Goal: Contribute content: Add original content to the website for others to see

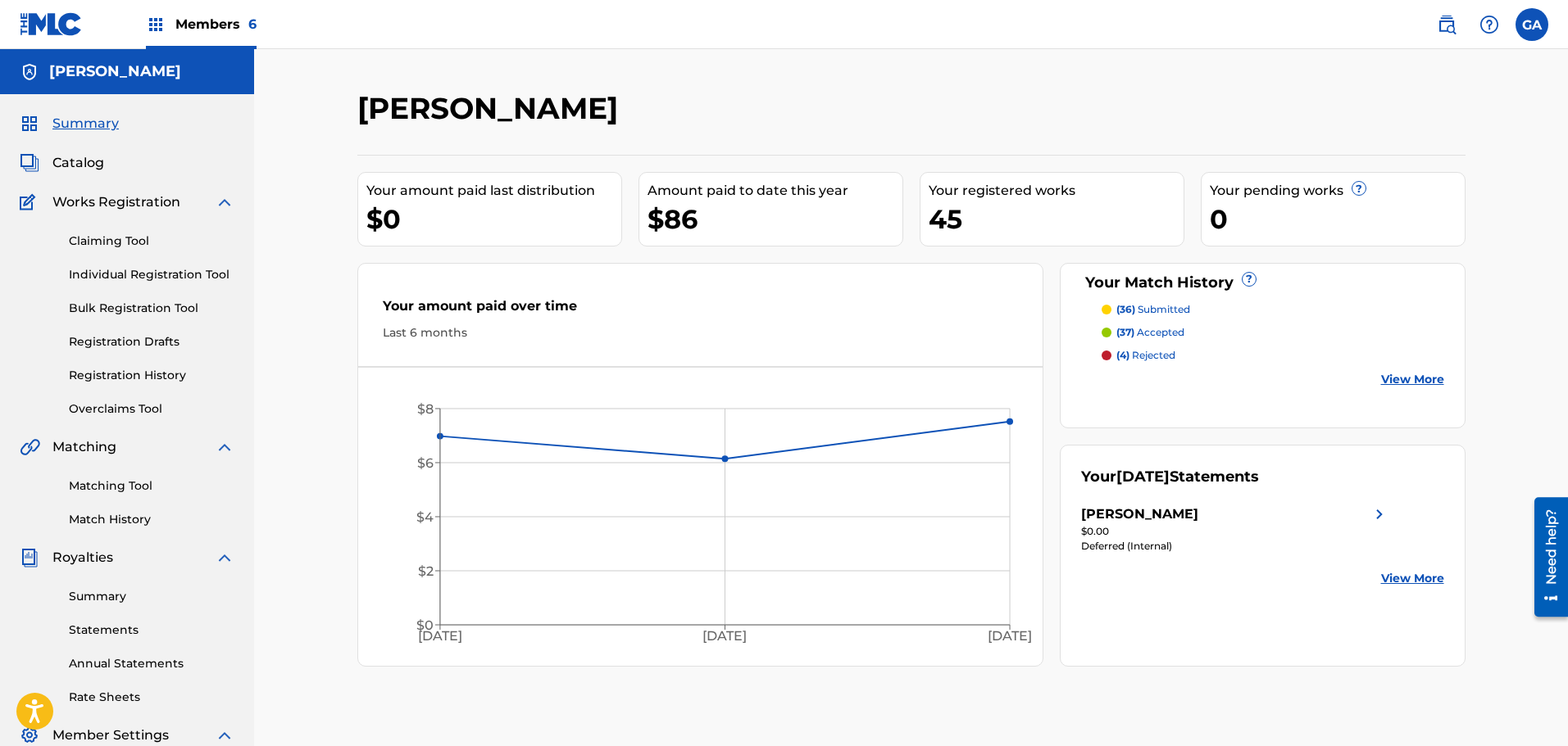
click at [196, 20] on span "Members 6" at bounding box center [216, 24] width 81 height 19
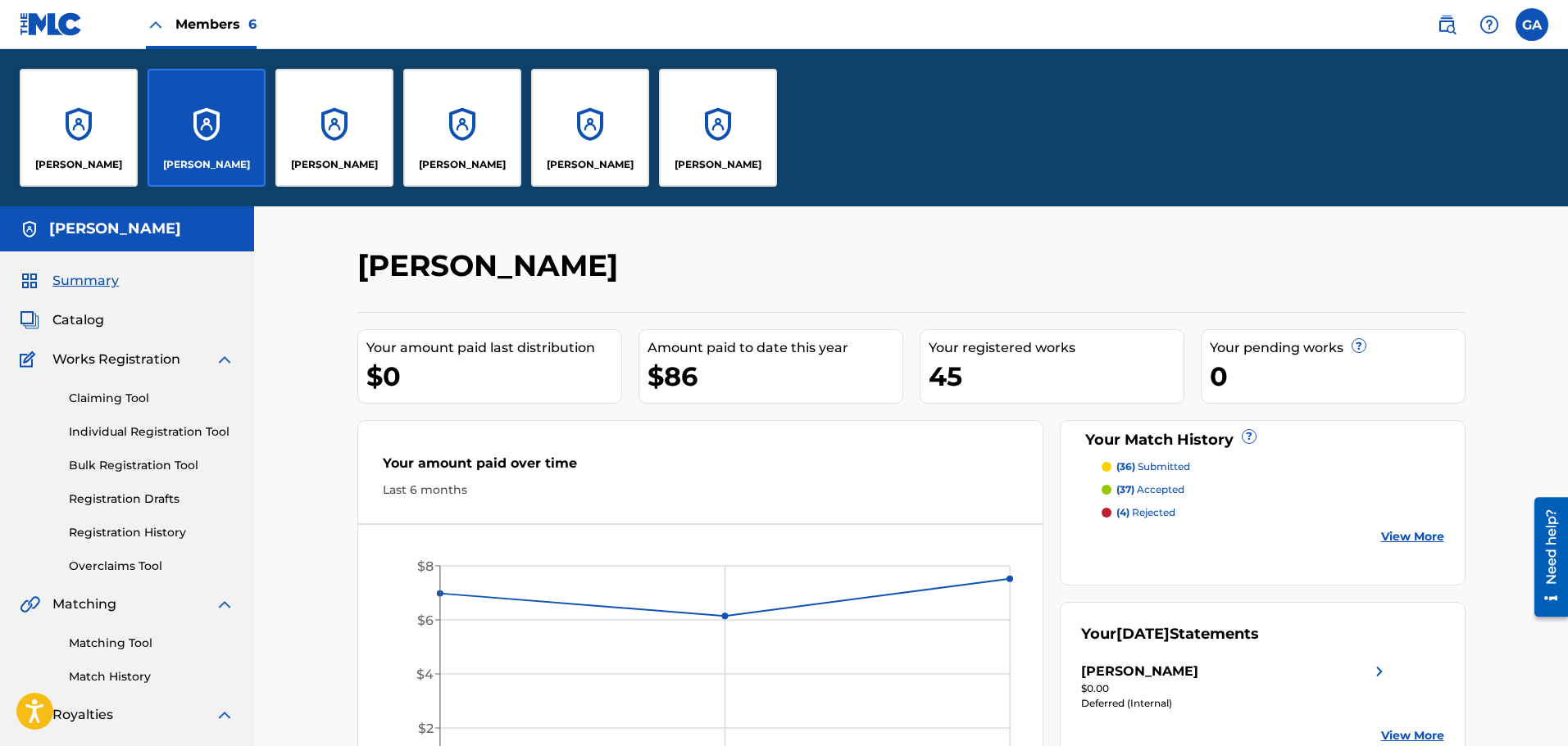
click at [82, 112] on div "[PERSON_NAME]" at bounding box center [79, 128] width 118 height 118
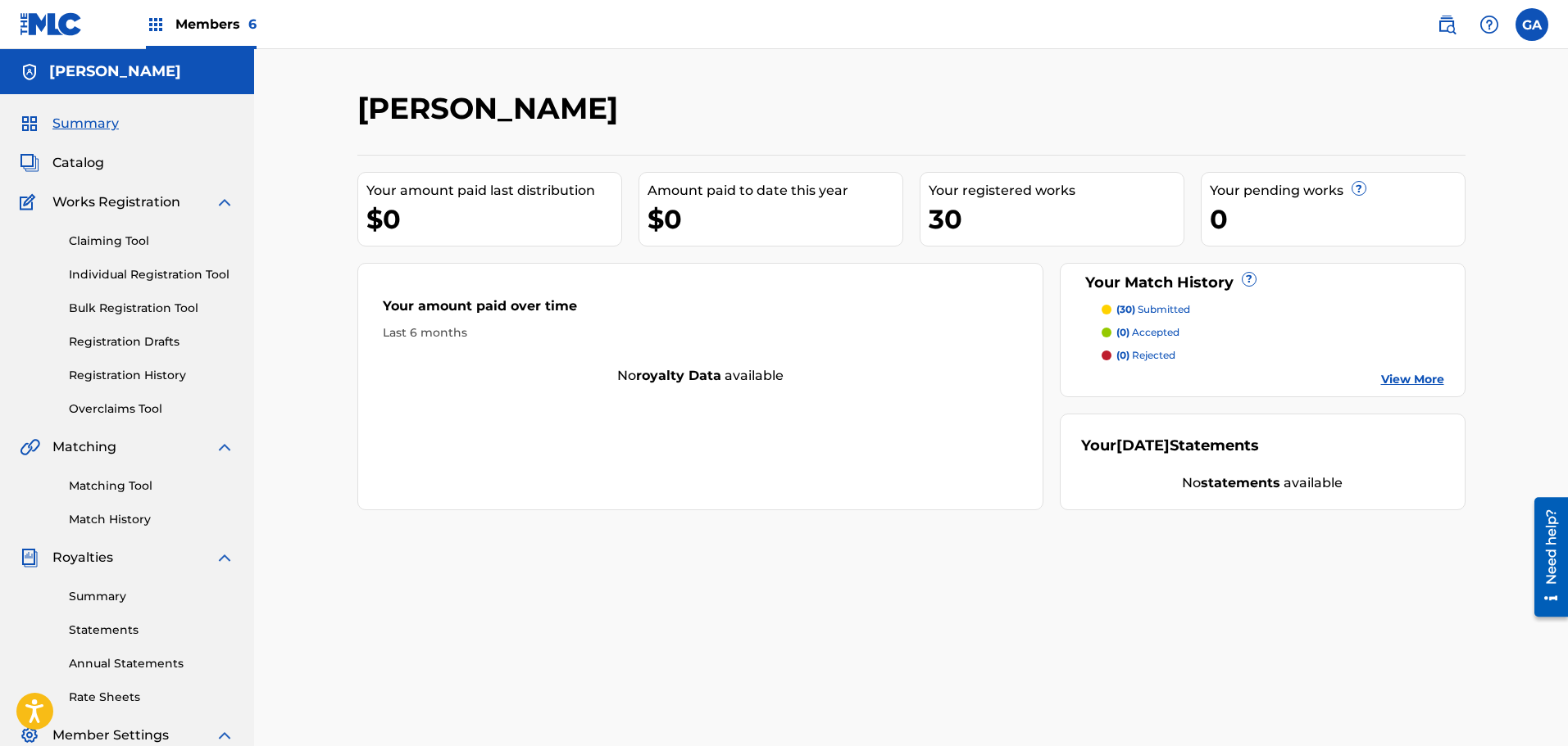
click at [114, 483] on link "Matching Tool" at bounding box center [151, 487] width 165 height 17
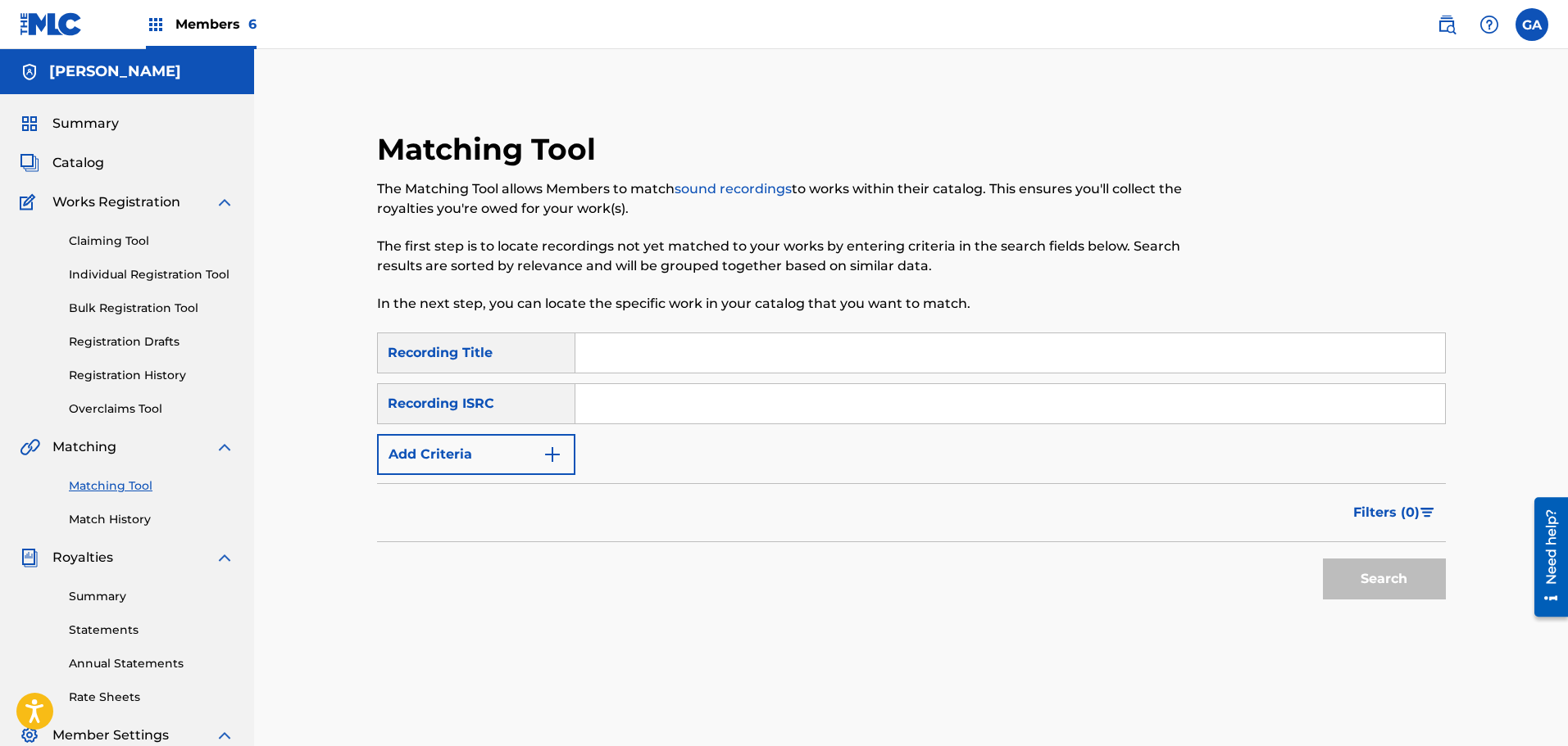
click at [698, 397] on input "Search Form" at bounding box center [1009, 404] width 870 height 39
paste input "USQY51029468"
type input "USQY51029468"
click at [1397, 574] on button "Search" at bounding box center [1384, 578] width 123 height 41
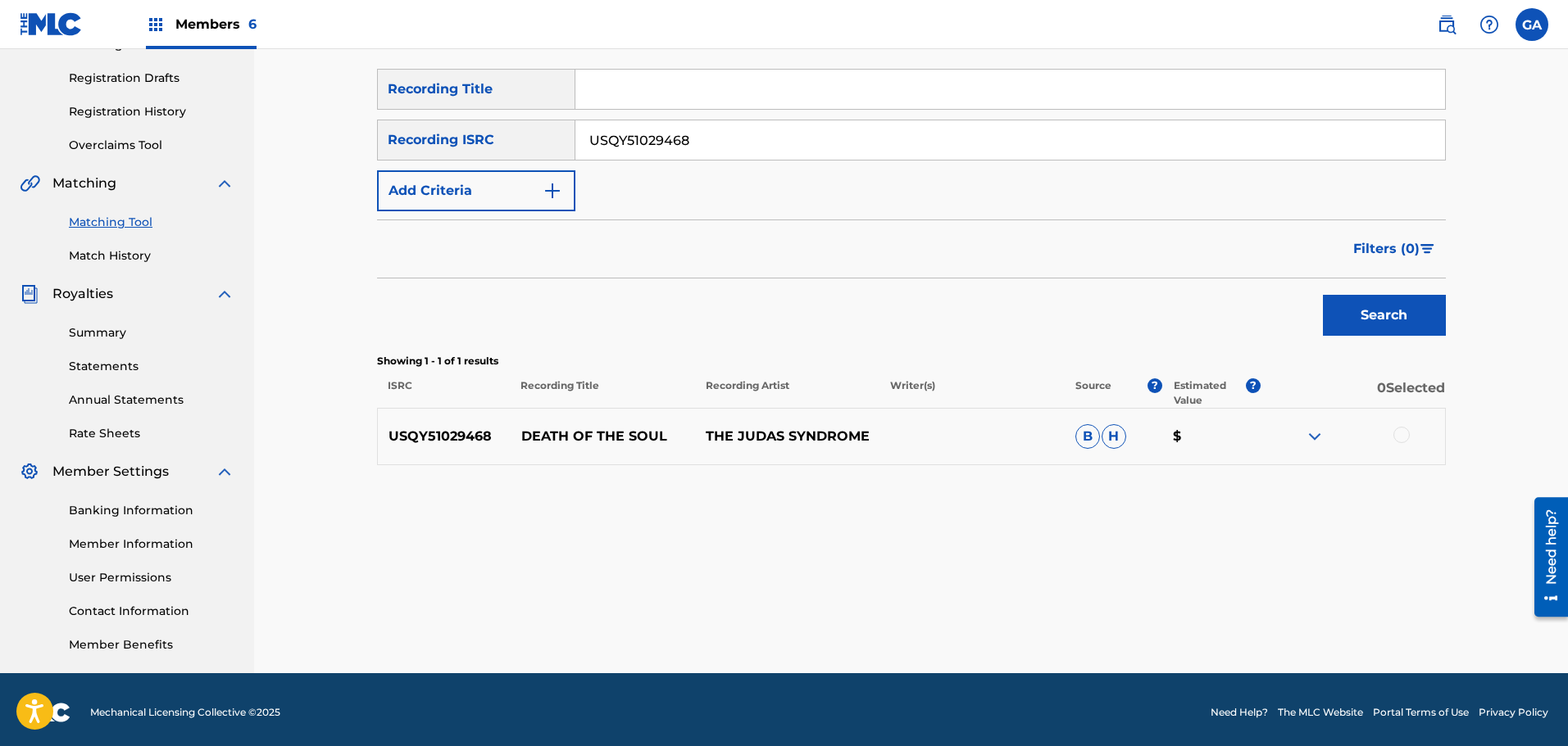
scroll to position [269, 0]
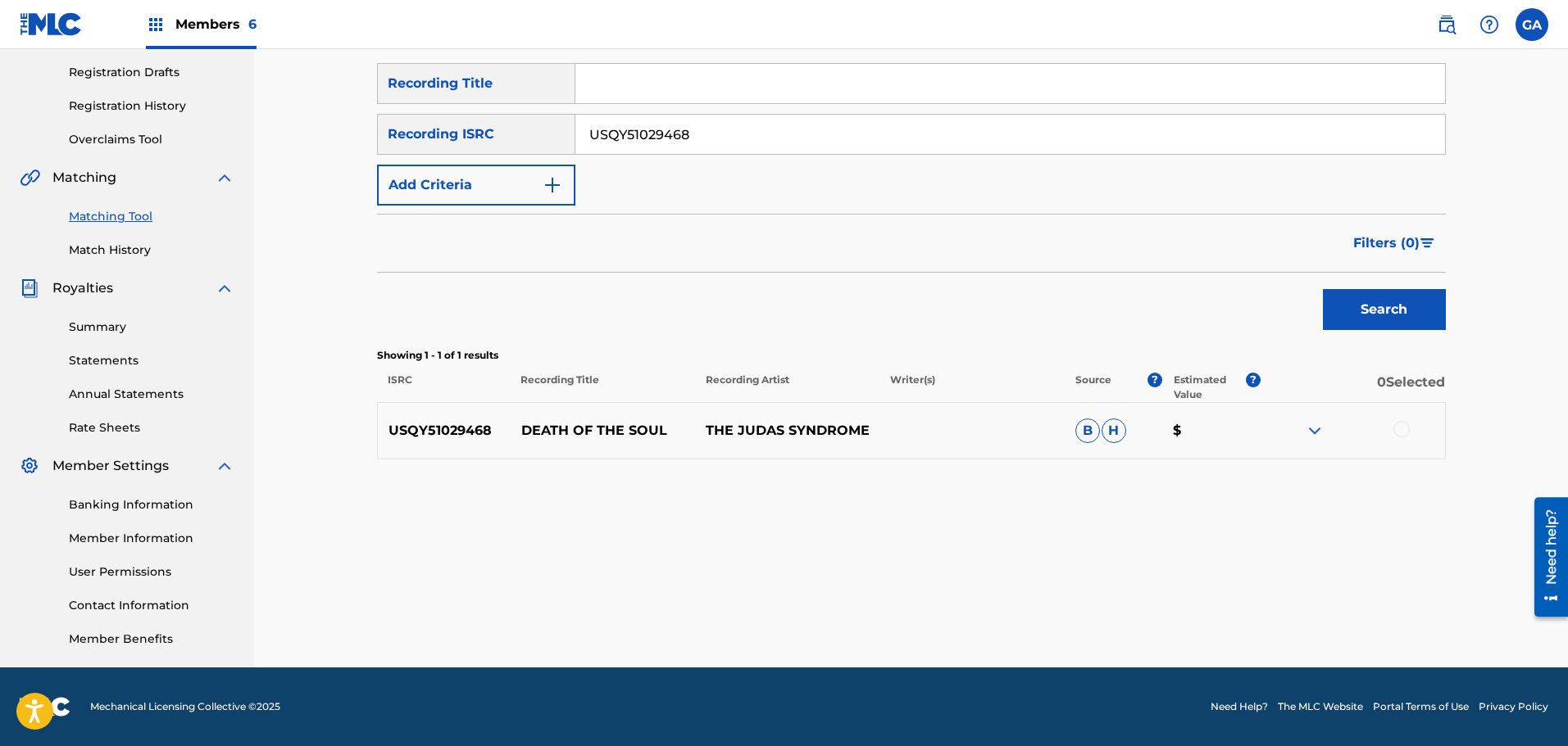
click at [1315, 428] on img at bounding box center [1315, 431] width 20 height 20
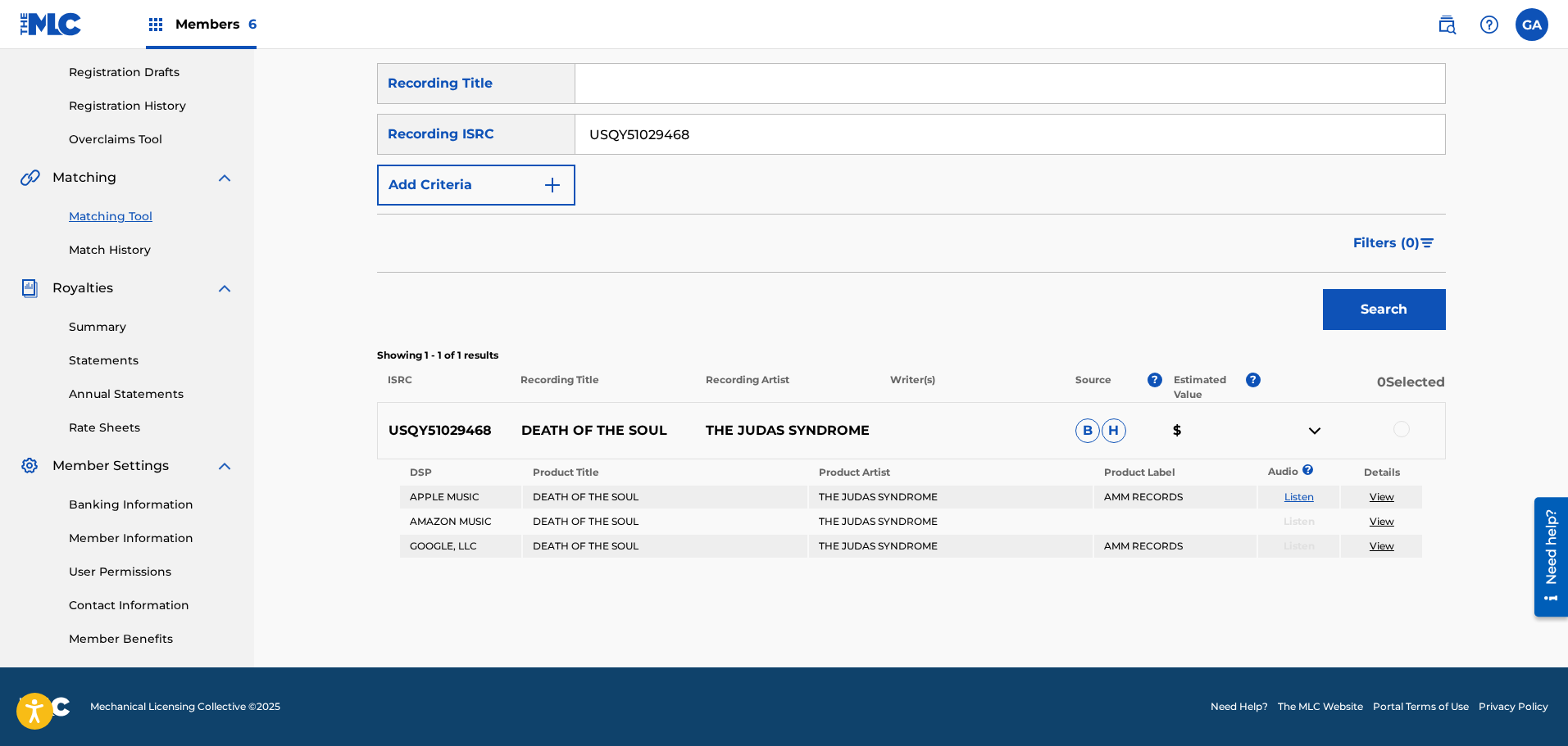
click at [1318, 429] on img at bounding box center [1315, 431] width 20 height 20
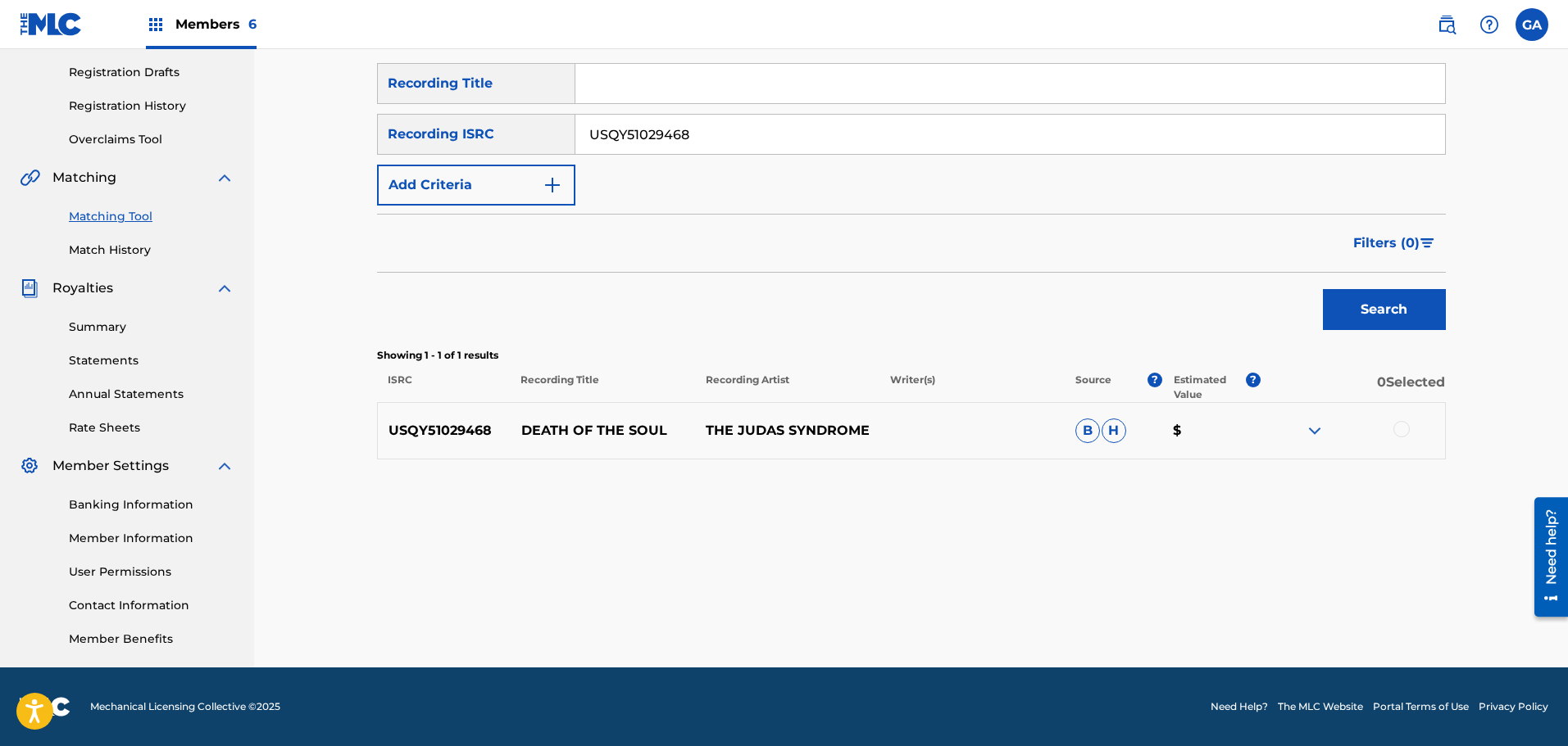
scroll to position [0, 0]
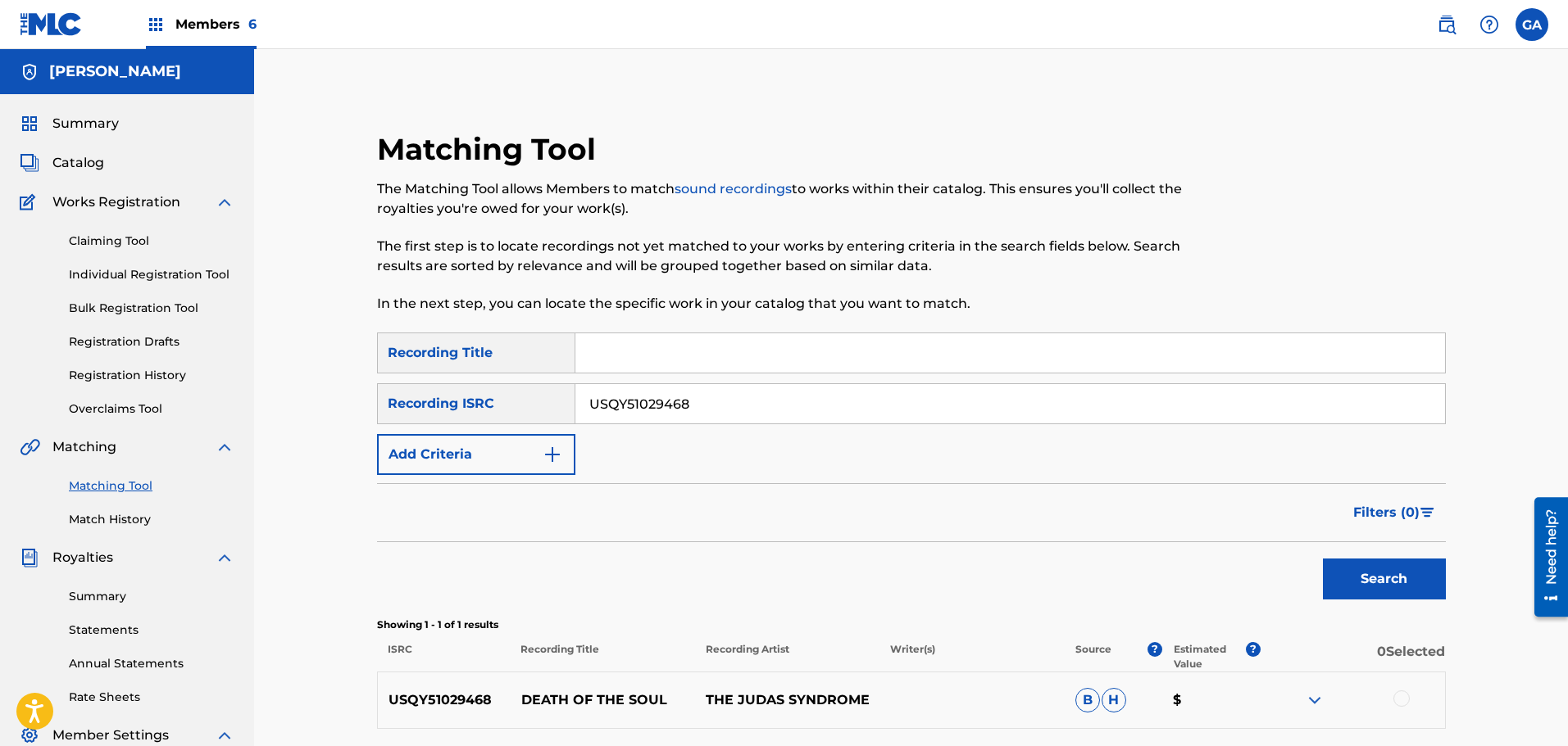
click at [205, 17] on span "Members 6" at bounding box center [216, 24] width 81 height 19
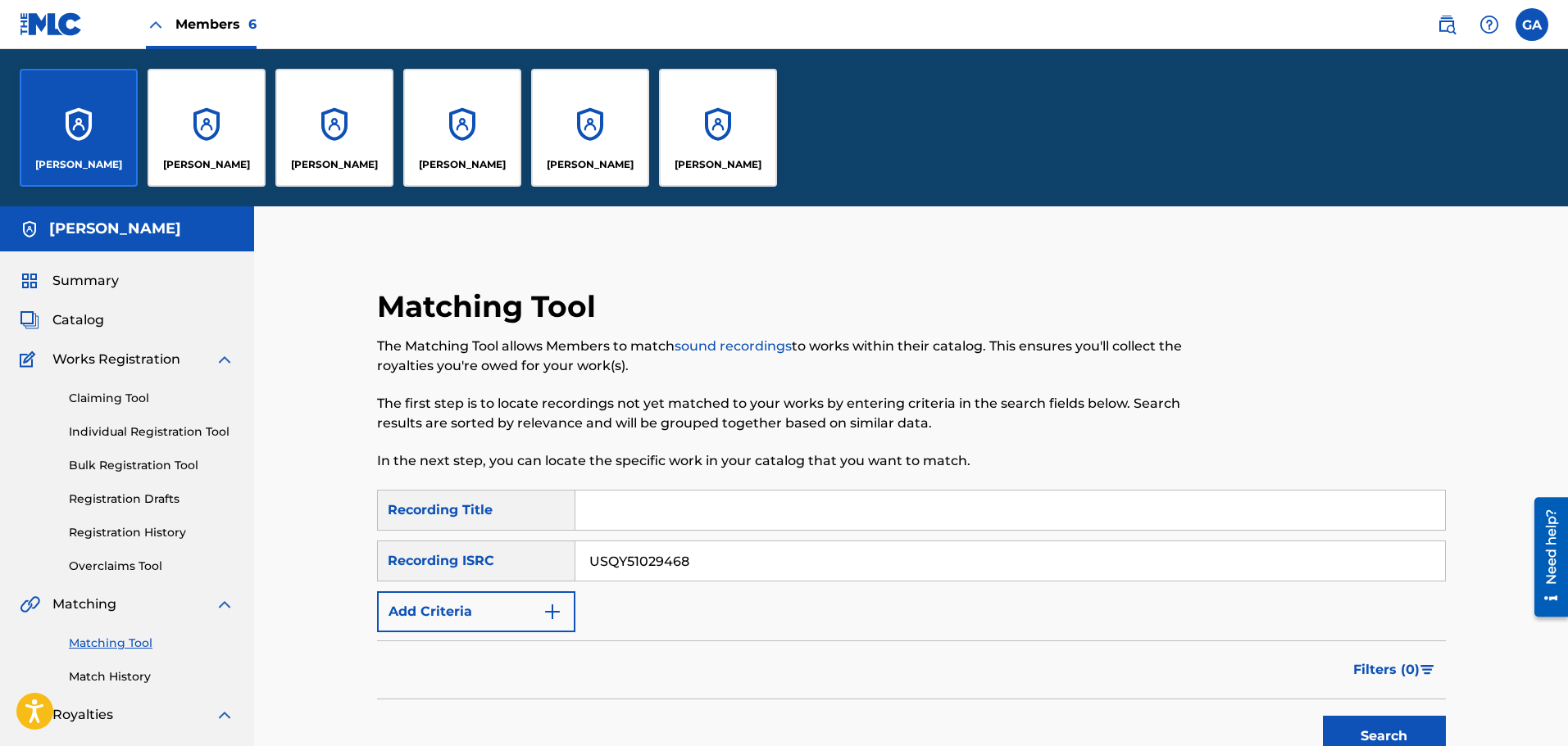
click at [730, 155] on div "[PERSON_NAME]" at bounding box center [718, 128] width 118 height 118
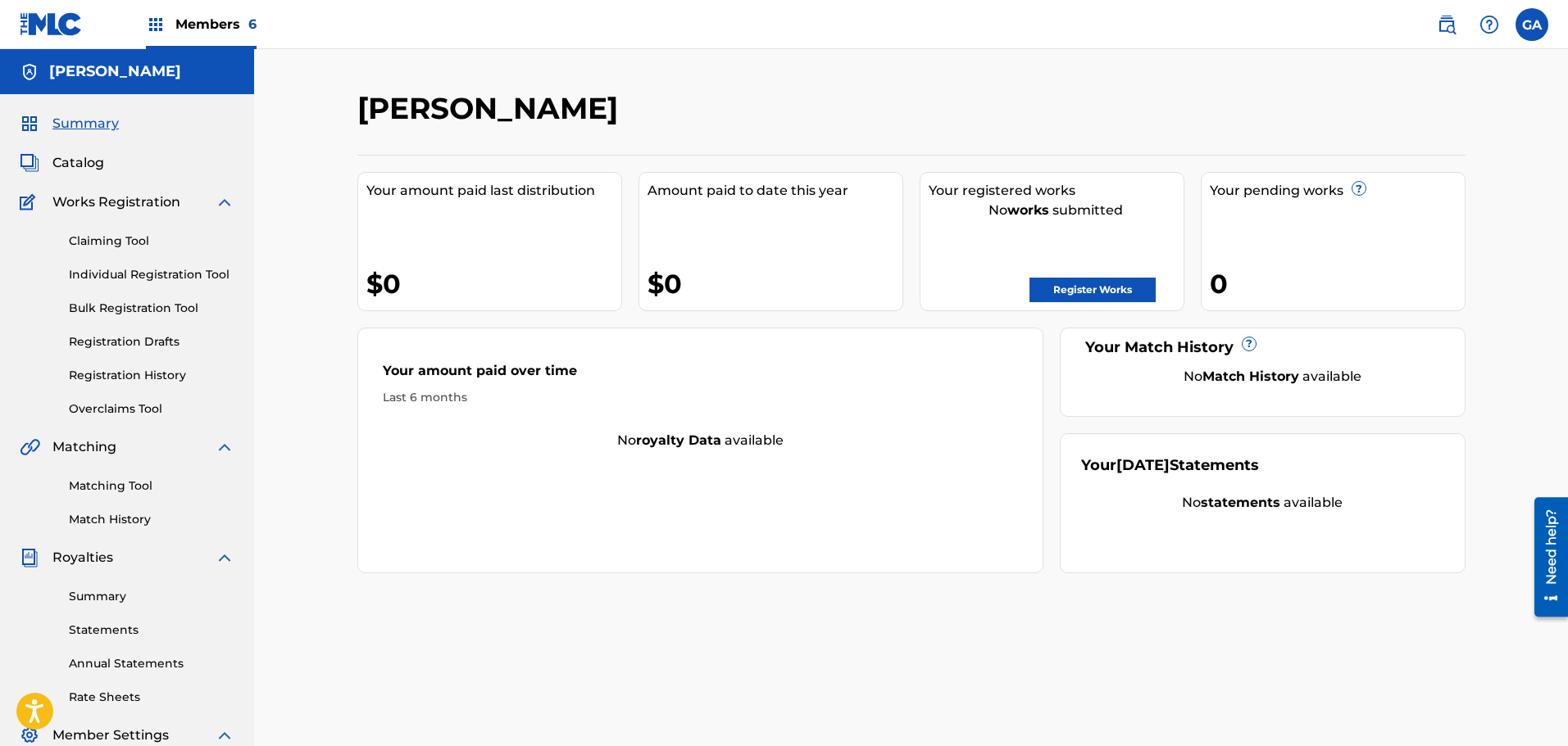
click at [73, 167] on span "Catalog" at bounding box center [78, 162] width 52 height 20
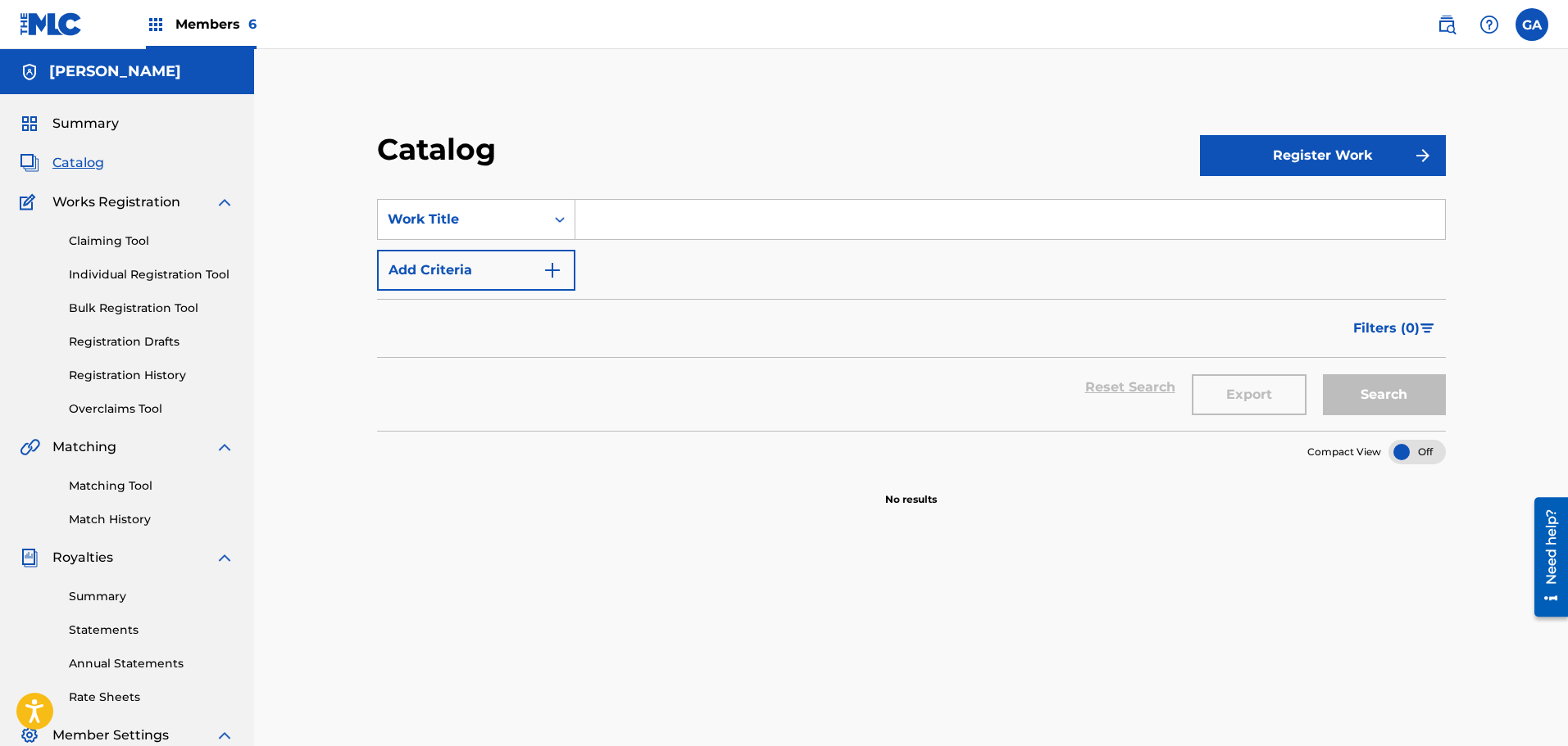
click at [125, 242] on link "Claiming Tool" at bounding box center [151, 241] width 165 height 17
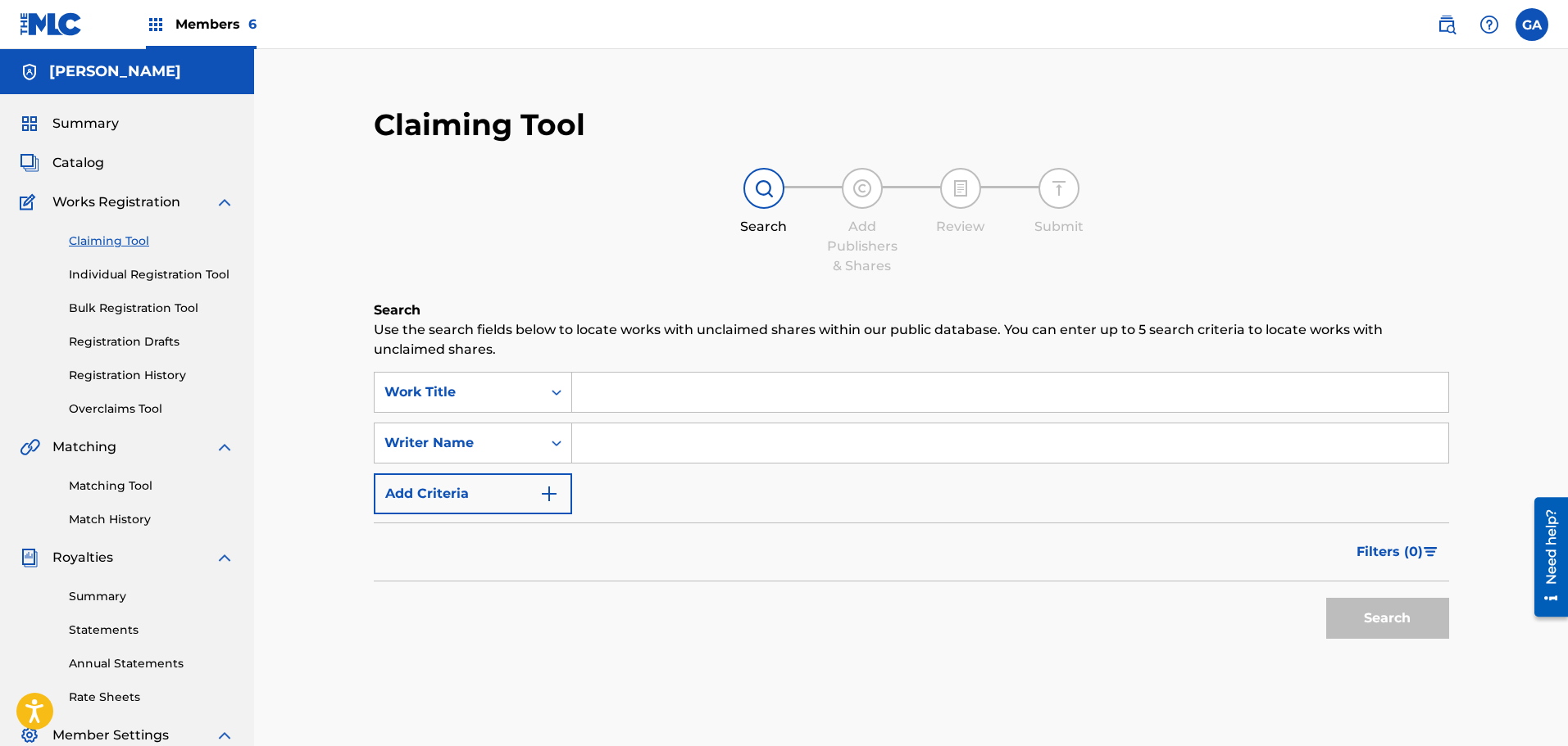
click at [628, 393] on input "Search Form" at bounding box center [1009, 392] width 876 height 39
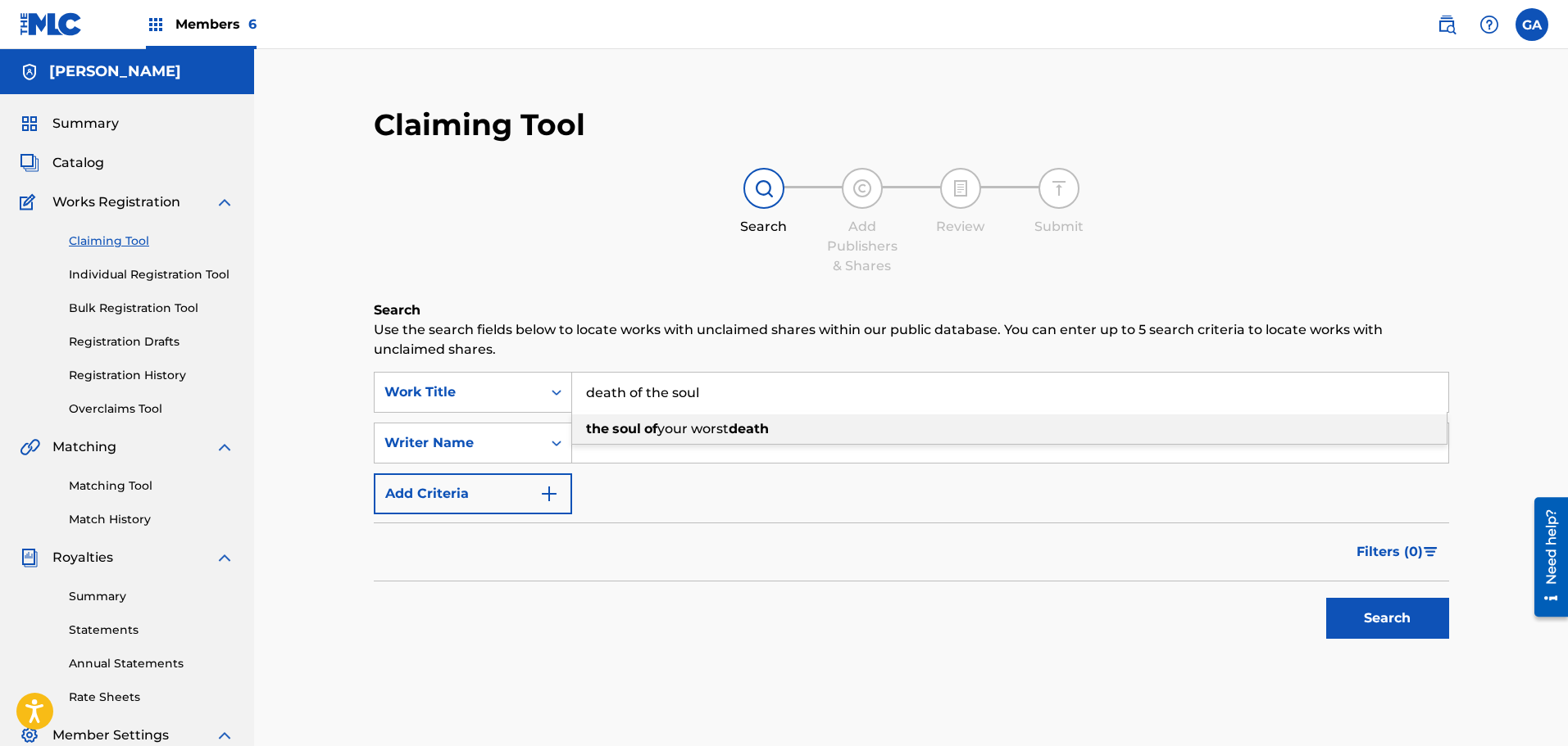
type input "death of the soul"
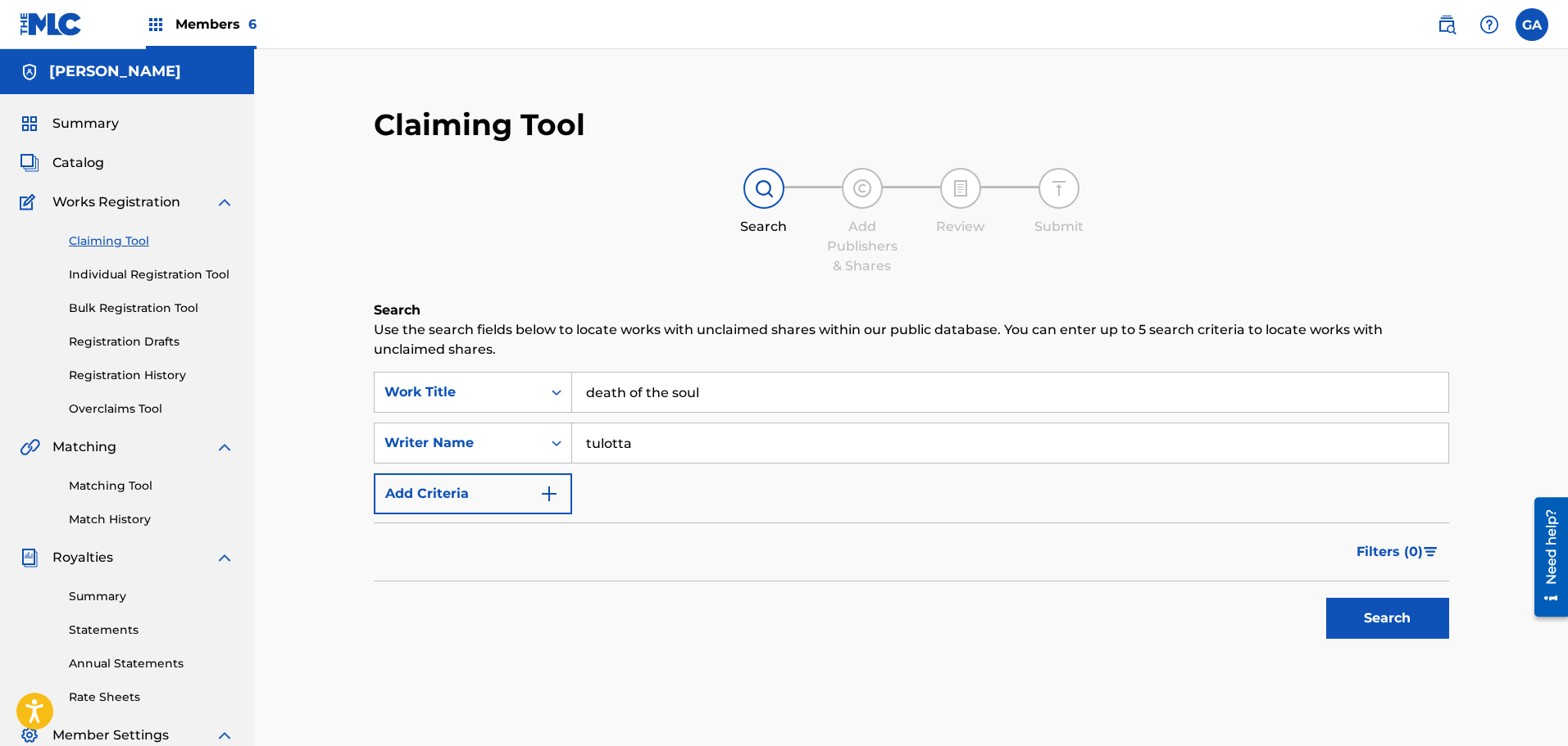
type input "tulotta"
click at [1326, 597] on button "Search" at bounding box center [1387, 618] width 123 height 41
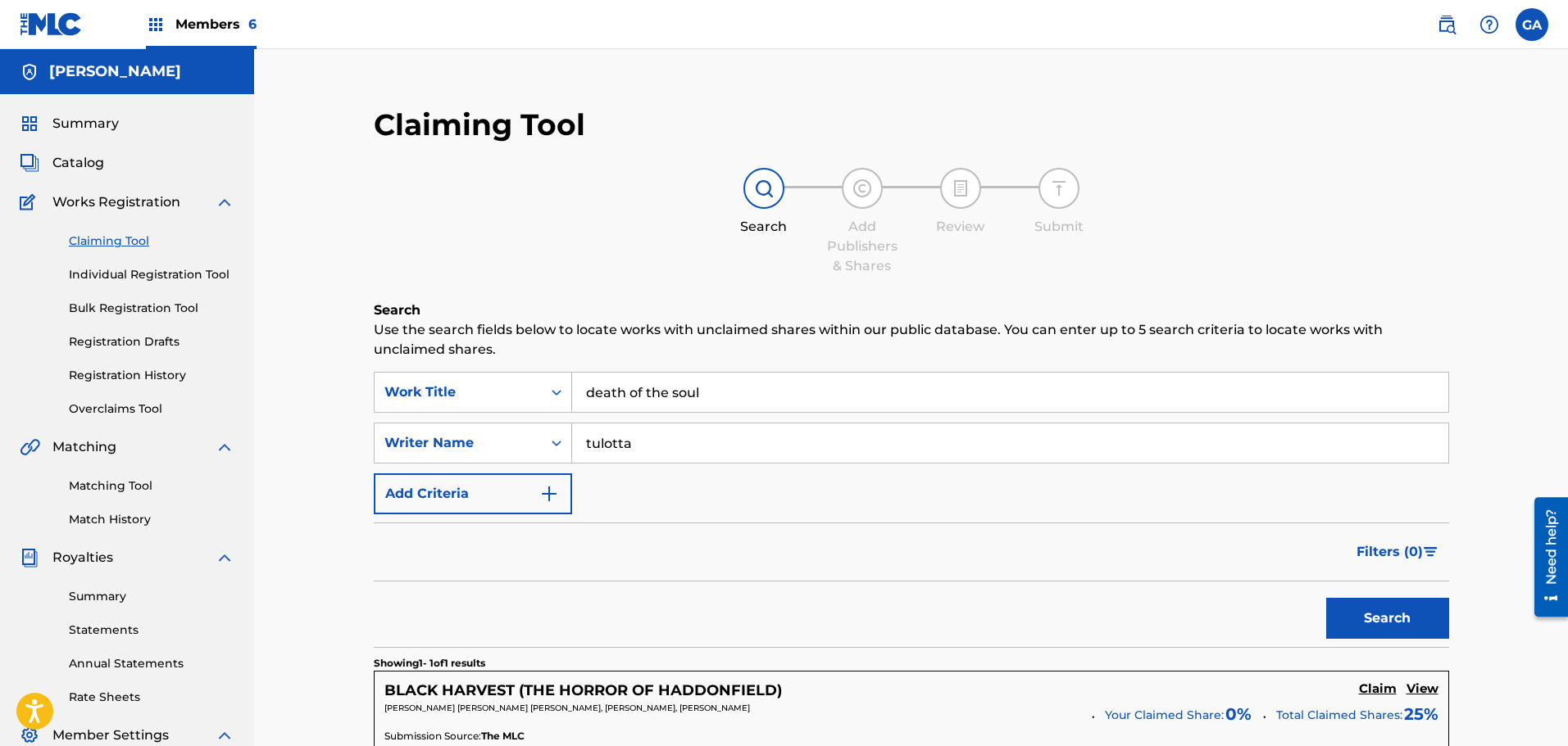
click at [212, 27] on span "Members 6" at bounding box center [216, 24] width 81 height 19
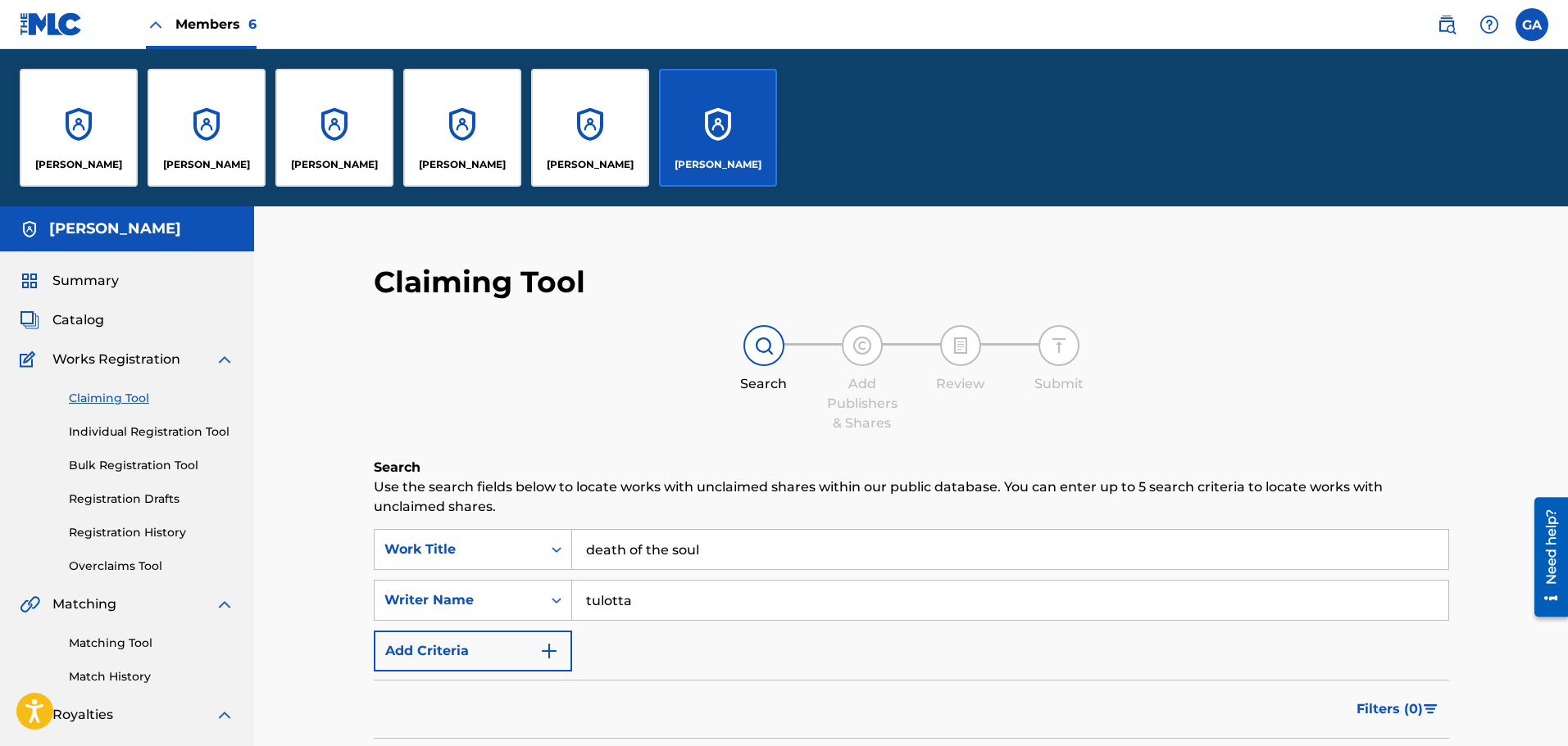
click at [482, 132] on div "[PERSON_NAME]" at bounding box center [461, 128] width 118 height 118
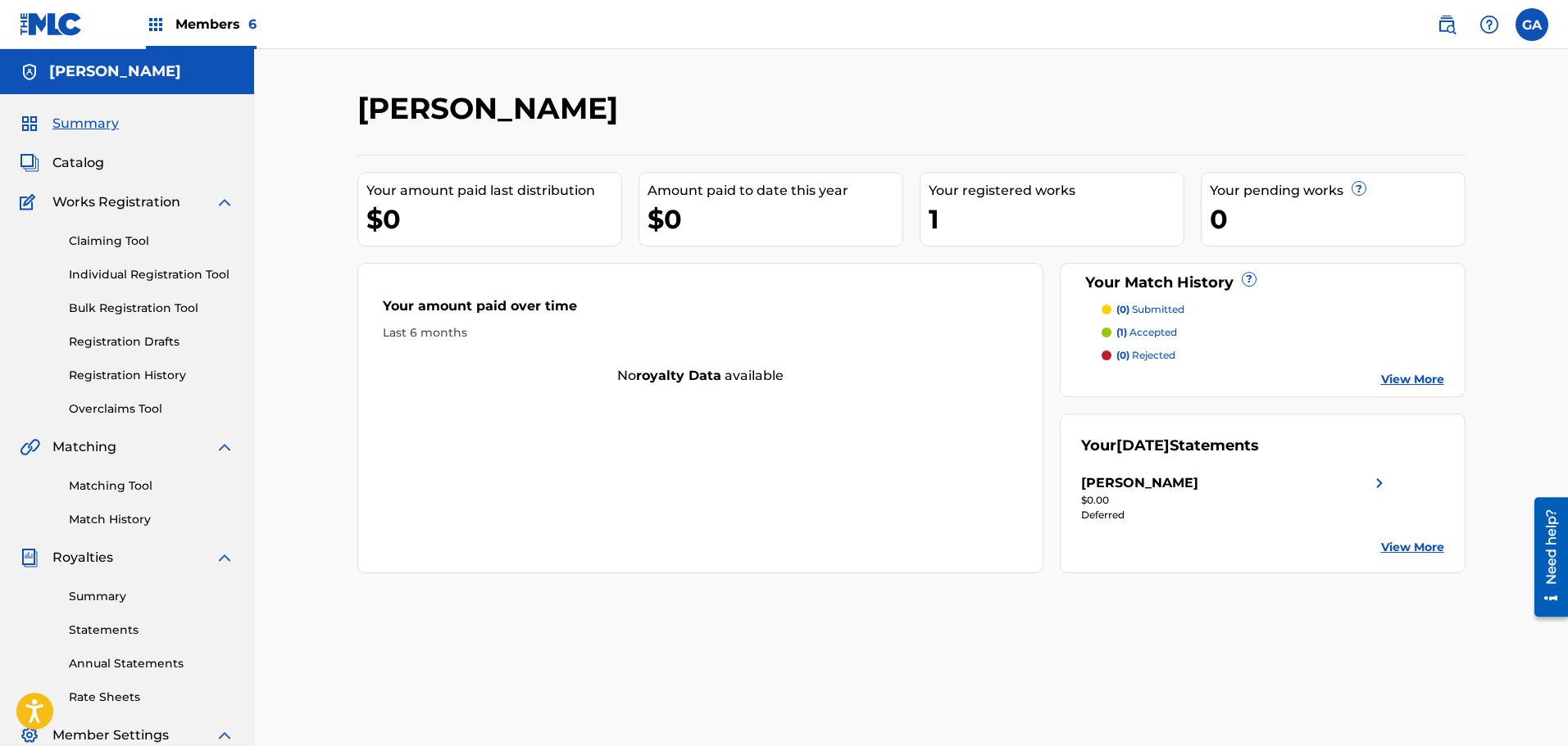
click at [65, 162] on span "Catalog" at bounding box center [78, 162] width 52 height 20
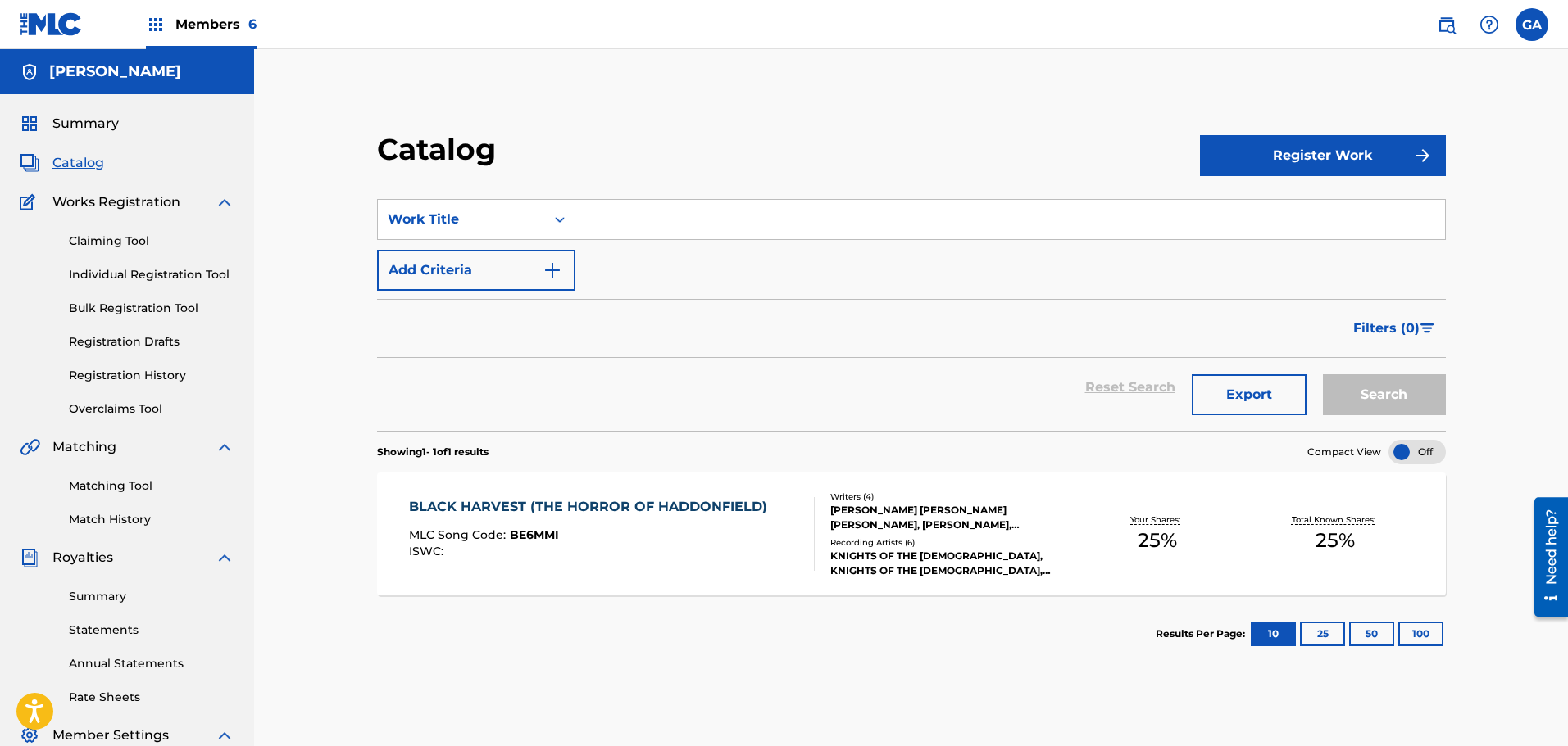
click at [984, 529] on div "[PERSON_NAME] [PERSON_NAME] [PERSON_NAME], [PERSON_NAME], [PERSON_NAME]" at bounding box center [949, 518] width 239 height 30
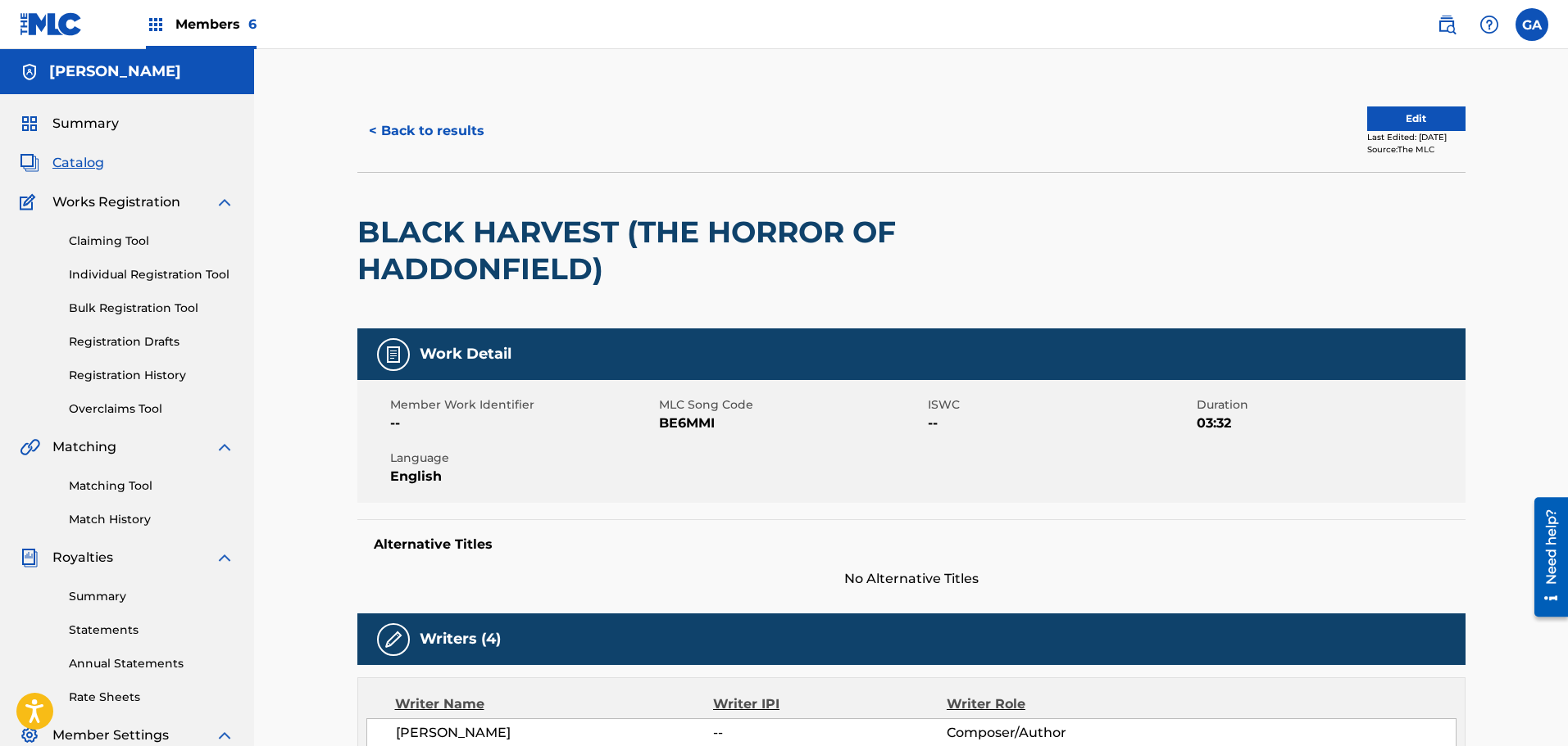
click at [1424, 112] on button "Edit" at bounding box center [1416, 119] width 99 height 24
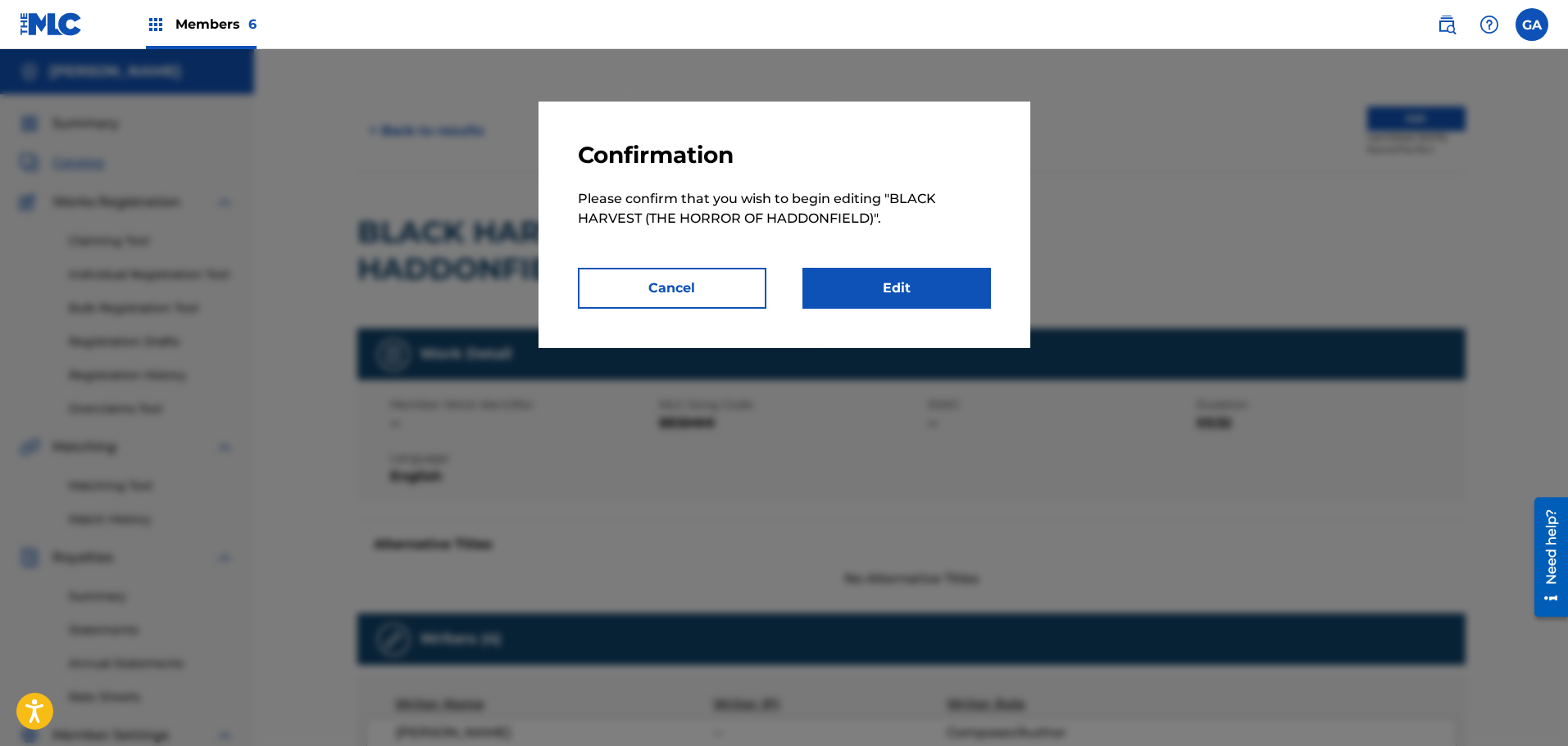
click at [903, 302] on link "Edit" at bounding box center [897, 288] width 189 height 41
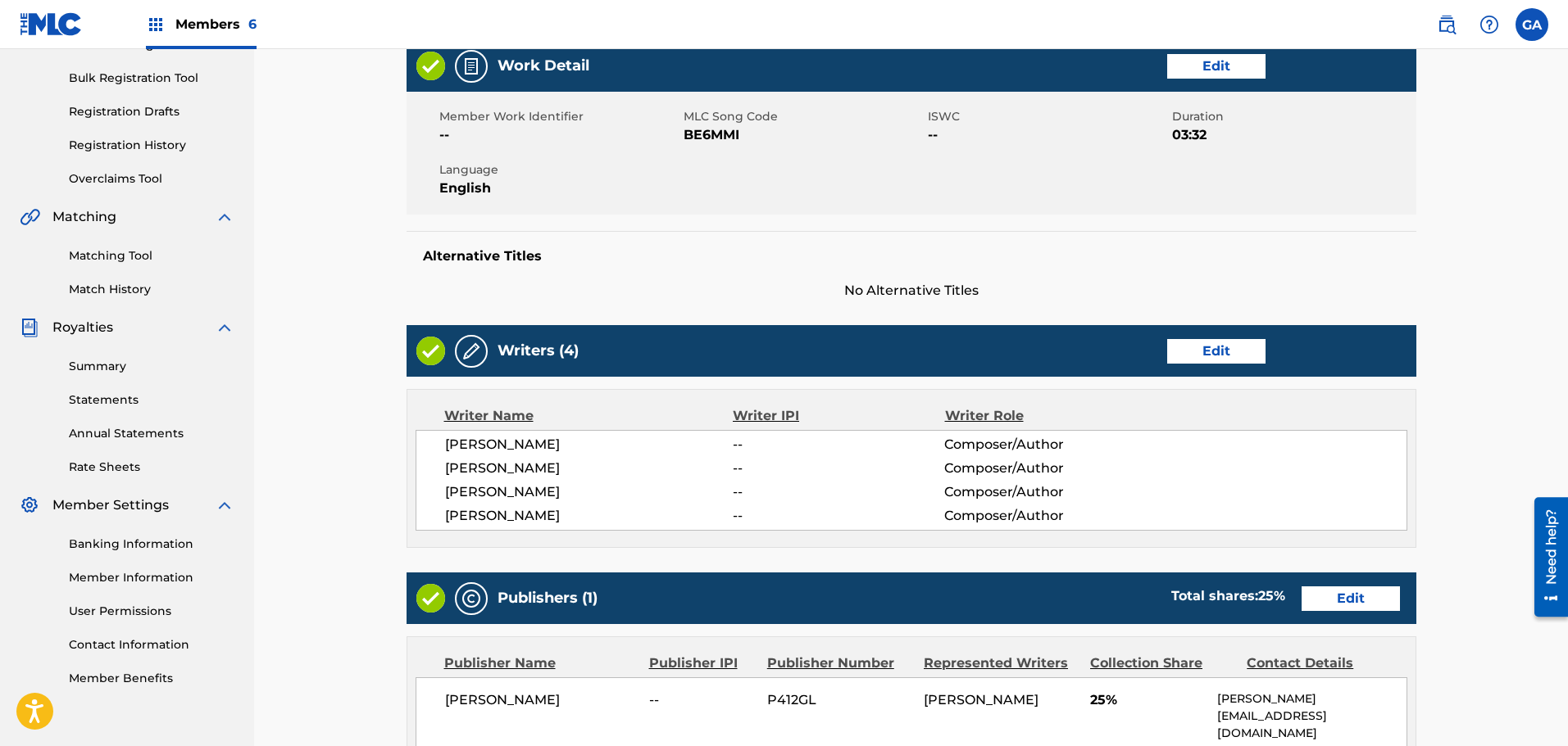
scroll to position [245, 0]
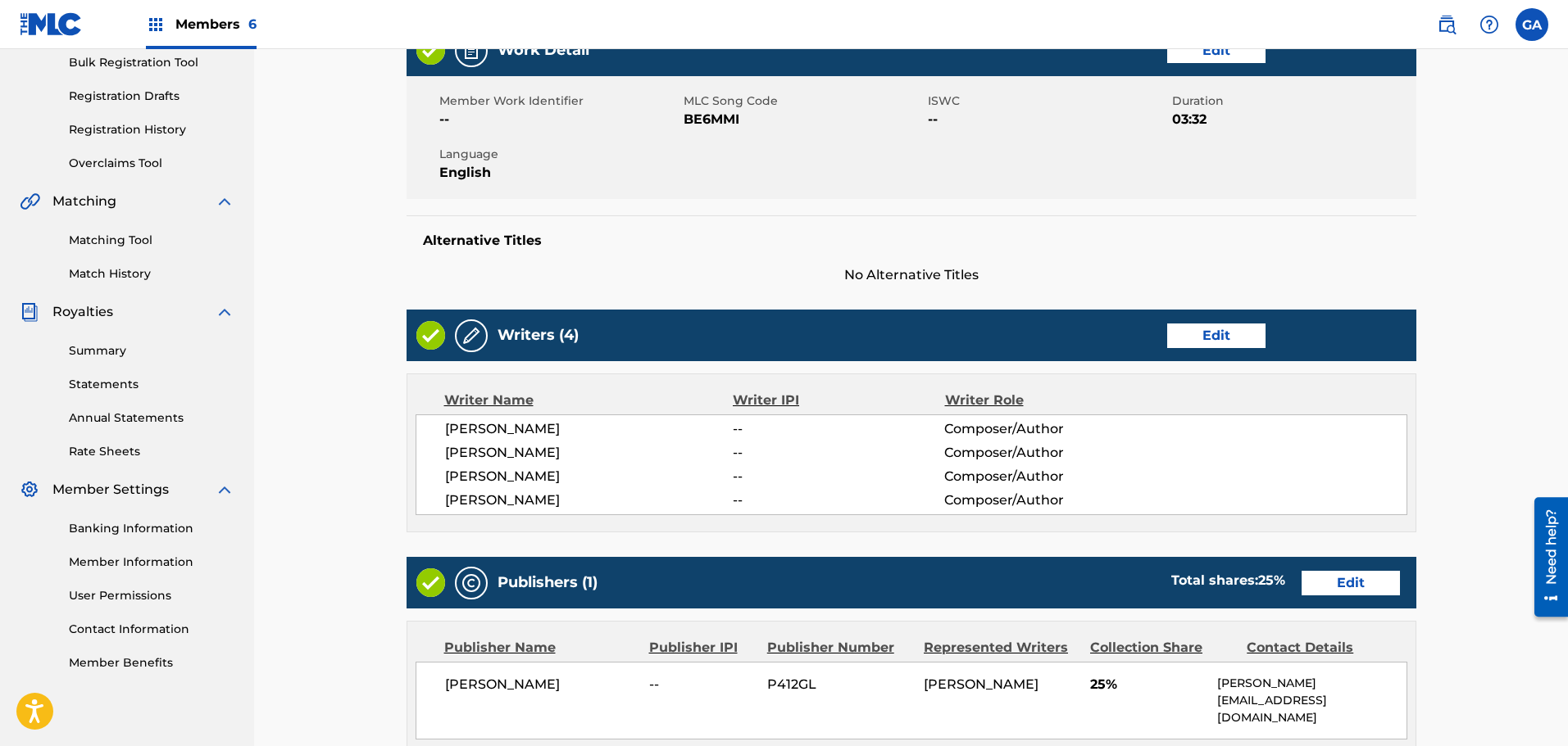
click at [1194, 329] on link "Edit" at bounding box center [1216, 335] width 99 height 24
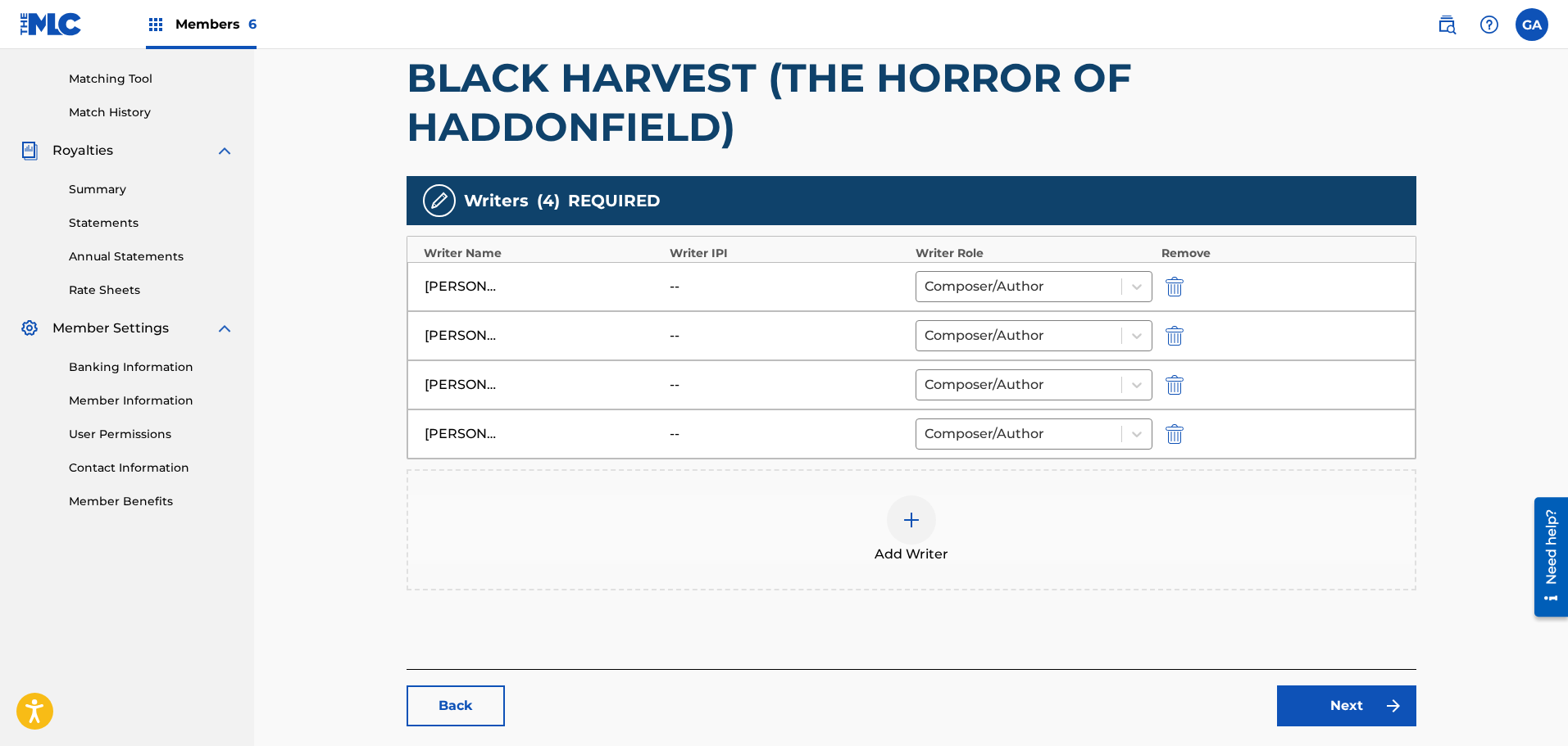
scroll to position [410, 0]
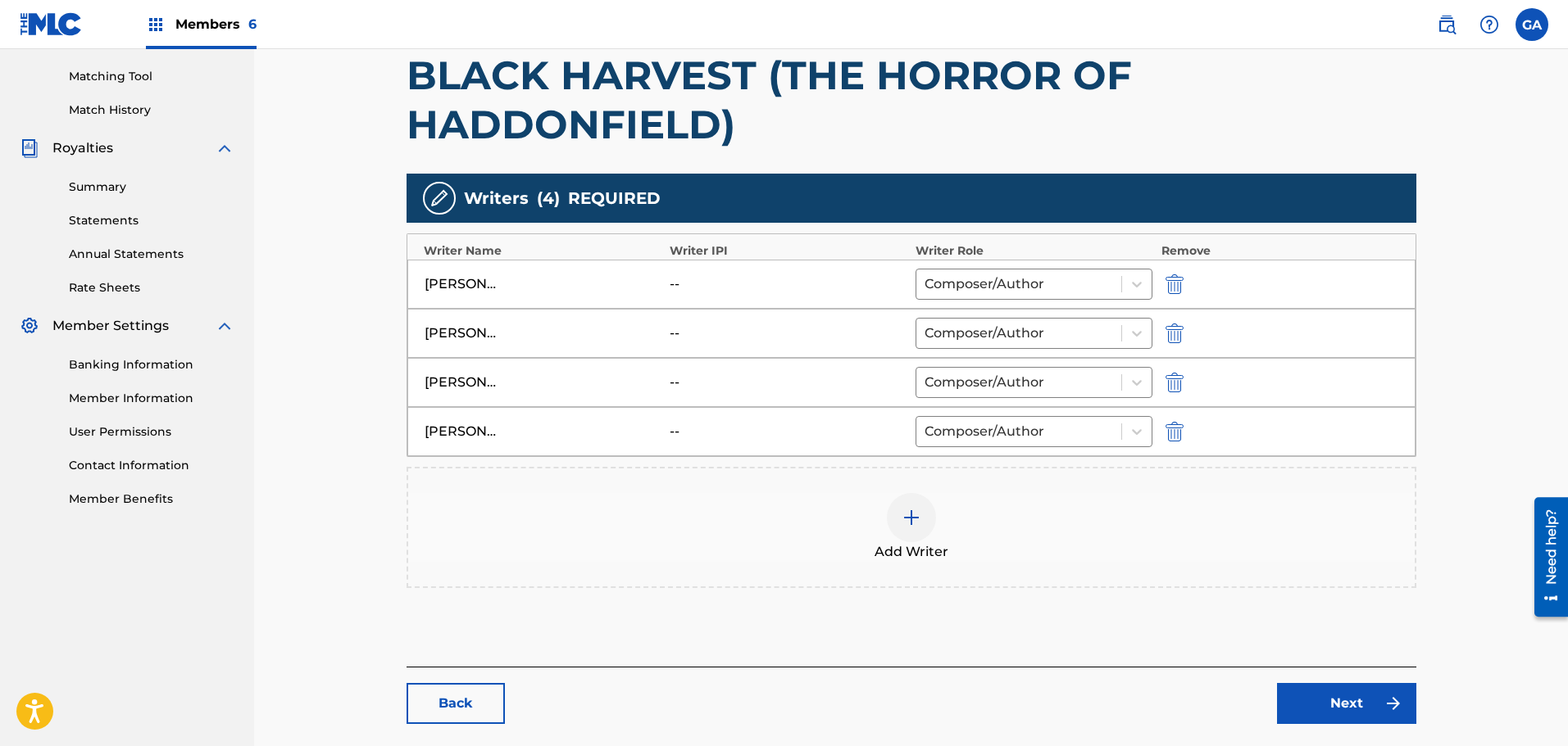
click at [1178, 279] on img "submit" at bounding box center [1174, 284] width 18 height 20
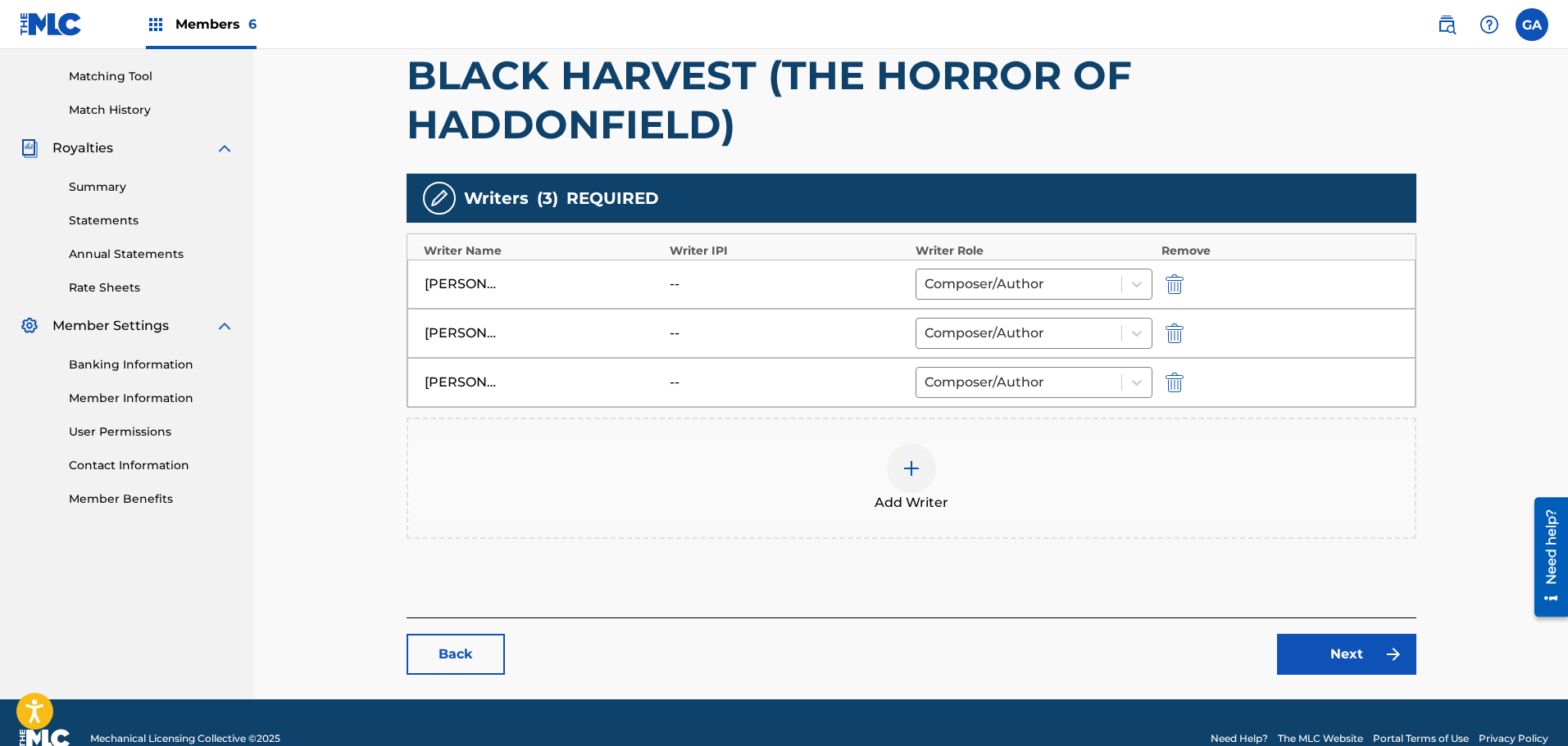
click at [1177, 281] on img "submit" at bounding box center [1174, 284] width 18 height 20
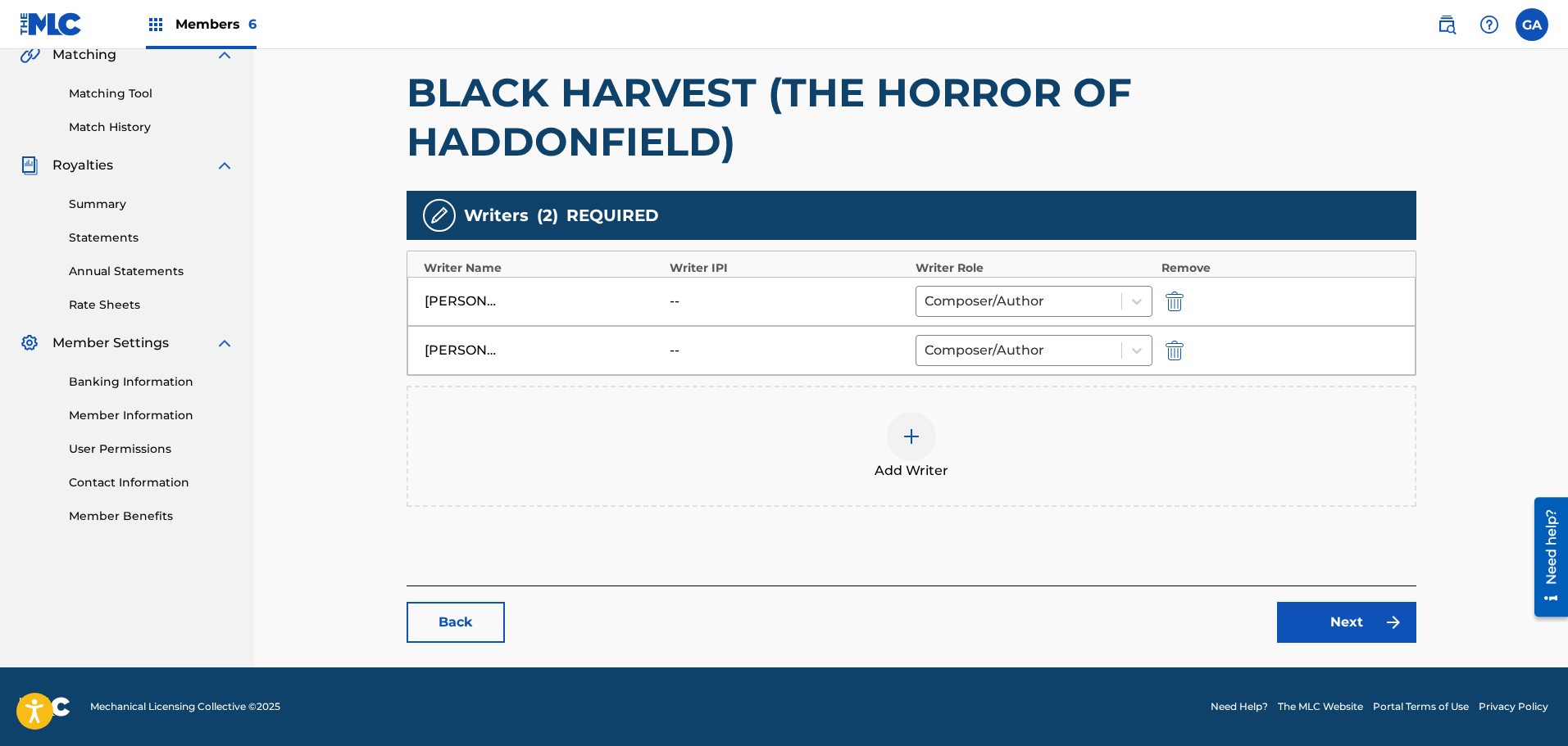
click at [1165, 297] on img "submit" at bounding box center [1174, 301] width 18 height 20
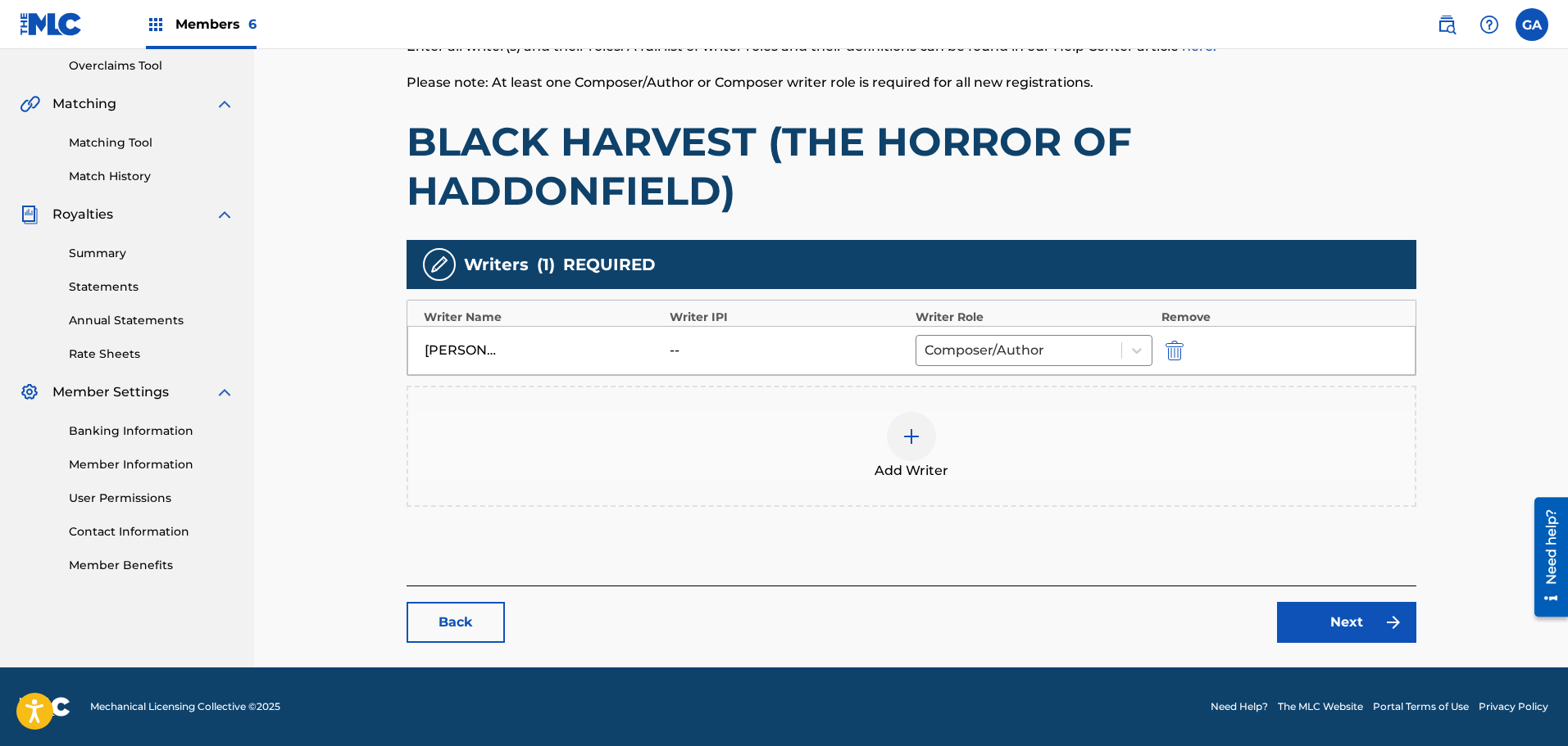
click at [1167, 354] on img "submit" at bounding box center [1174, 350] width 18 height 20
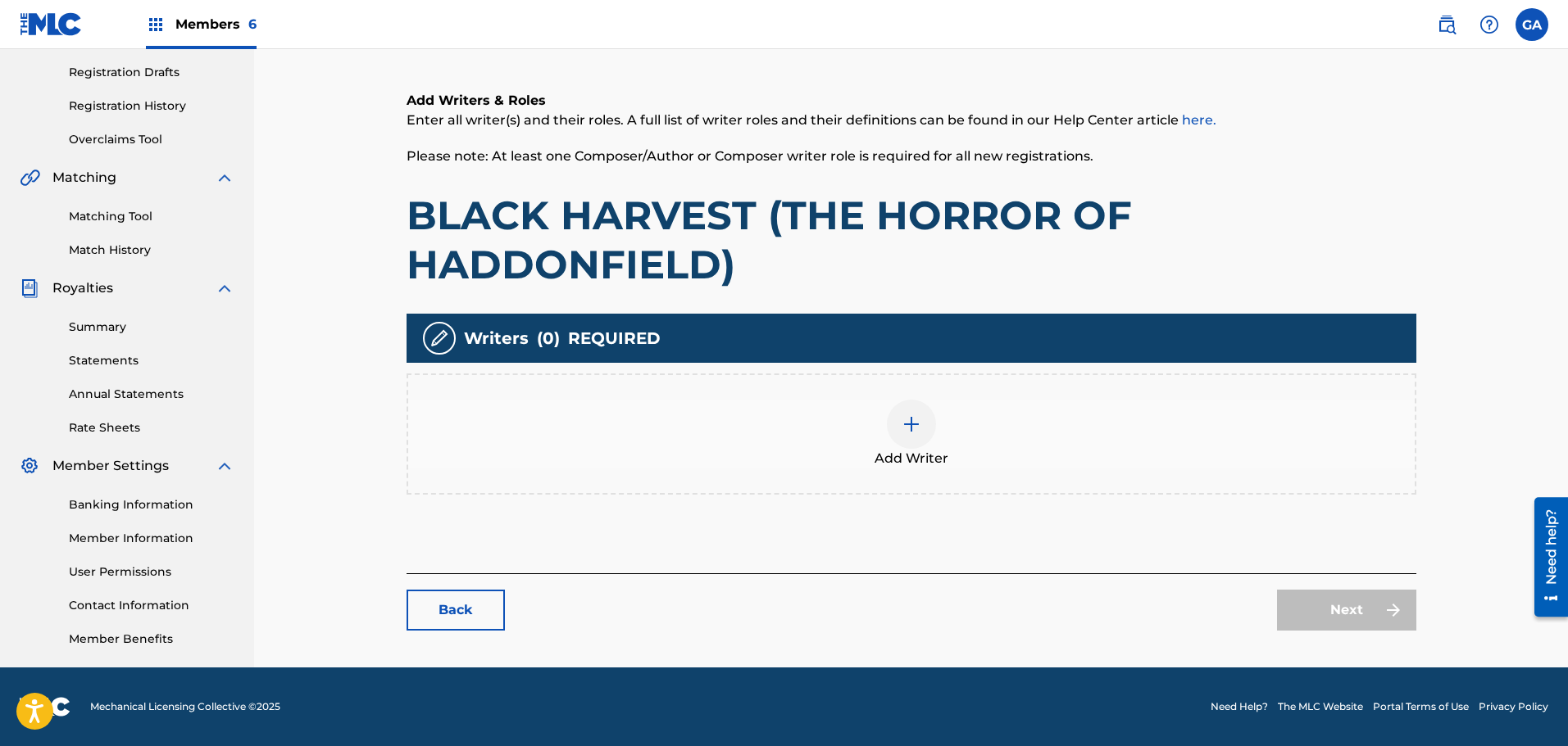
click at [914, 432] on img at bounding box center [911, 424] width 20 height 20
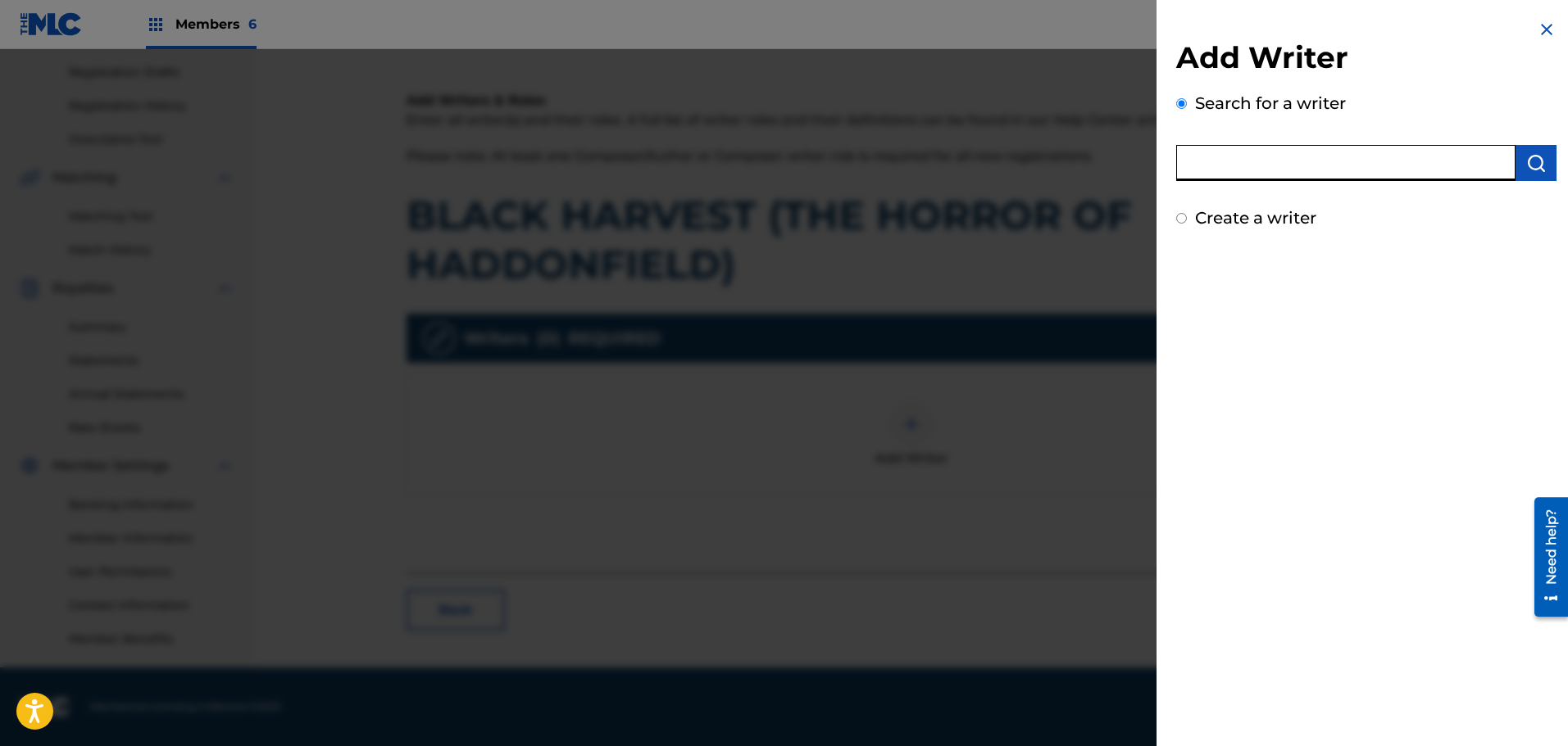
click at [1289, 162] on input "text" at bounding box center [1345, 162] width 339 height 36
type input "00420574973"
click at [1536, 168] on img "submit" at bounding box center [1536, 162] width 20 height 20
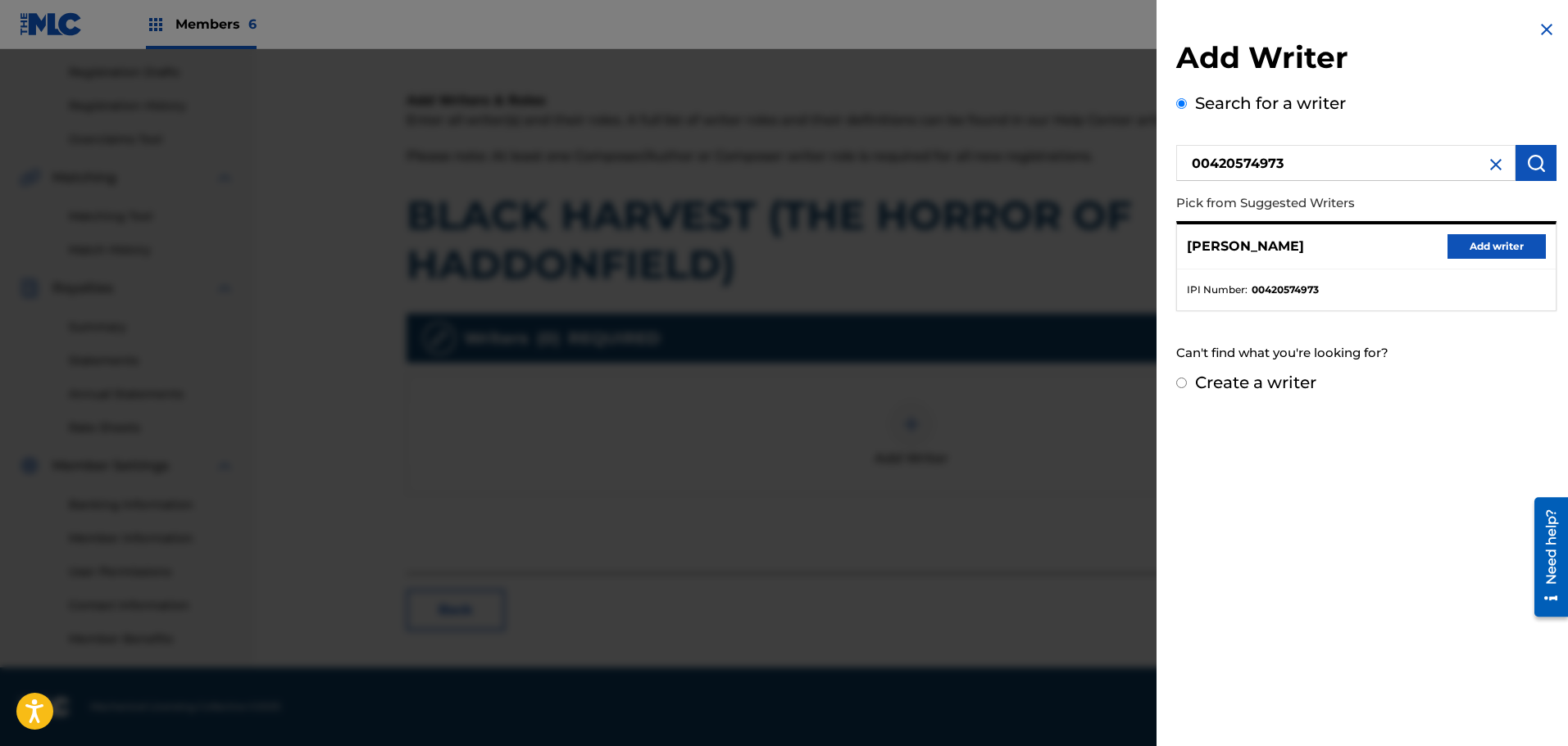
click at [1483, 249] on button "Add writer" at bounding box center [1496, 246] width 99 height 24
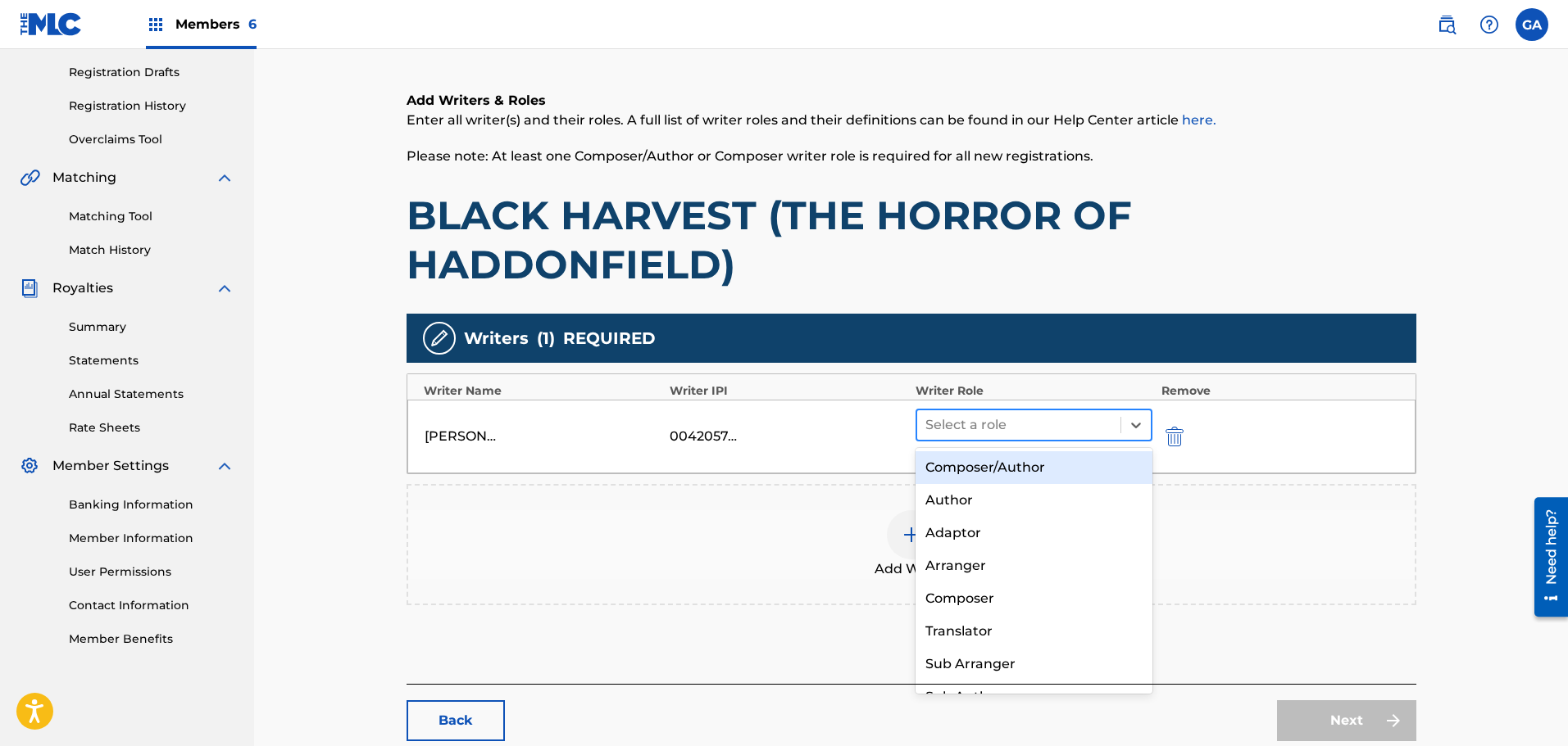
click at [1035, 426] on div at bounding box center [1018, 425] width 188 height 23
click at [1002, 467] on div "Composer/Author" at bounding box center [1034, 468] width 238 height 33
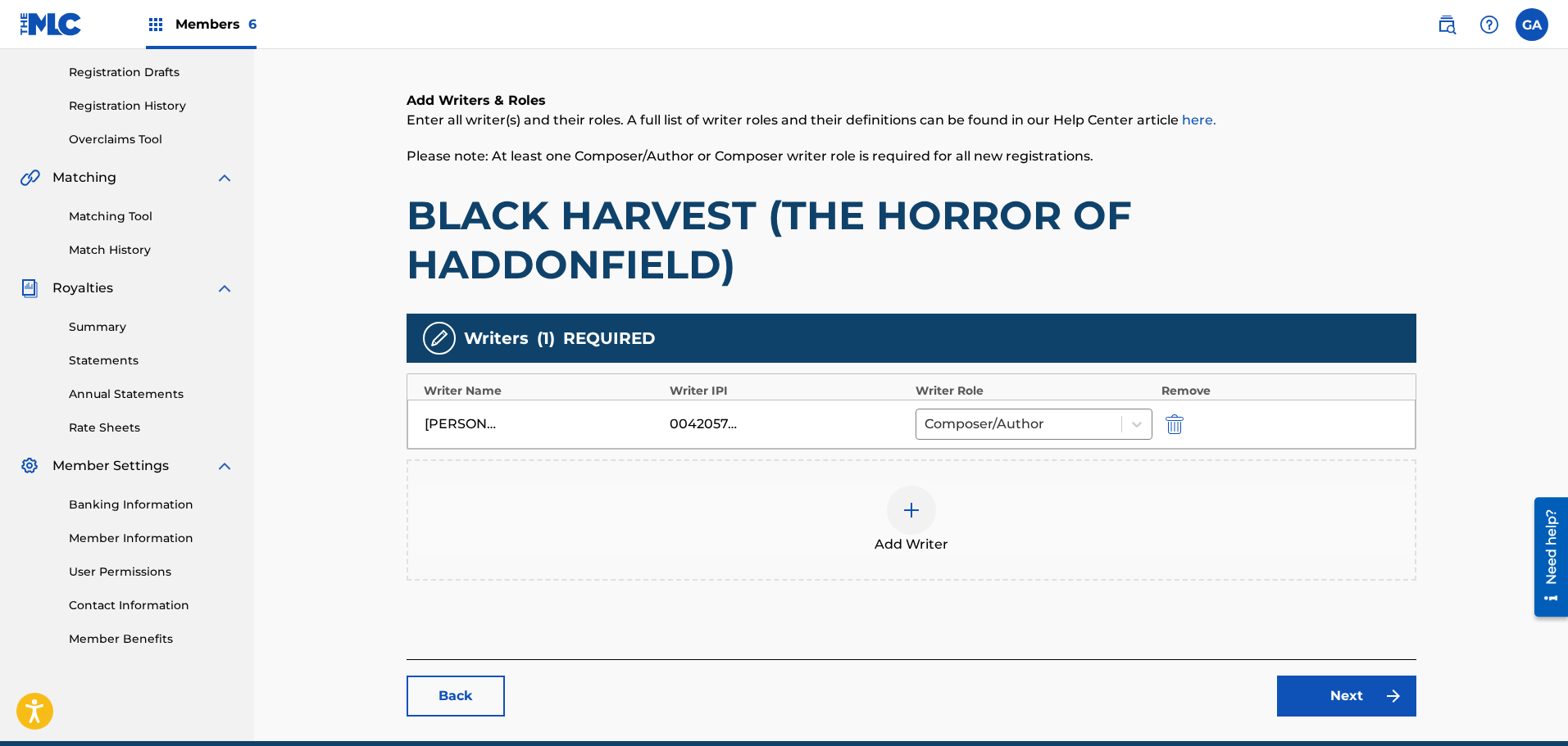
click at [918, 516] on img at bounding box center [911, 510] width 20 height 20
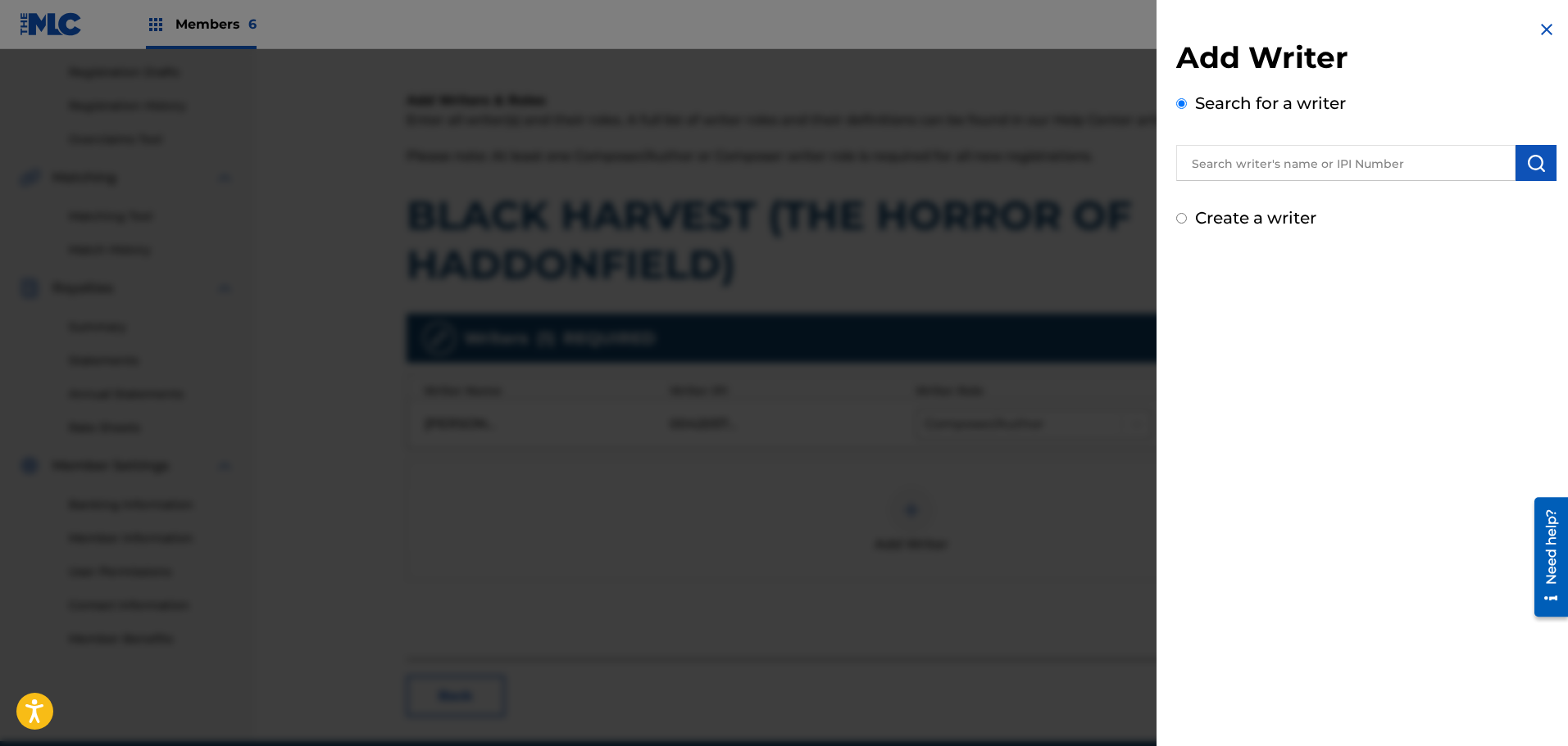
click at [1243, 167] on input "text" at bounding box center [1345, 162] width 339 height 36
type input "00618147939"
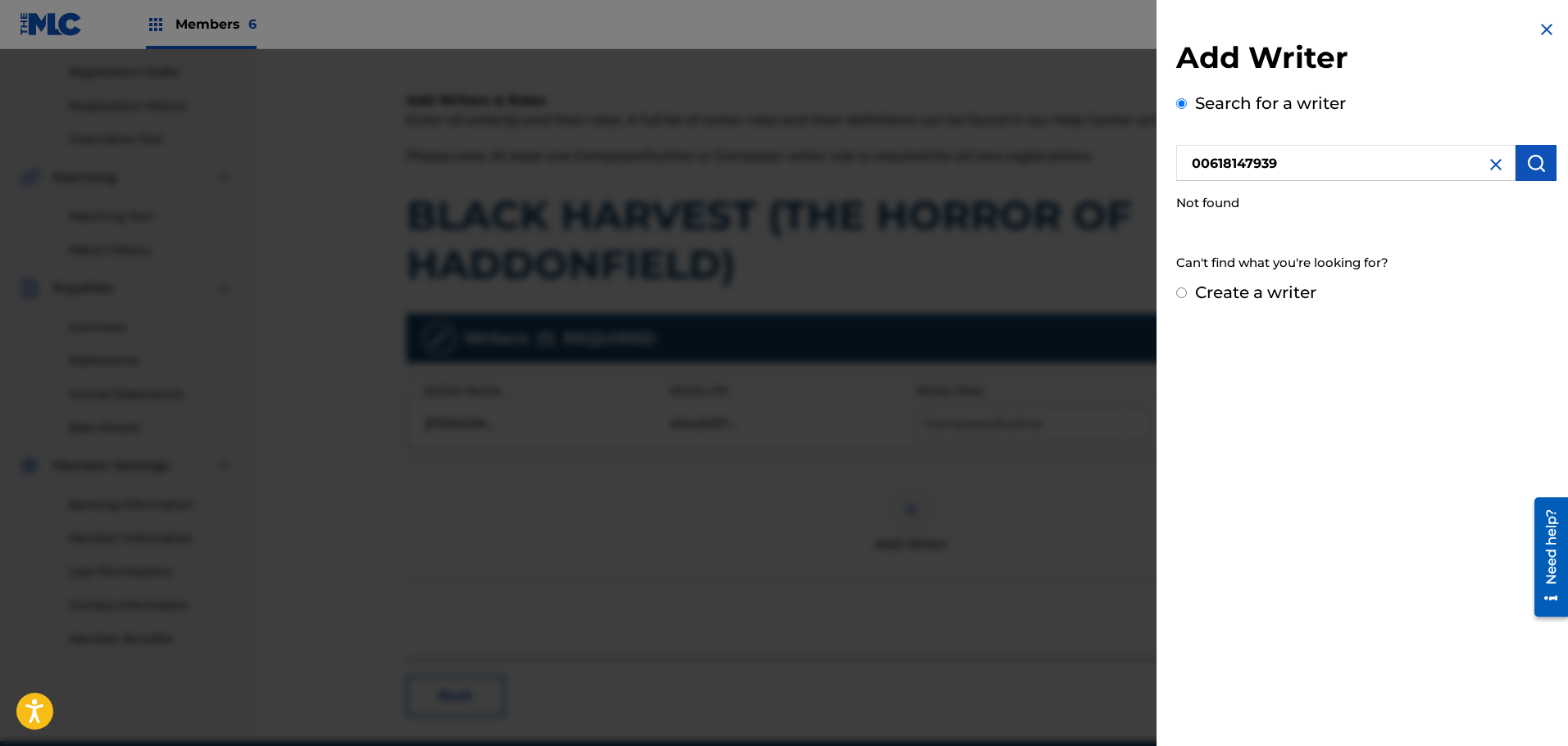
click at [1284, 294] on label "Create a writer" at bounding box center [1255, 292] width 121 height 20
radio input "true"
click at [1187, 294] on input "Create a writer" at bounding box center [1181, 293] width 10 height 10
radio input "false"
radio input "true"
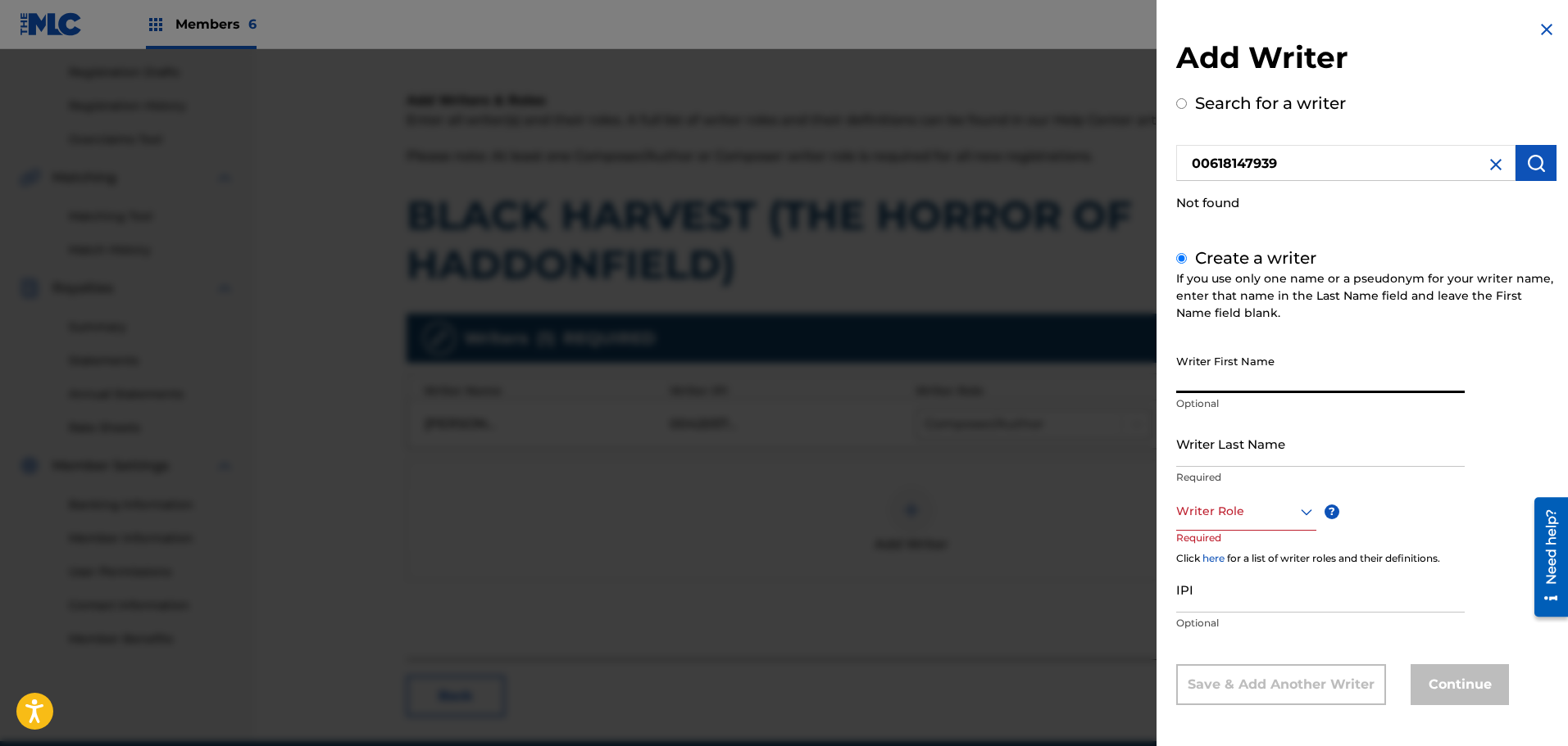
click at [1231, 385] on input "Writer First Name" at bounding box center [1320, 370] width 288 height 46
type input "[PERSON_NAME]"
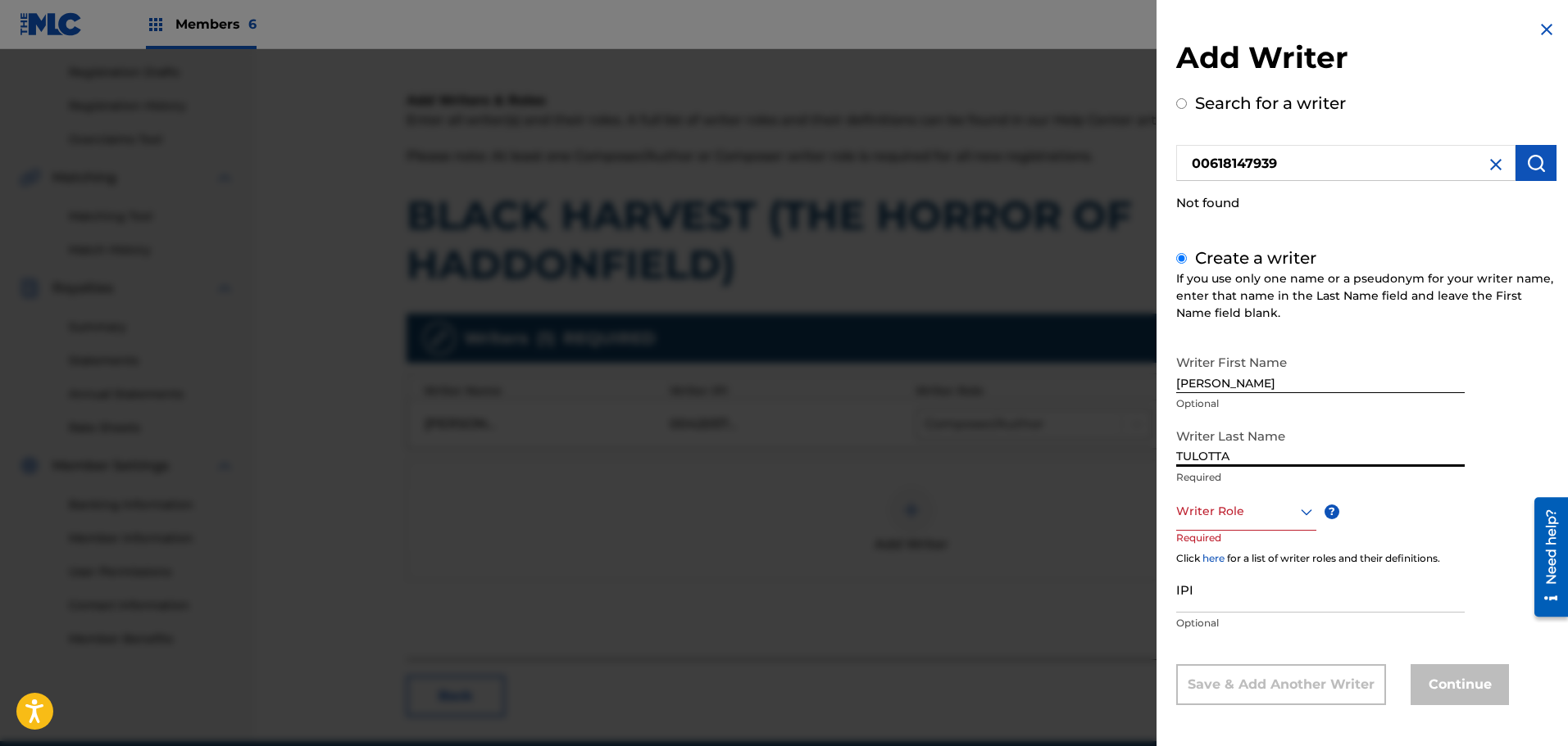
type input "TULOTTA"
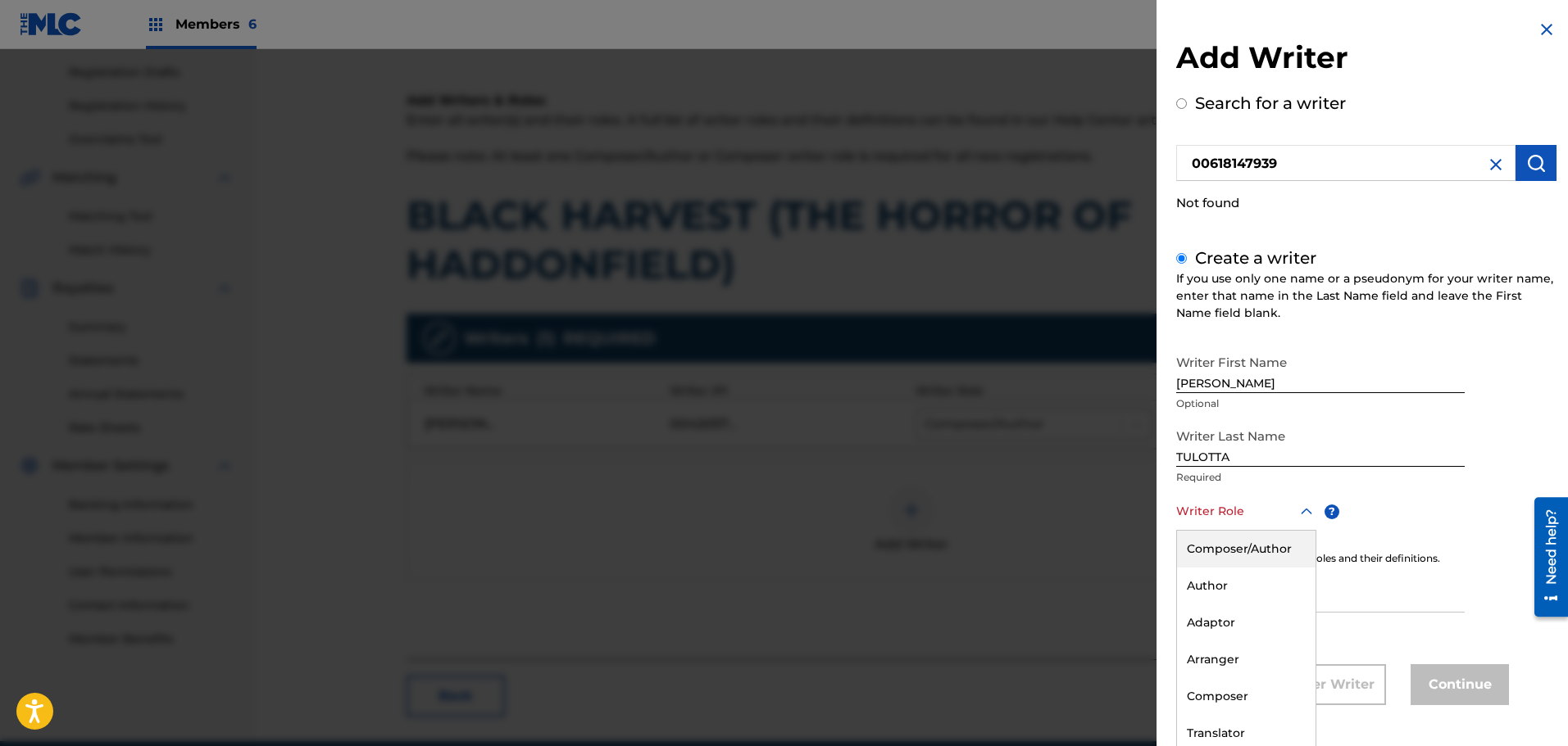
scroll to position [5, 0]
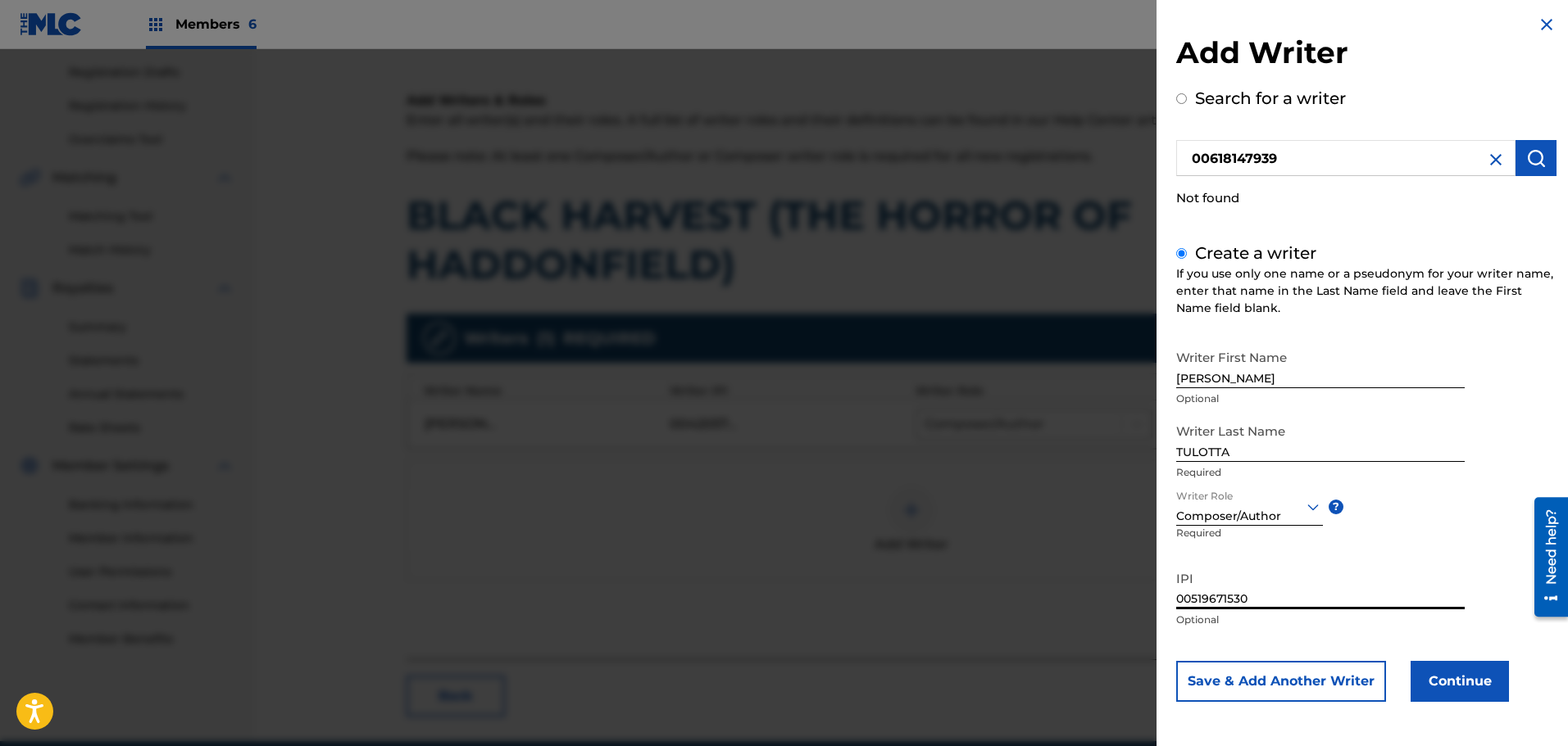
type input "00519671530"
click at [1437, 682] on button "Continue" at bounding box center [1460, 681] width 99 height 41
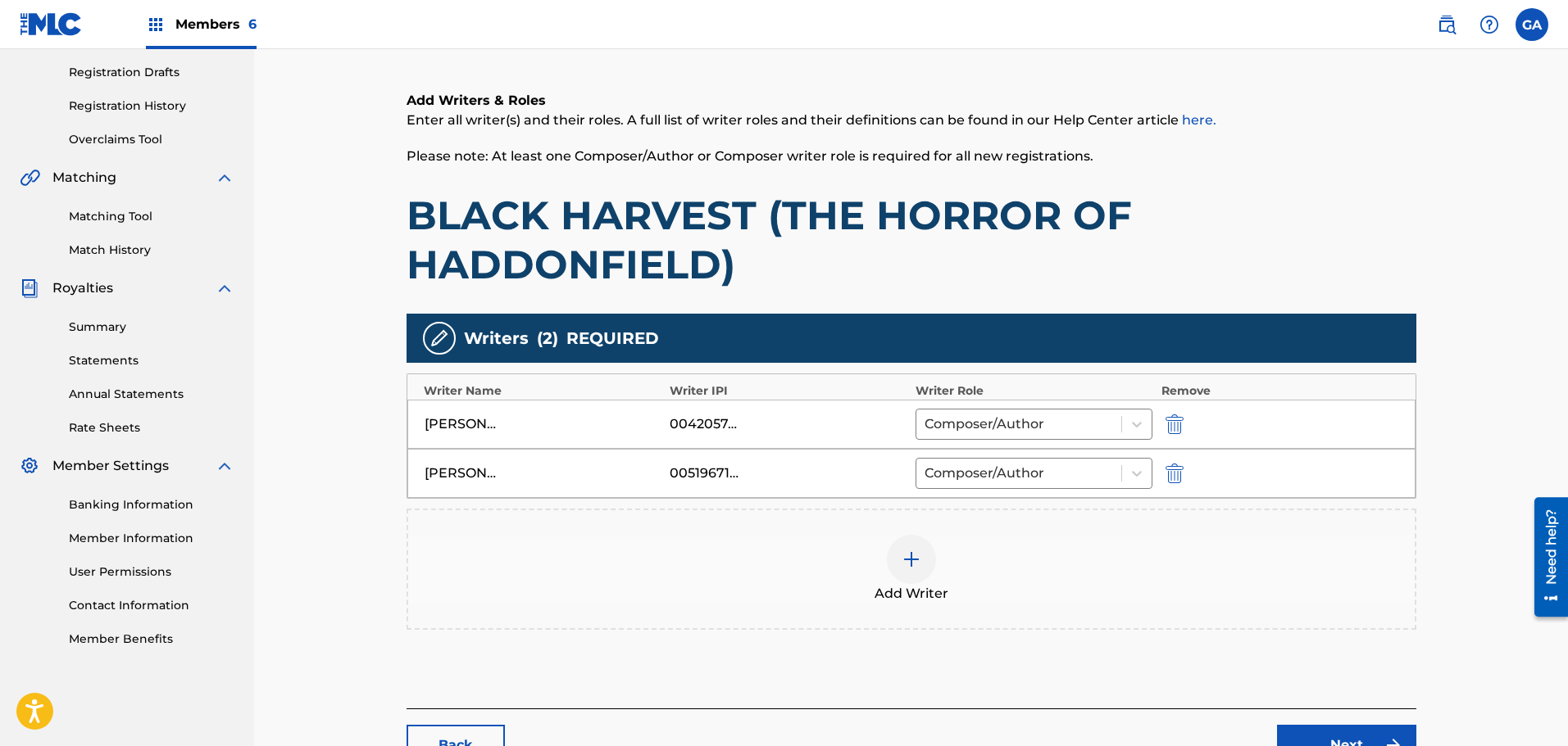
click at [912, 562] on img at bounding box center [911, 559] width 20 height 20
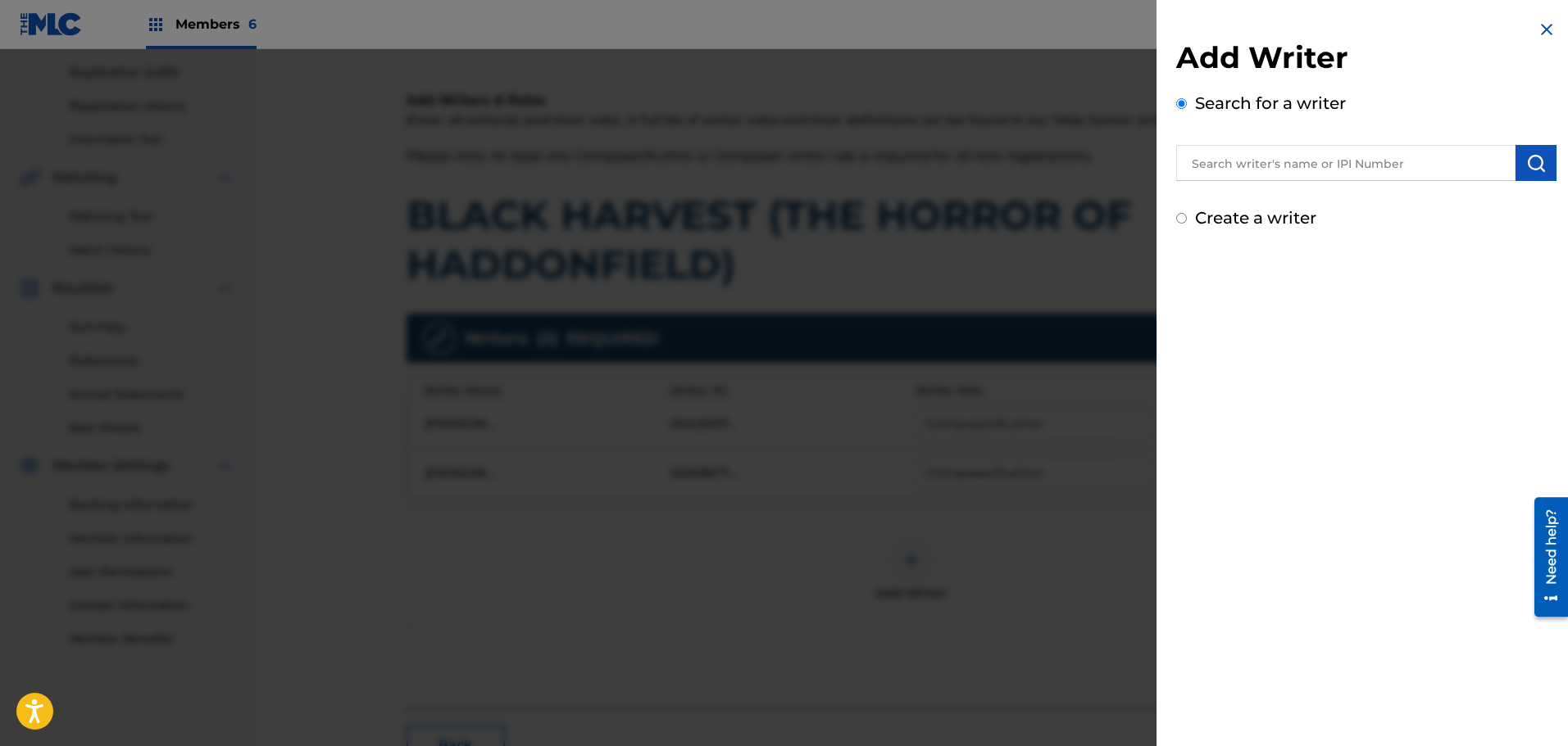
click at [1261, 165] on input "text" at bounding box center [1345, 162] width 339 height 36
type input "J"
click at [1245, 217] on label "Create a writer" at bounding box center [1255, 218] width 121 height 20
radio input "true"
click at [1187, 217] on input "Create a writer" at bounding box center [1181, 218] width 10 height 10
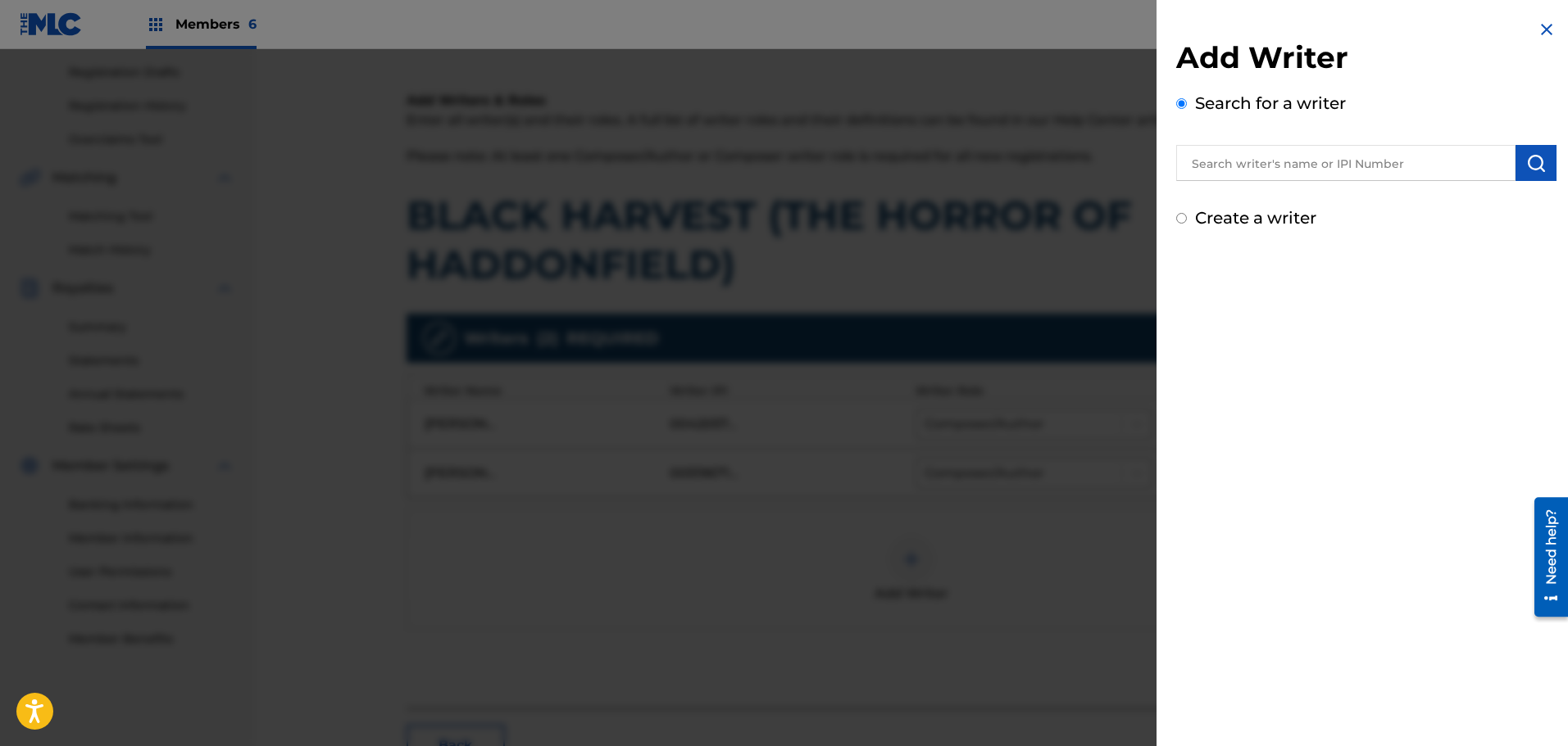
radio input "false"
radio input "true"
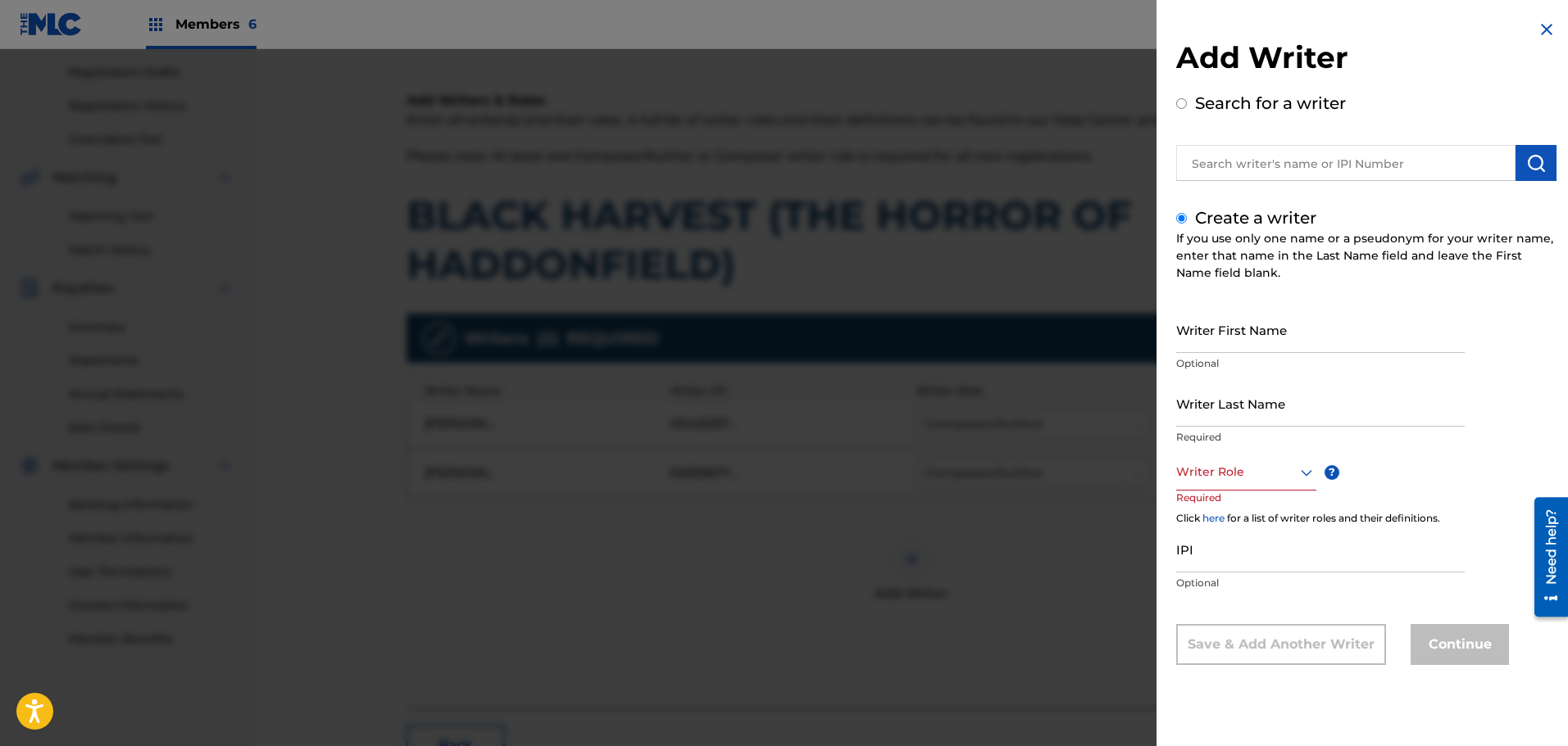
click at [1248, 342] on input "Writer First Name" at bounding box center [1320, 329] width 288 height 46
type input "[PERSON_NAME]"
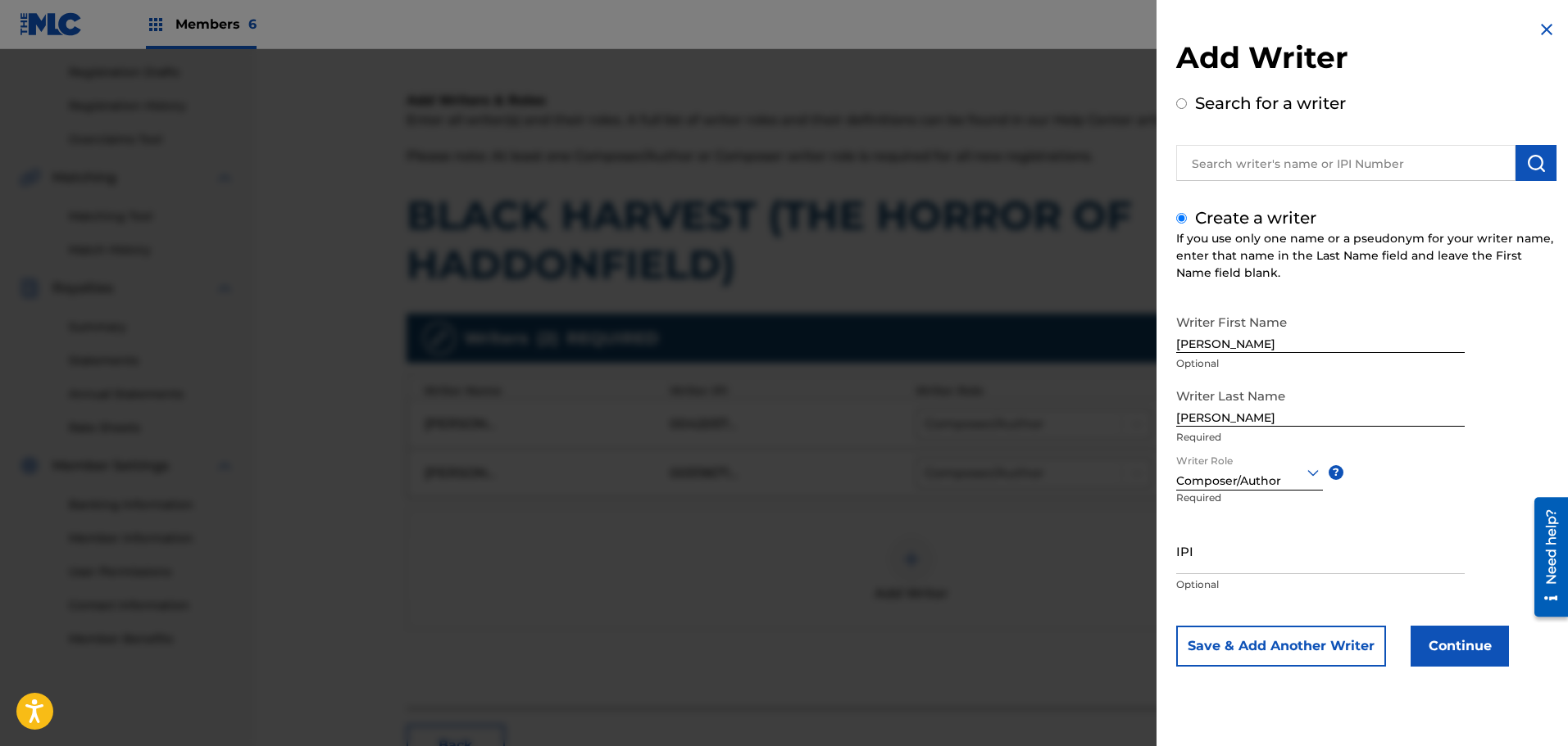
click at [1356, 643] on button "Save & Add Another Writer" at bounding box center [1280, 646] width 210 height 41
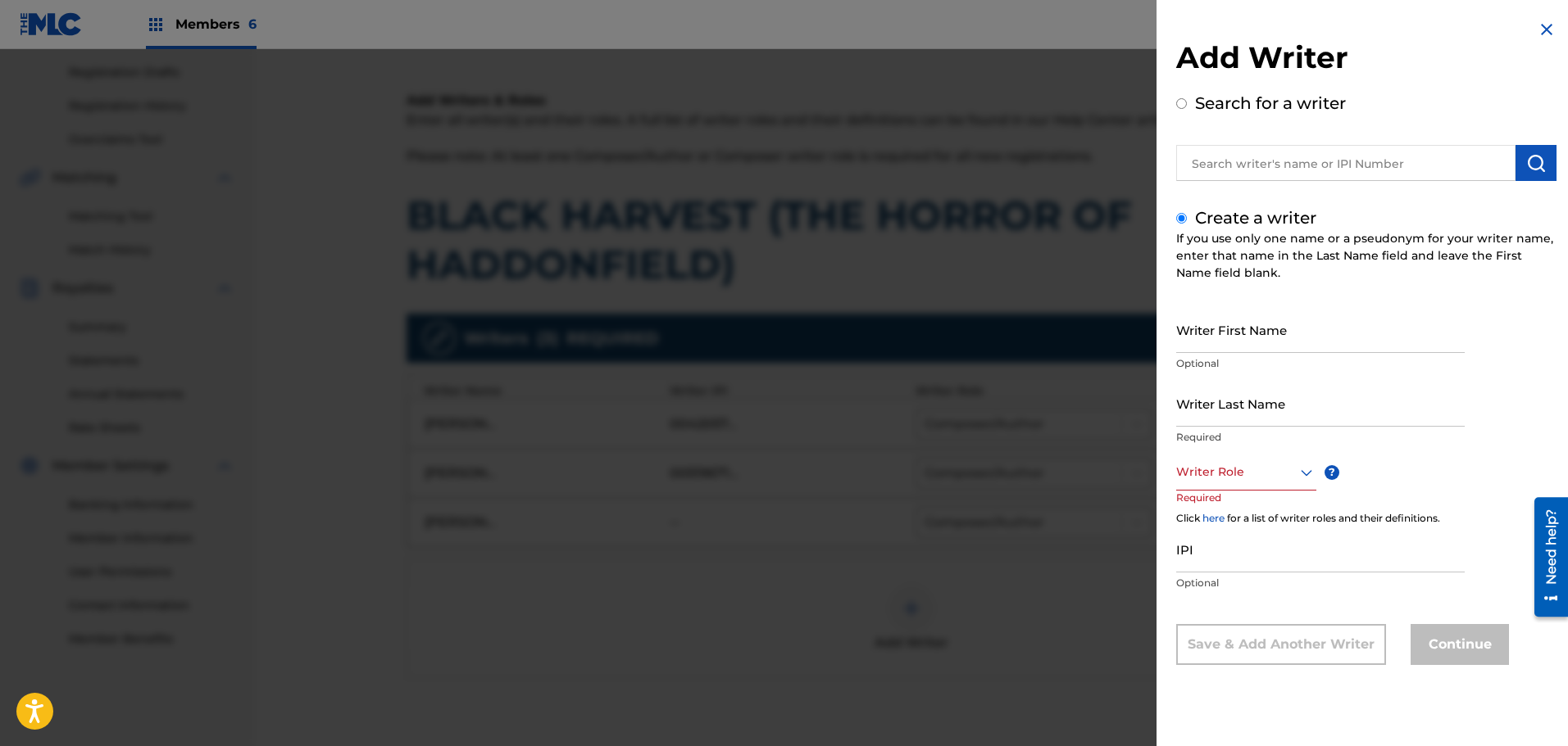
click at [1307, 340] on input "Writer First Name" at bounding box center [1320, 329] width 288 height 46
type input "PHIL"
type input "[PERSON_NAME]"
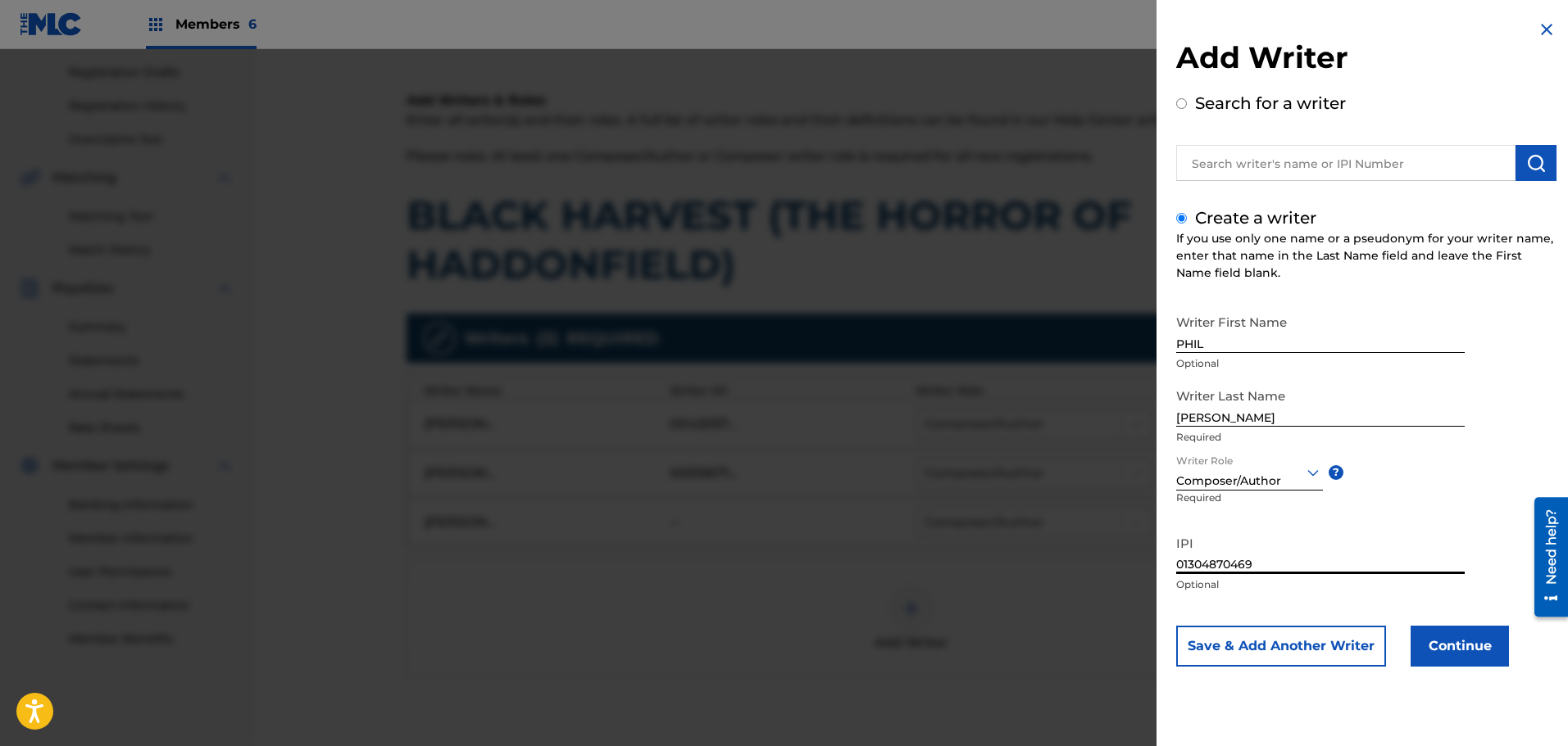
type input "01304870469"
click at [1428, 637] on button "Continue" at bounding box center [1460, 646] width 99 height 41
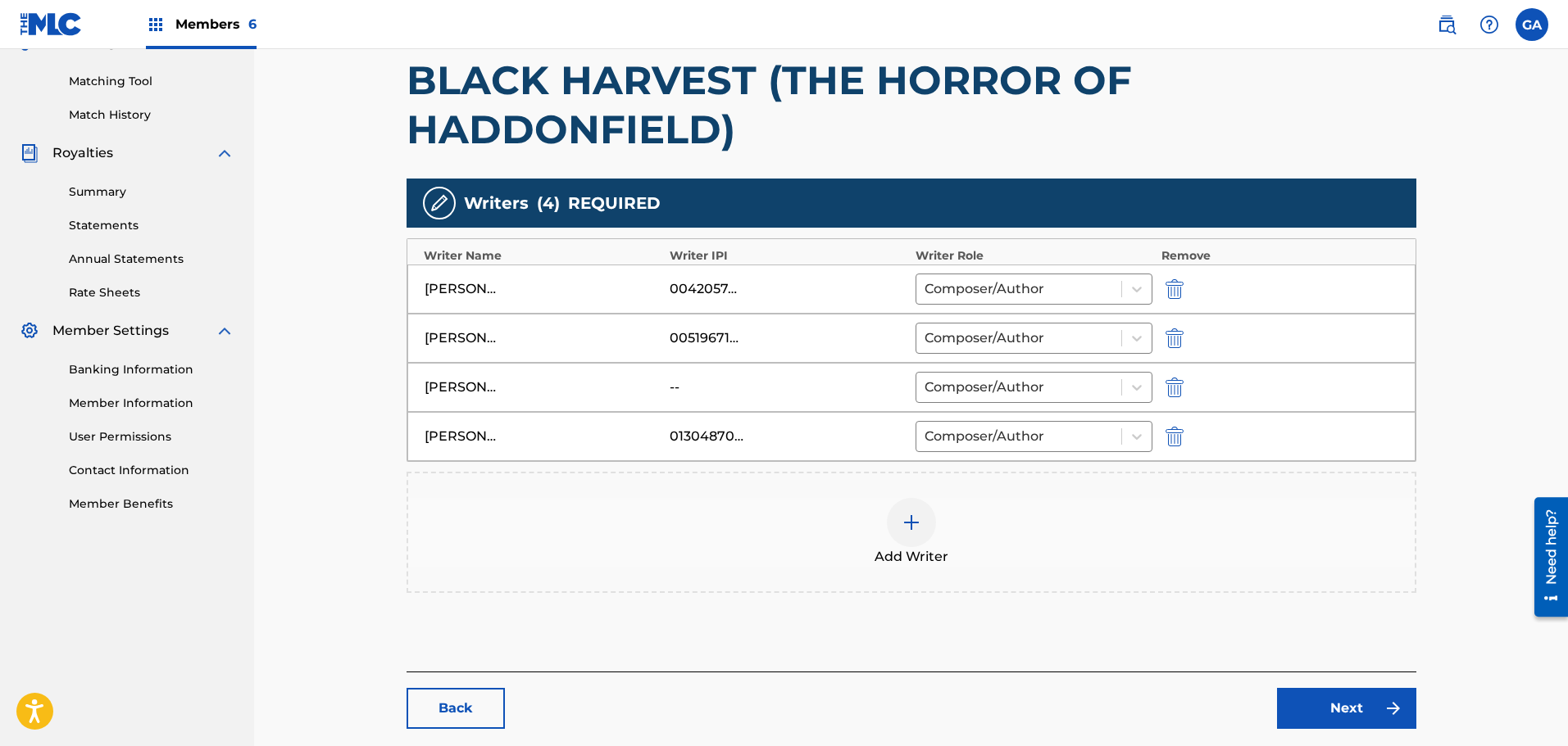
scroll to position [491, 0]
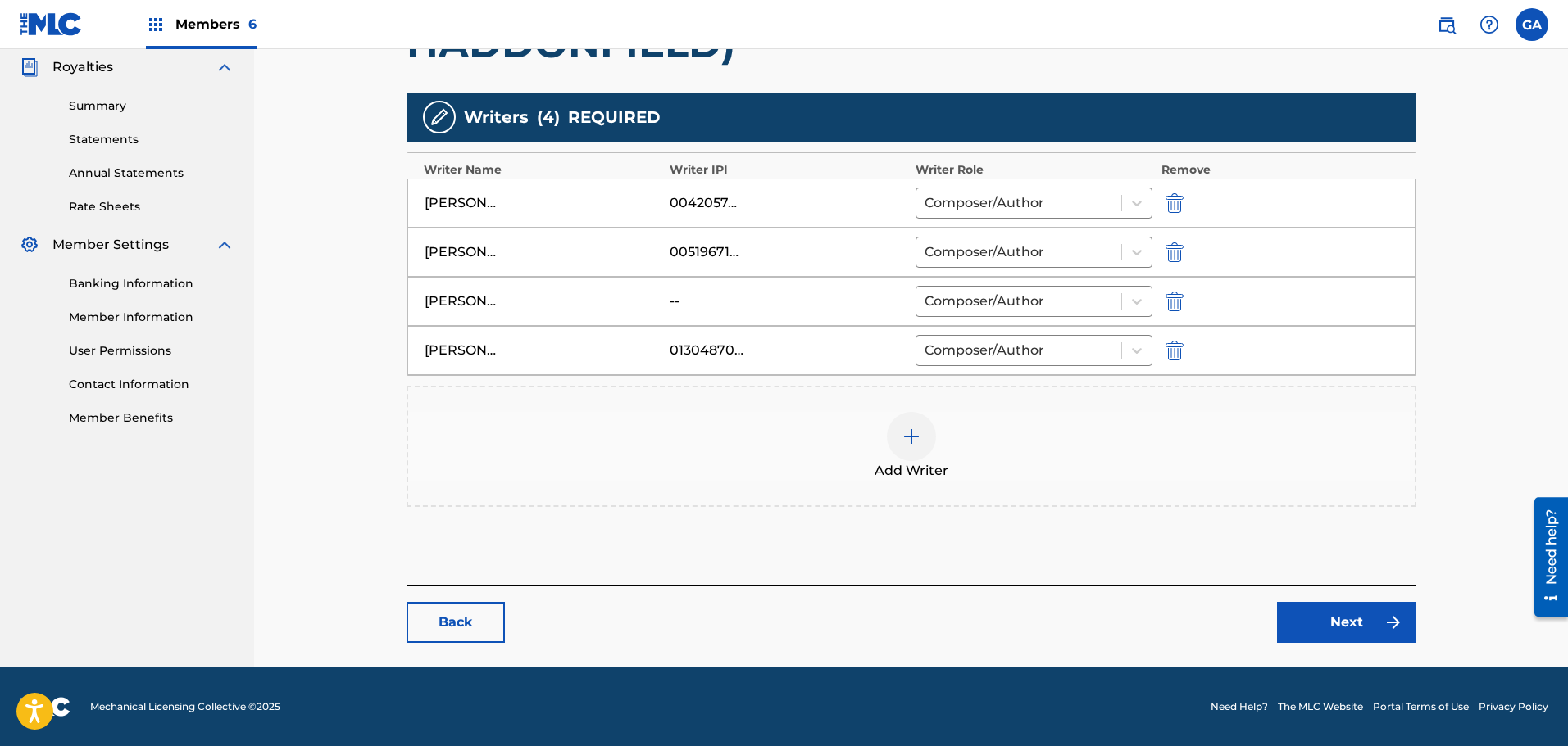
click at [1384, 624] on img at bounding box center [1393, 622] width 20 height 20
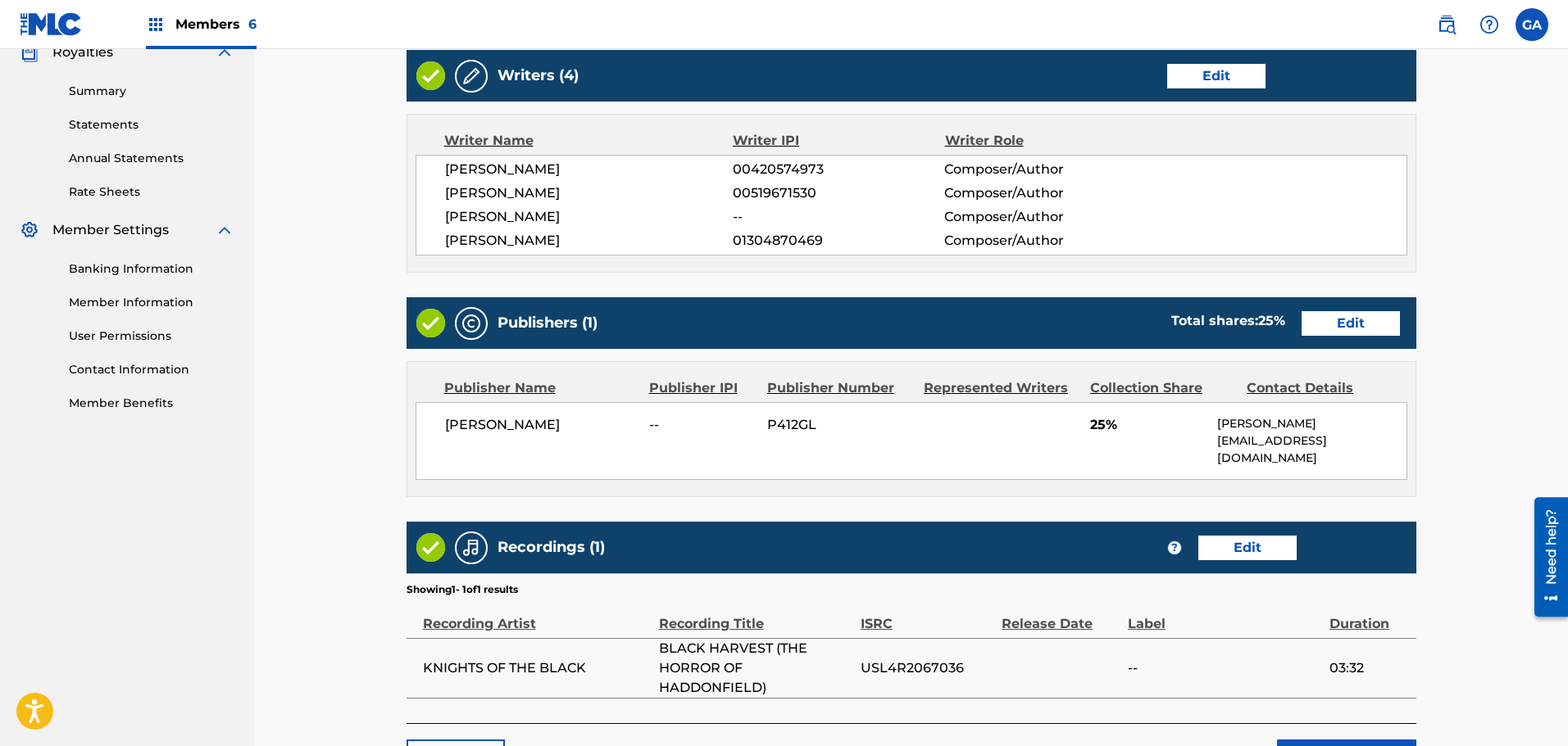
scroll to position [625, 0]
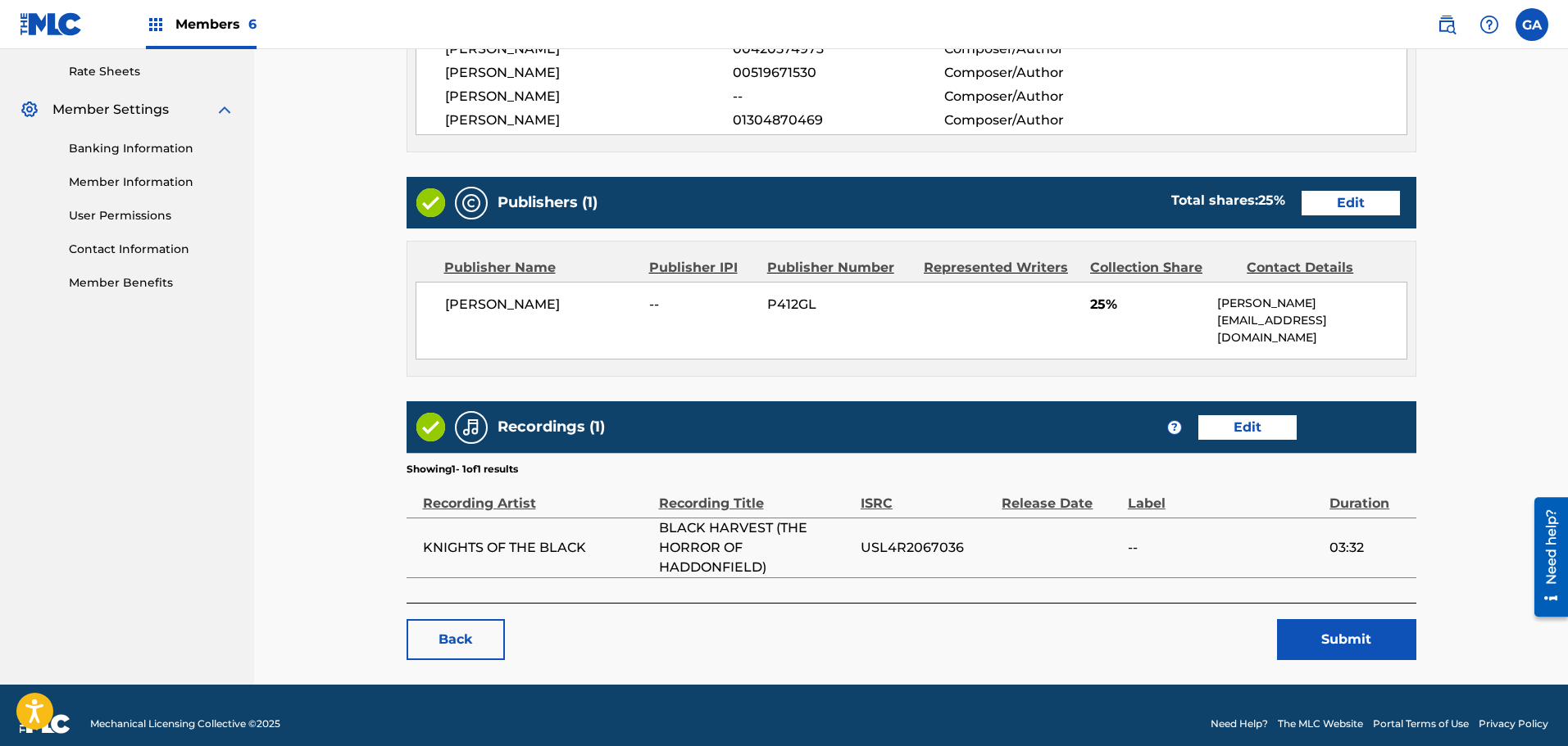
click at [1351, 204] on link "Edit" at bounding box center [1350, 203] width 99 height 24
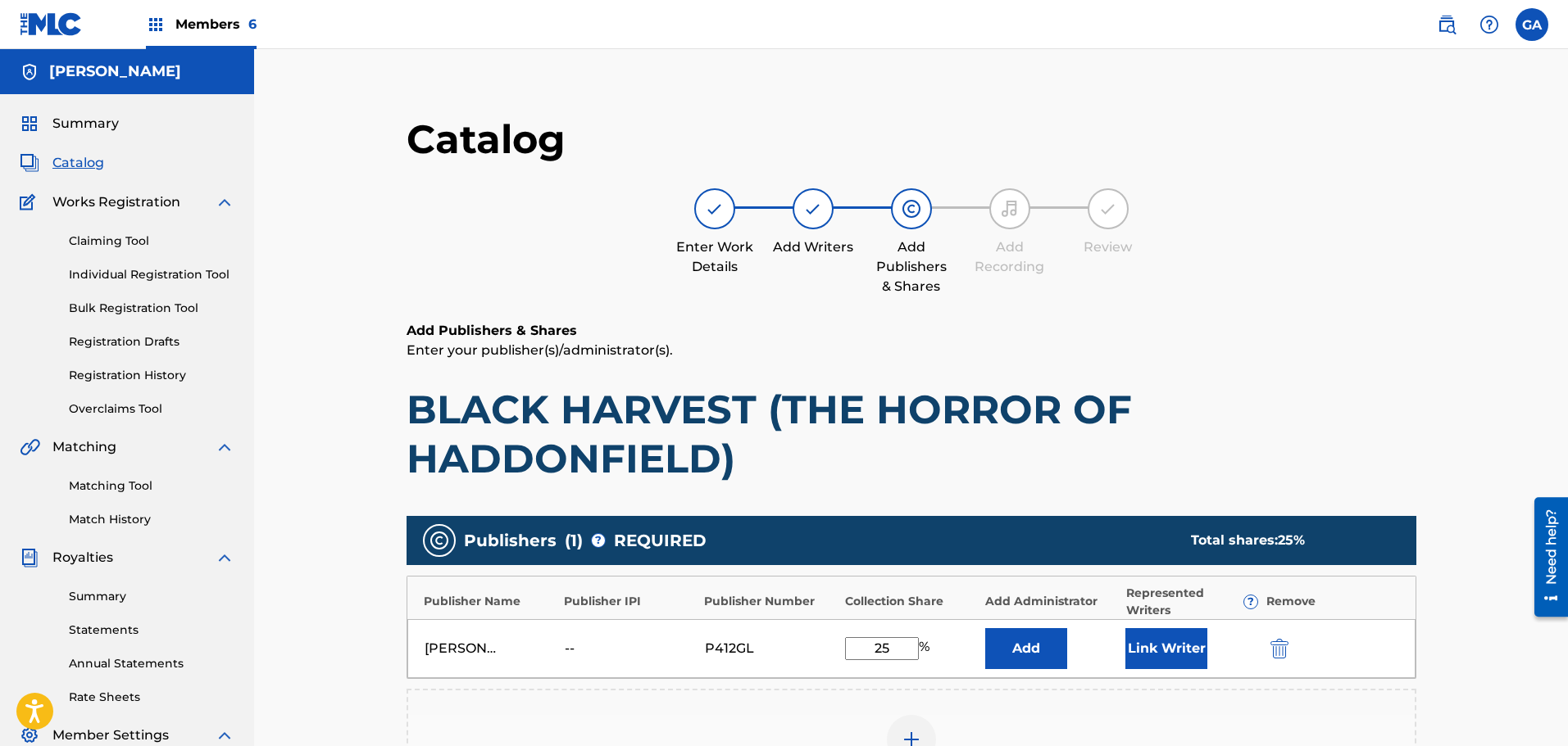
click at [1144, 639] on button "Link Writer" at bounding box center [1166, 648] width 82 height 41
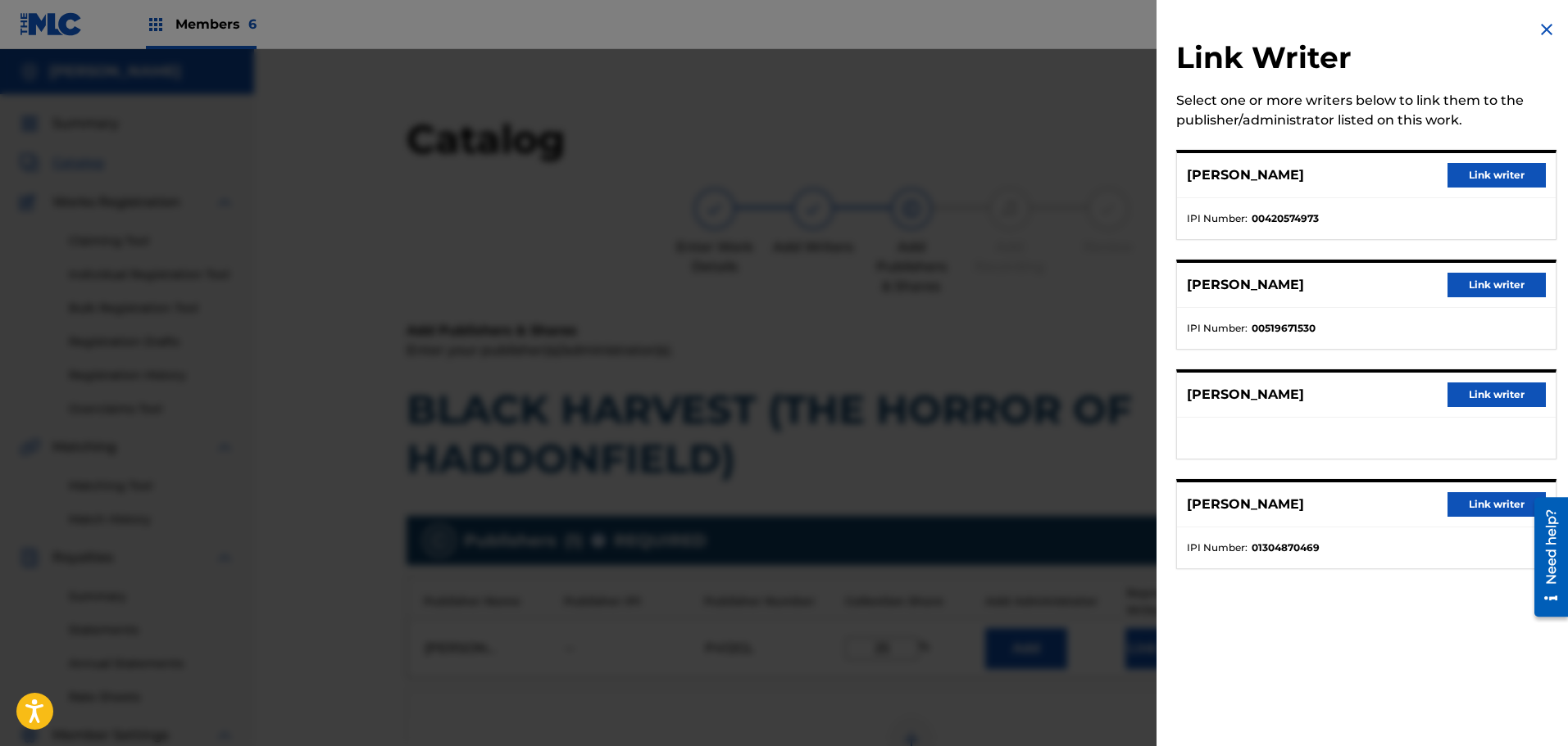
click at [1484, 396] on button "Link writer" at bounding box center [1496, 395] width 99 height 24
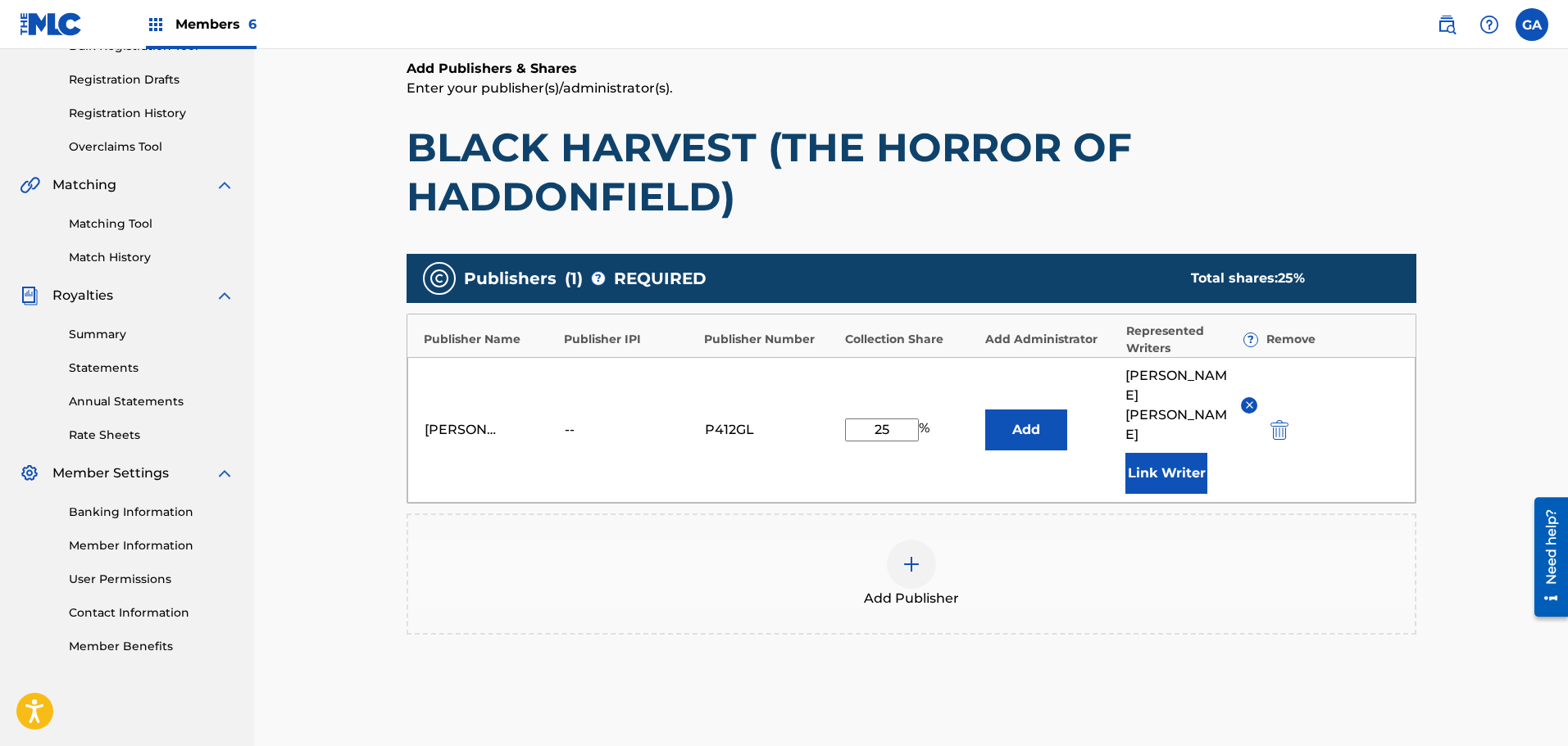
scroll to position [400, 0]
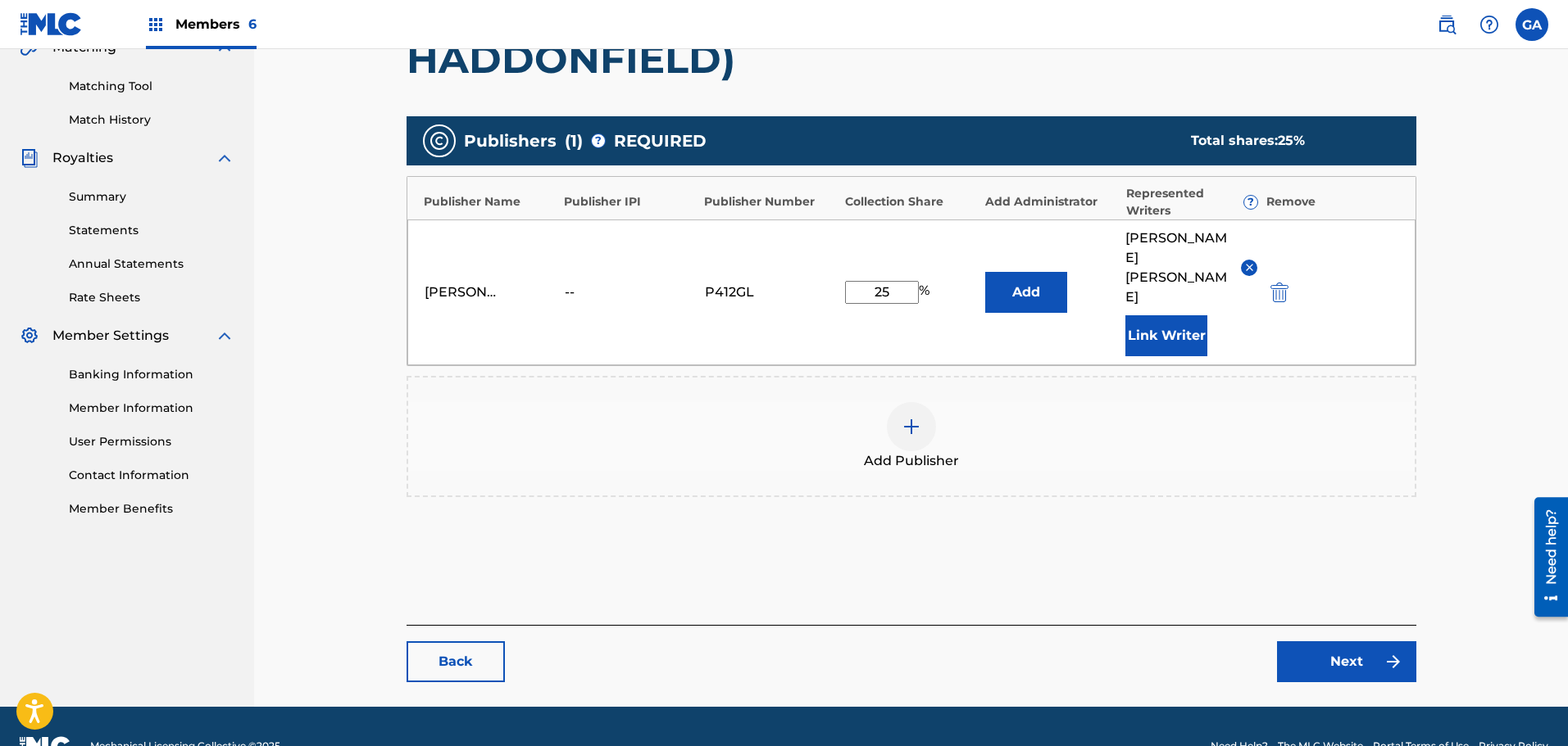
click at [1332, 641] on link "Next" at bounding box center [1346, 661] width 139 height 41
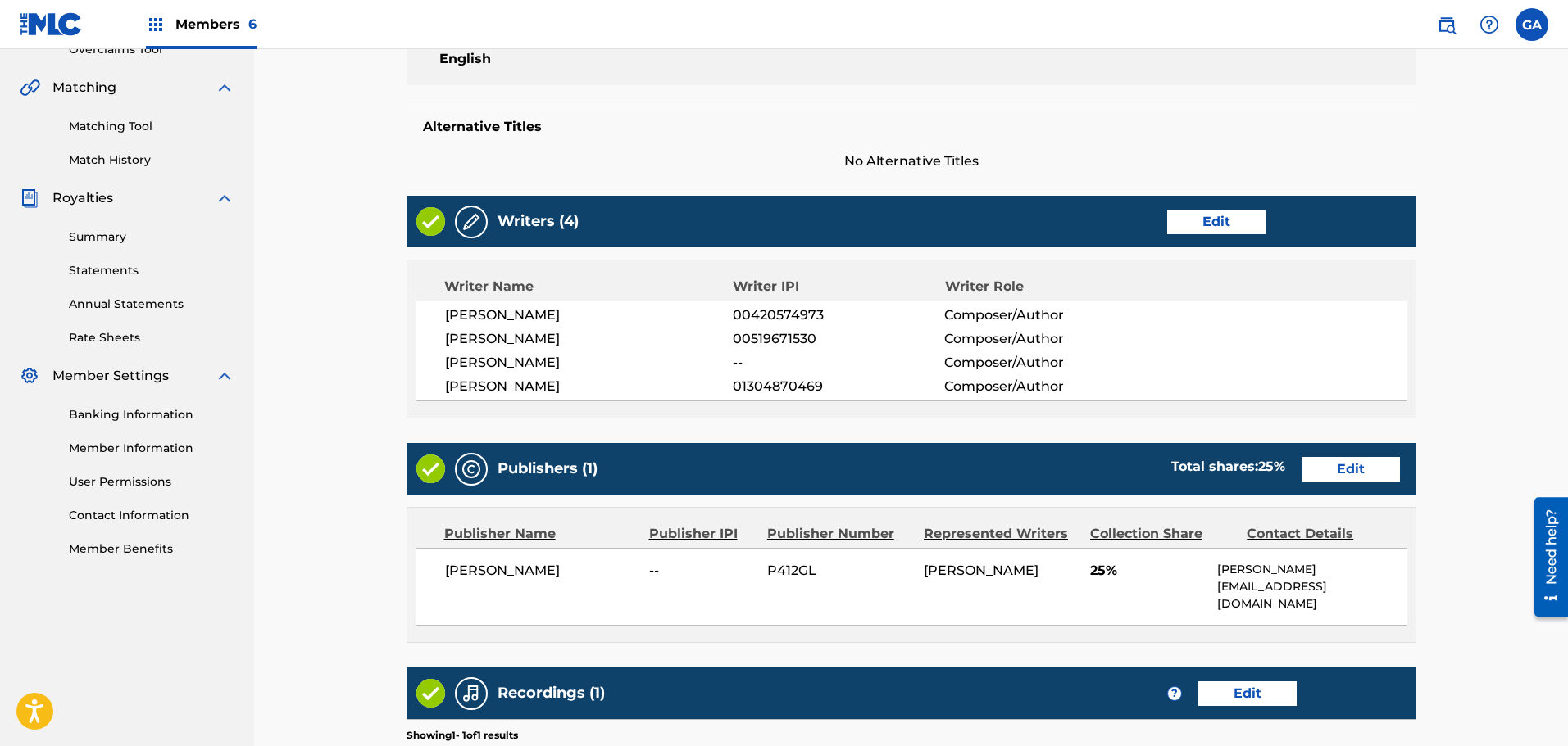
scroll to position [625, 0]
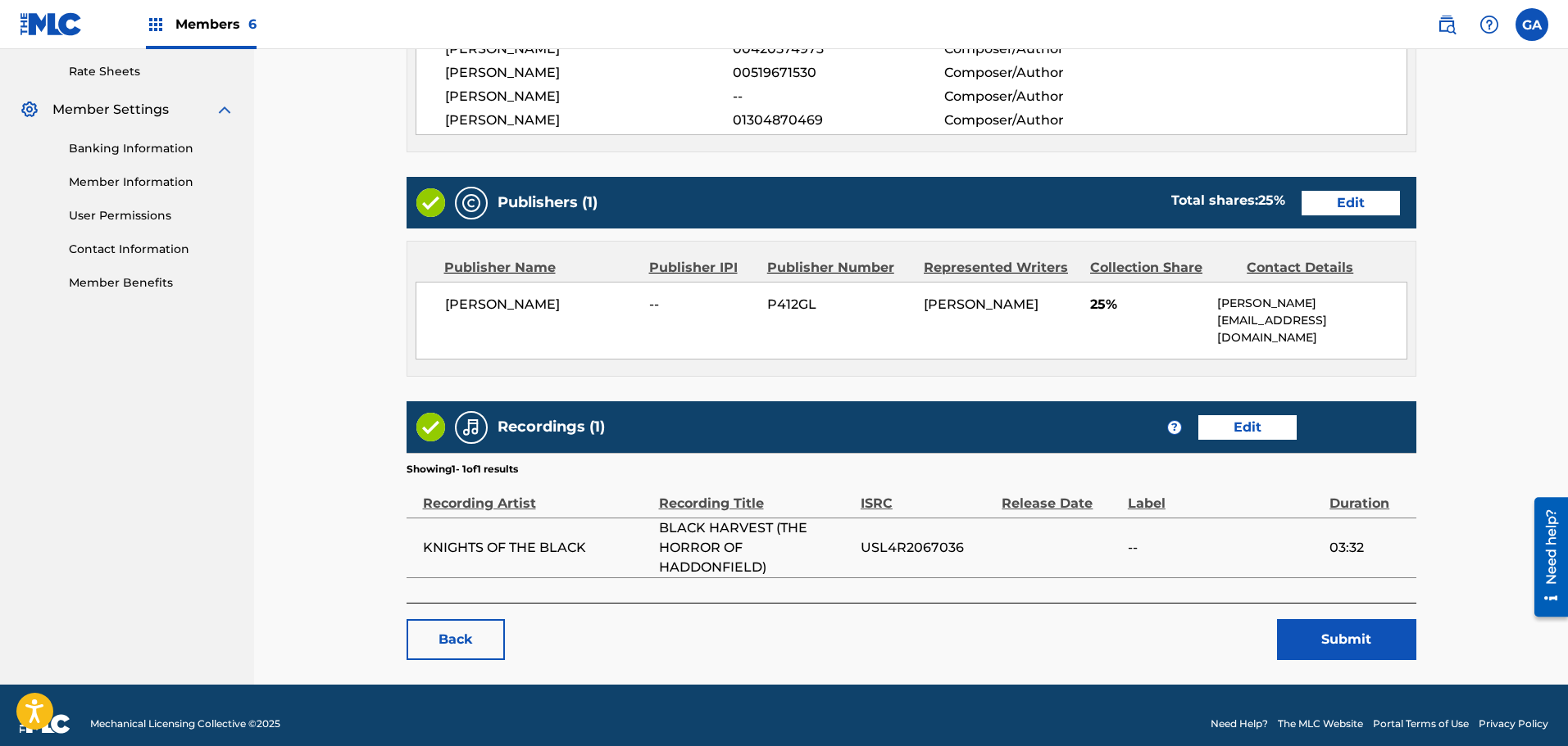
click at [1388, 619] on button "Submit" at bounding box center [1346, 639] width 139 height 41
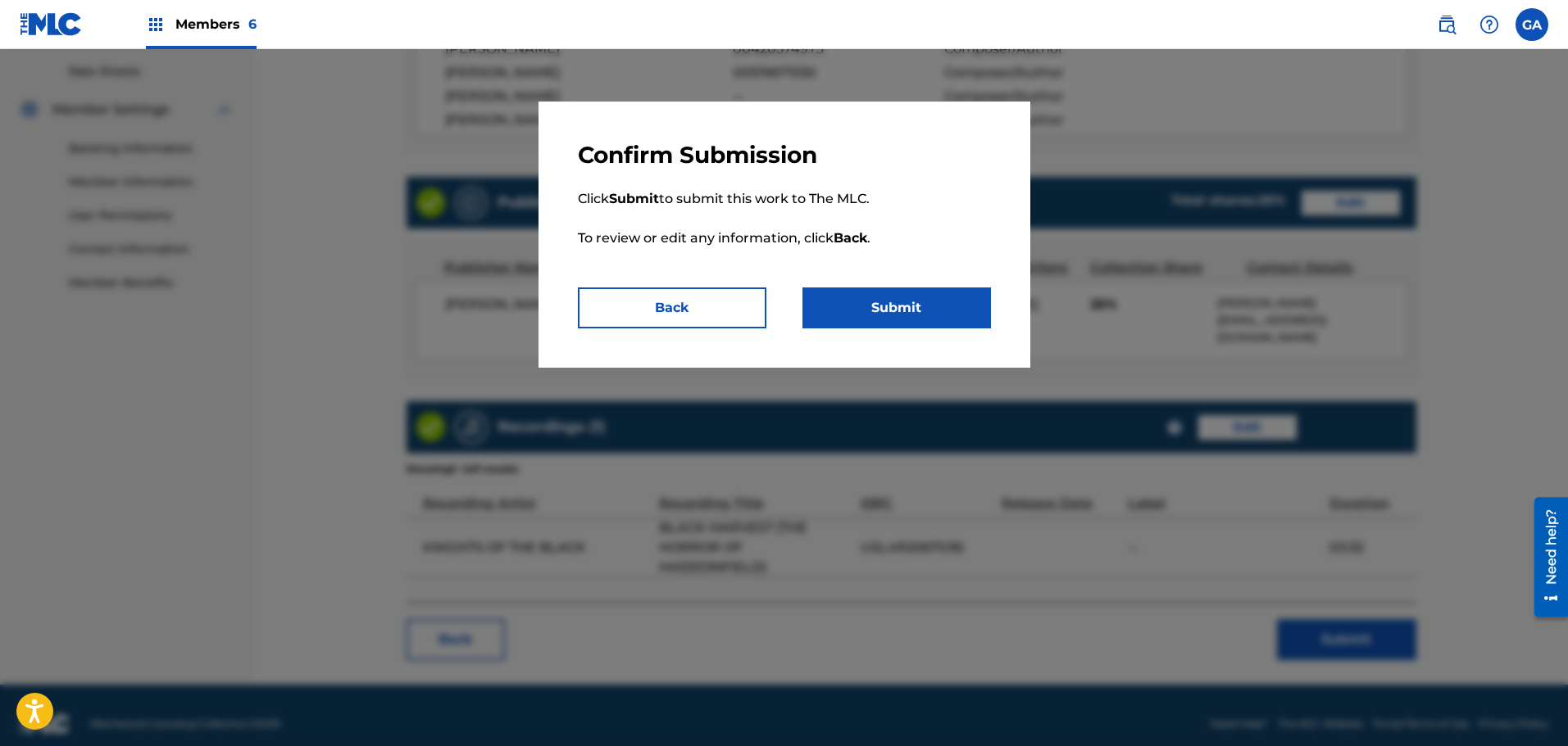
click at [908, 303] on button "Submit" at bounding box center [897, 307] width 189 height 41
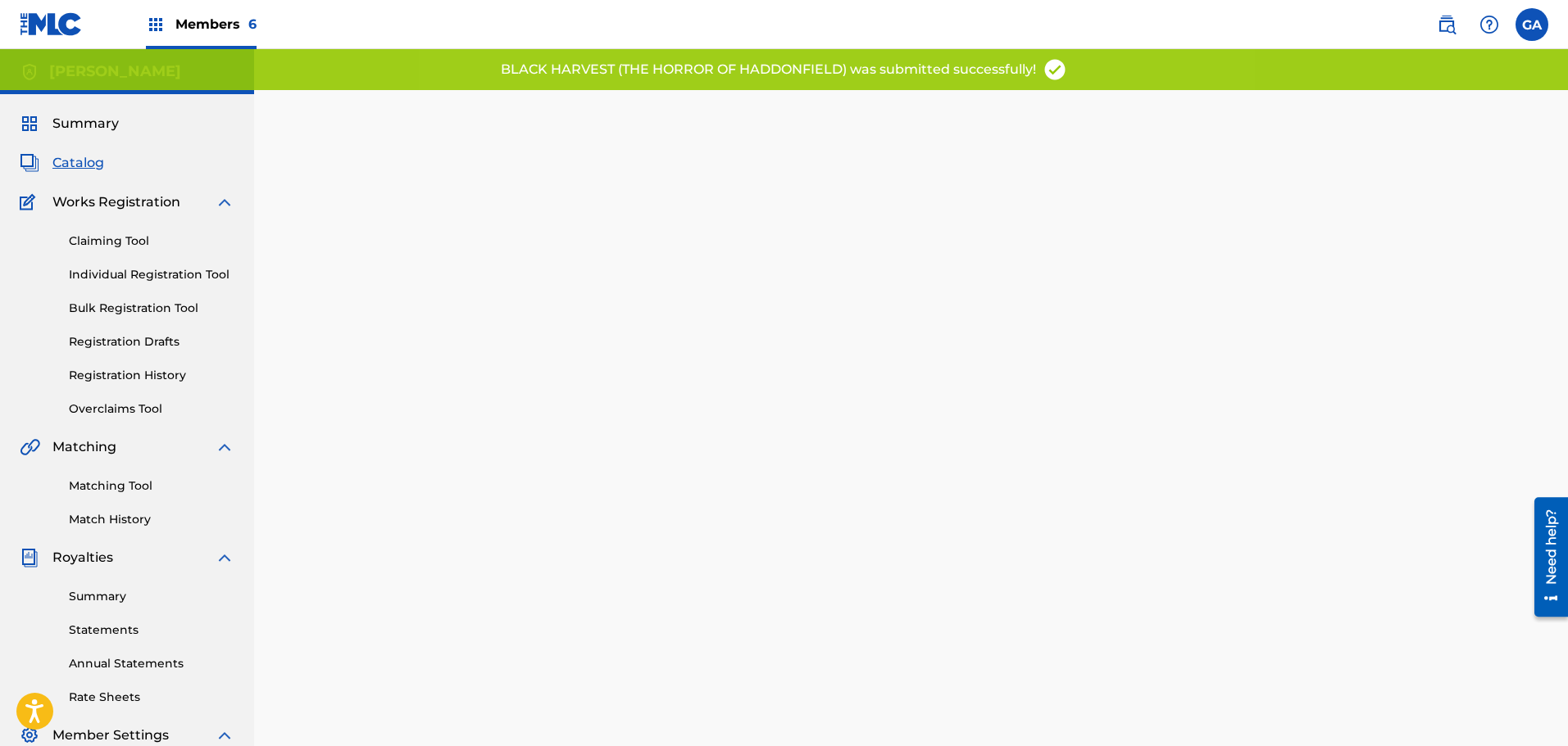
click at [98, 121] on span "Summary" at bounding box center [86, 123] width 66 height 20
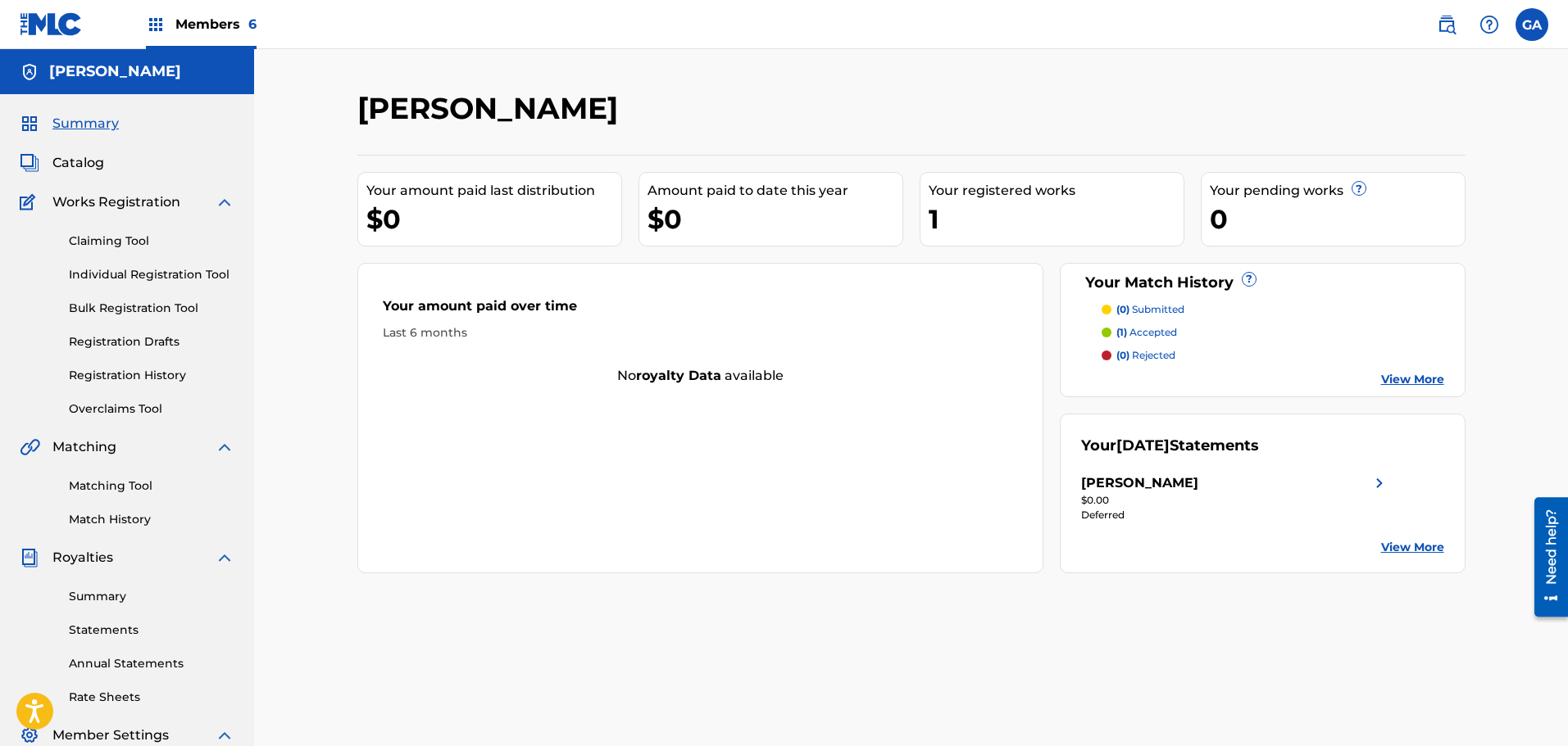
click at [124, 365] on div "Claiming Tool Individual Registration Tool Bulk Registration Tool Registration …" at bounding box center [128, 314] width 215 height 205
click at [121, 373] on link "Registration History" at bounding box center [151, 376] width 165 height 17
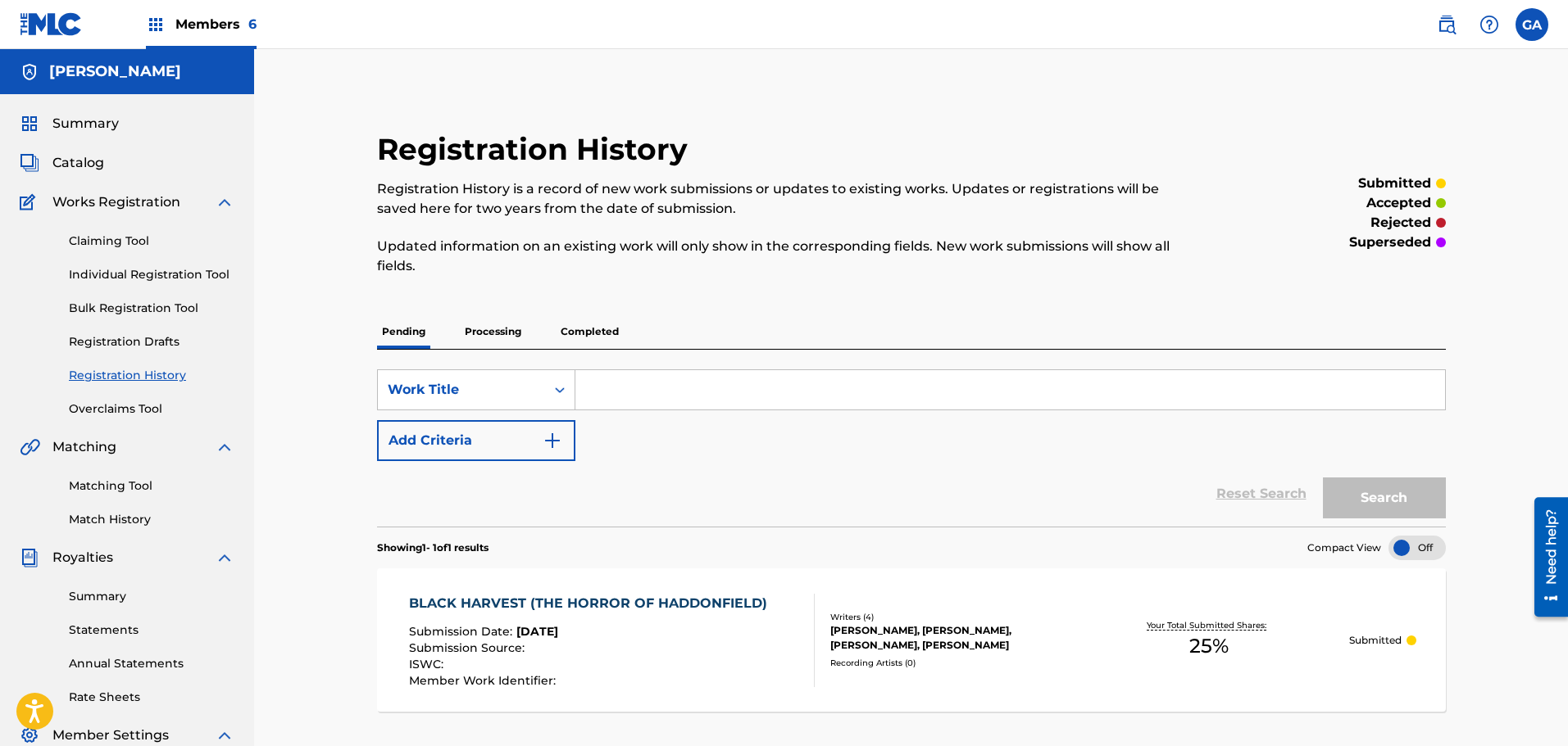
click at [73, 125] on span "Summary" at bounding box center [86, 123] width 66 height 20
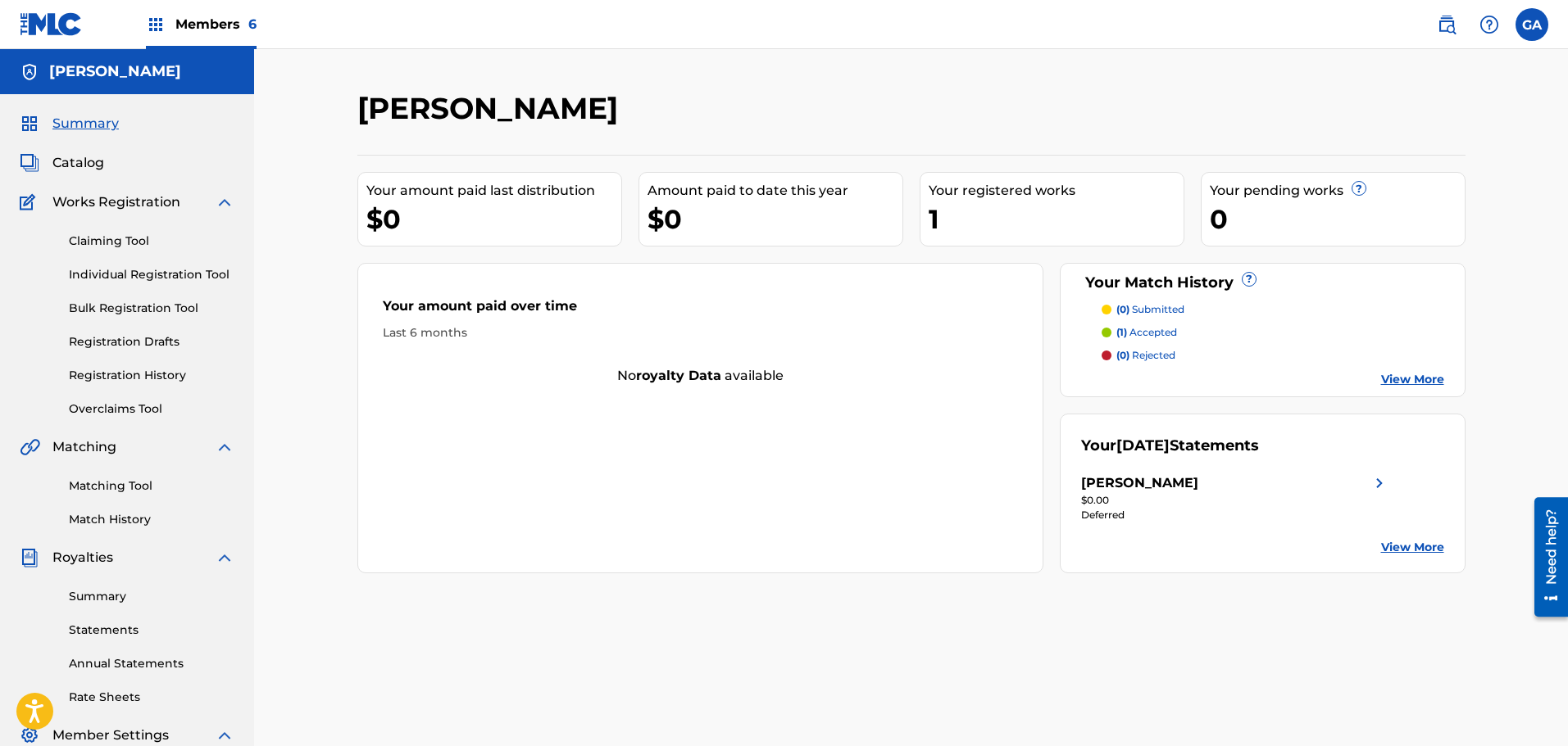
click at [112, 597] on link "Summary" at bounding box center [151, 597] width 165 height 17
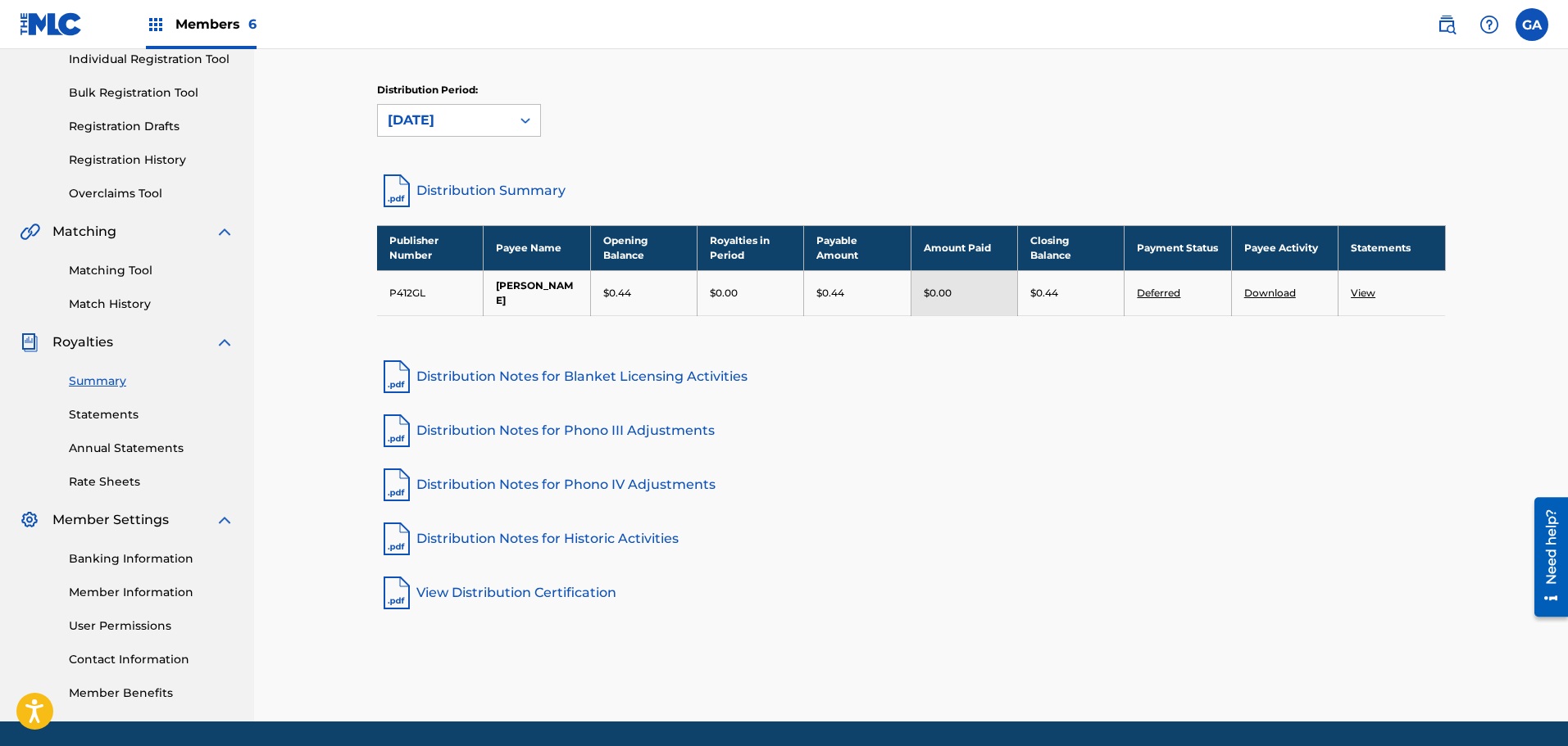
scroll to position [269, 0]
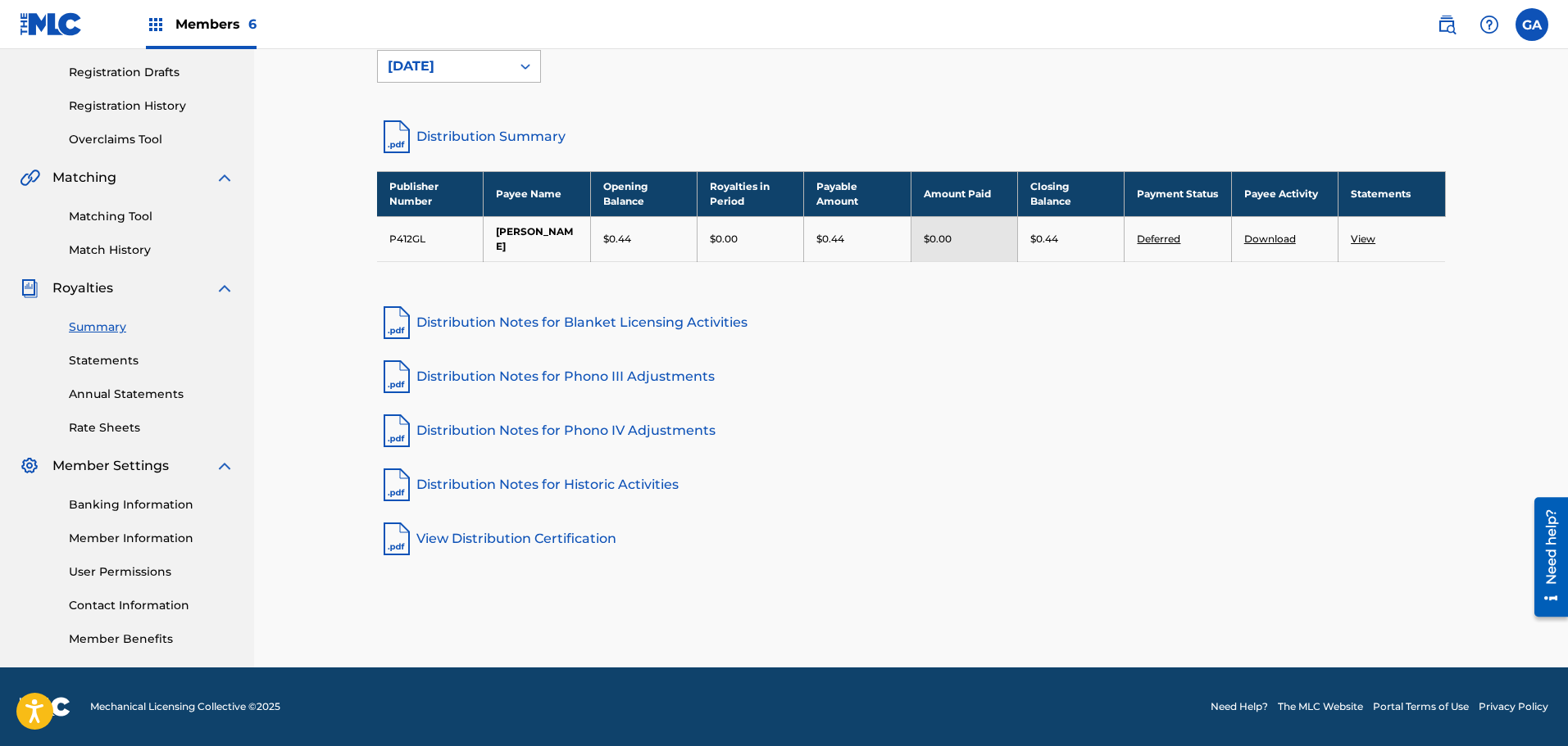
click at [482, 62] on div "[DATE]" at bounding box center [443, 66] width 113 height 20
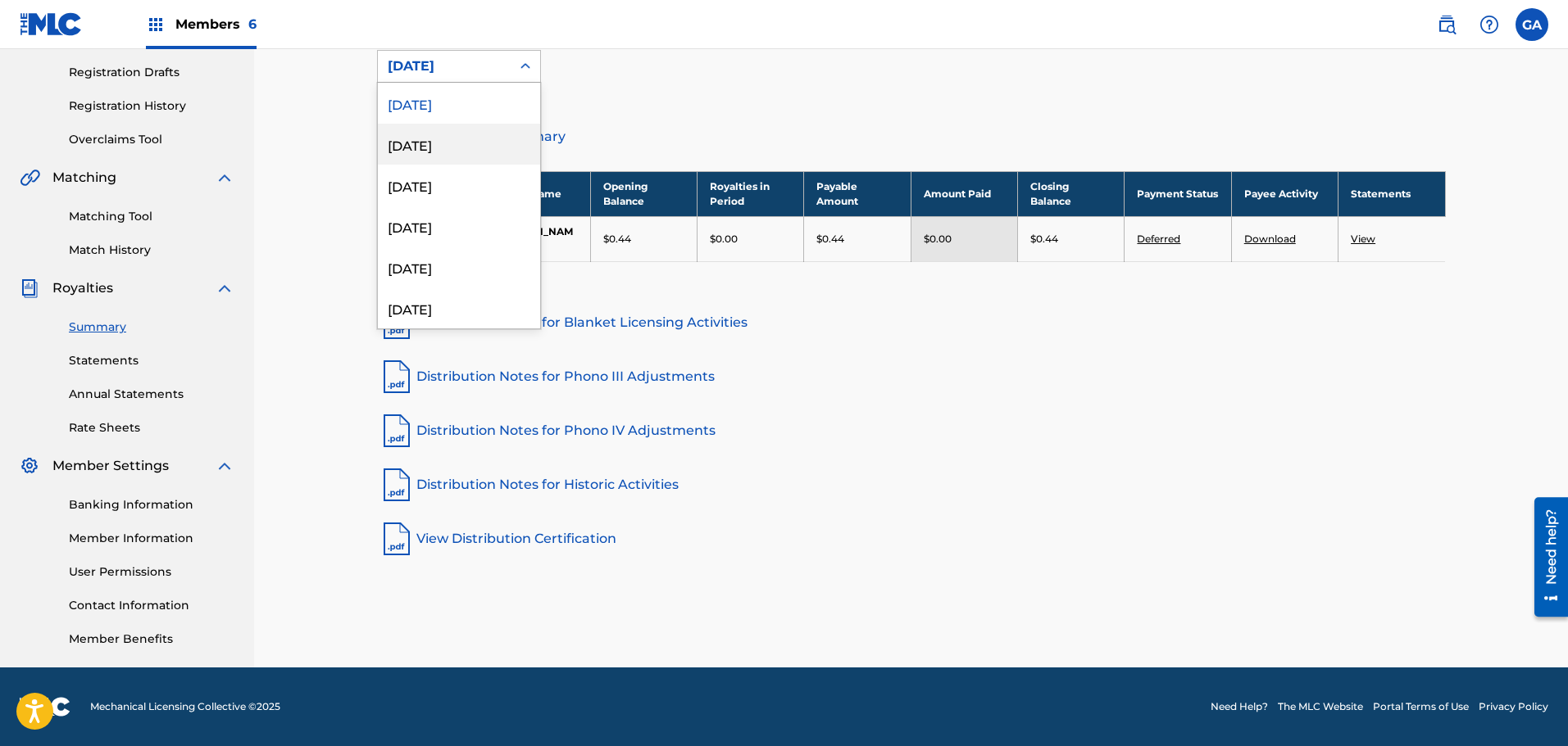
click at [434, 145] on div "[DATE]" at bounding box center [459, 144] width 163 height 41
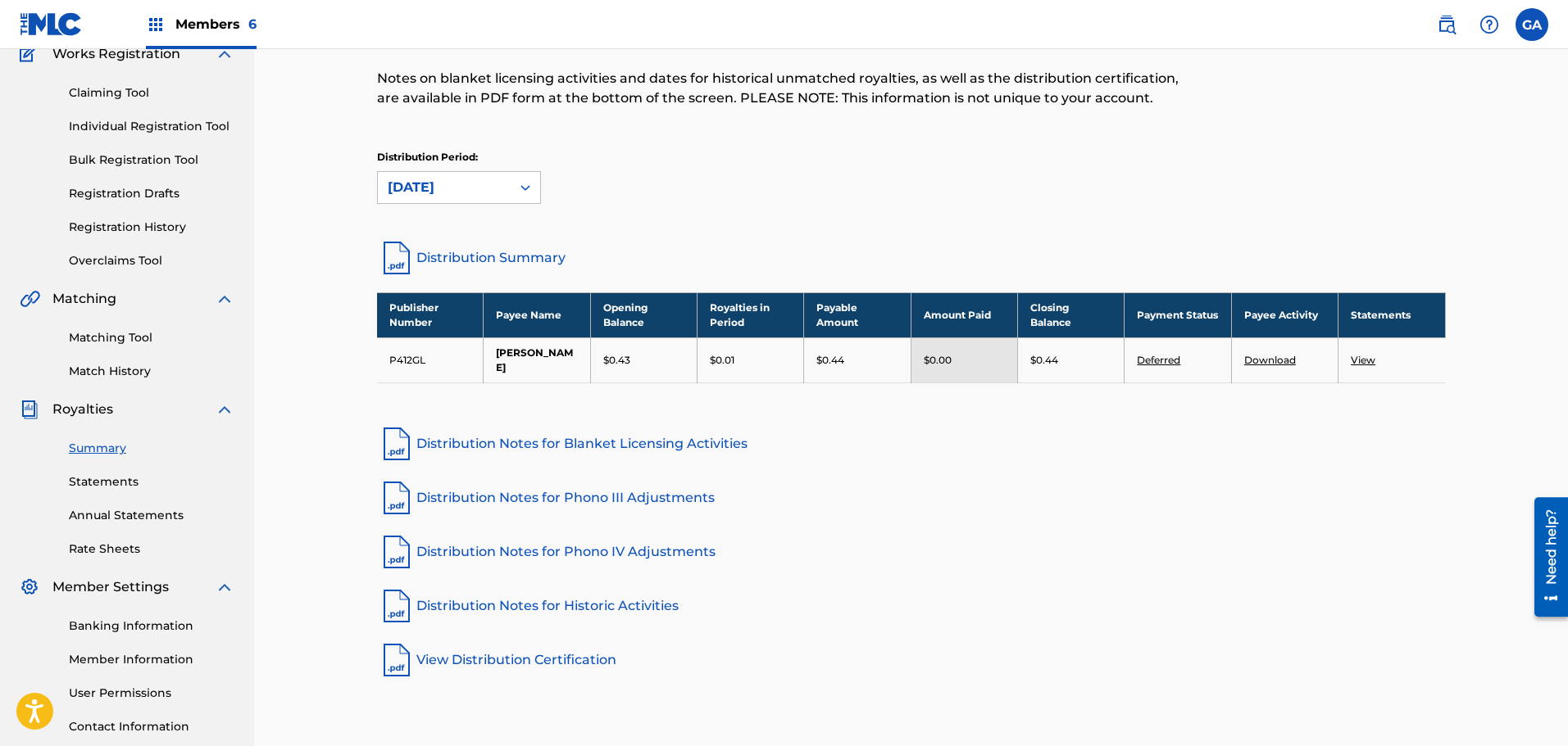
scroll to position [0, 0]
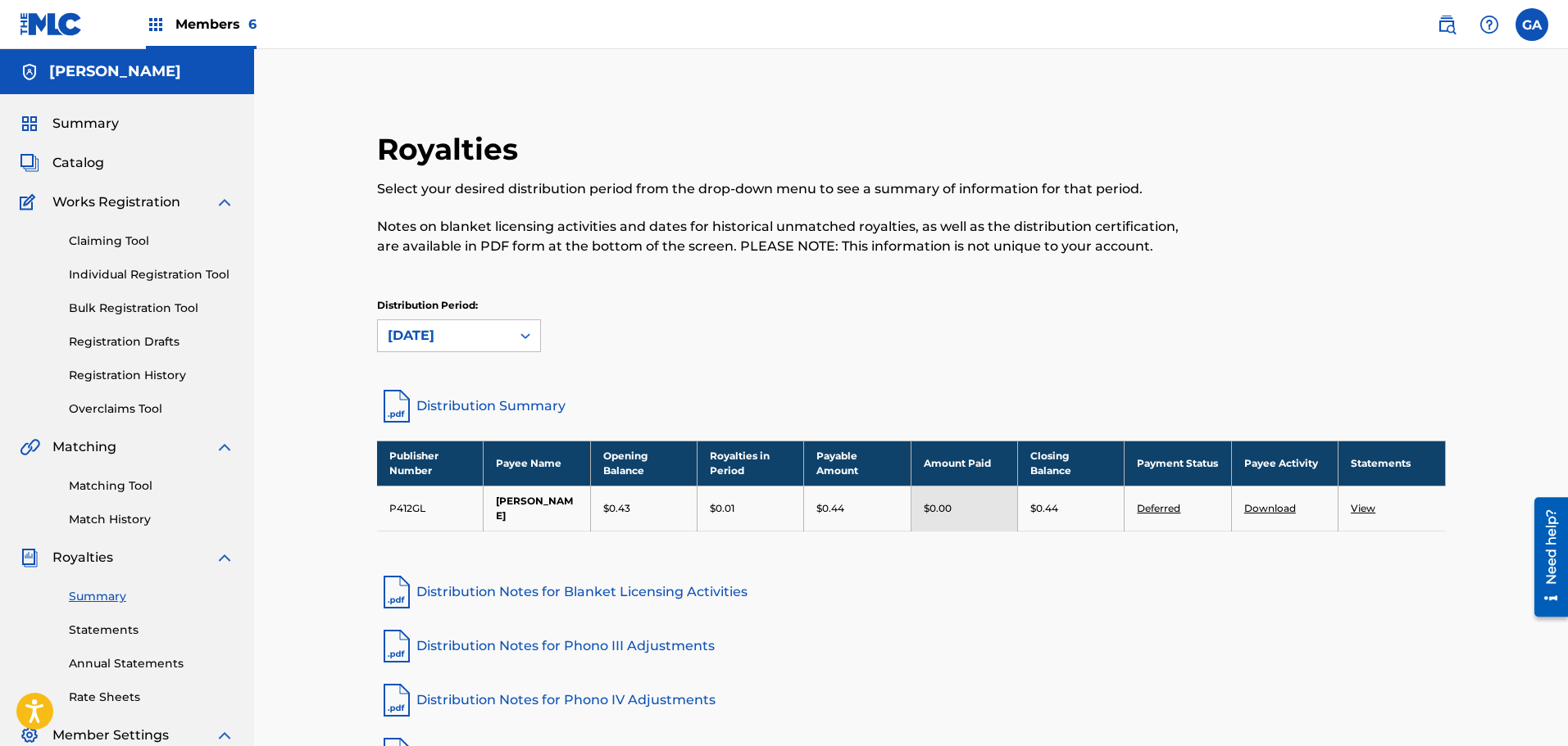
click at [129, 374] on link "Registration History" at bounding box center [151, 376] width 165 height 17
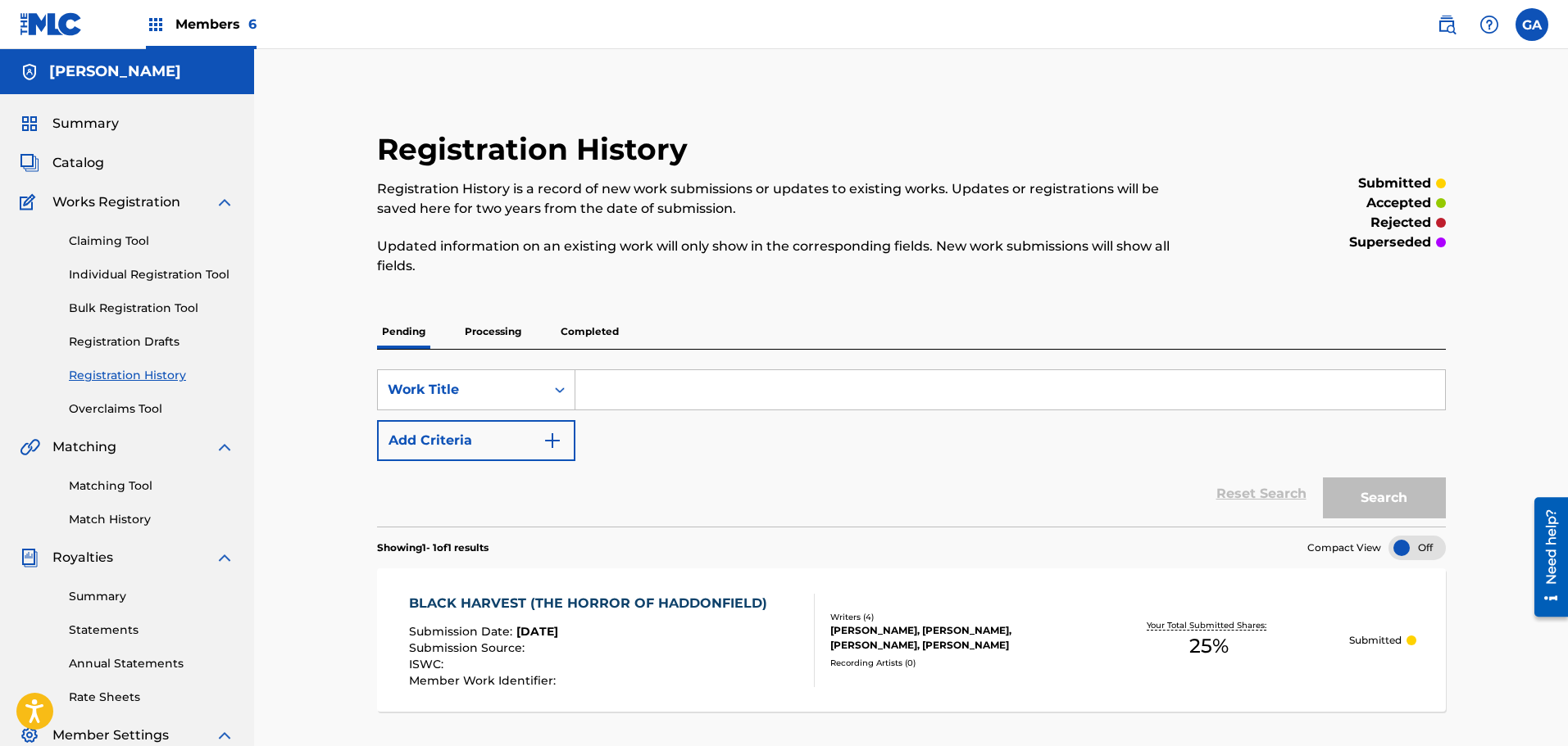
click at [67, 161] on span "Catalog" at bounding box center [78, 162] width 52 height 20
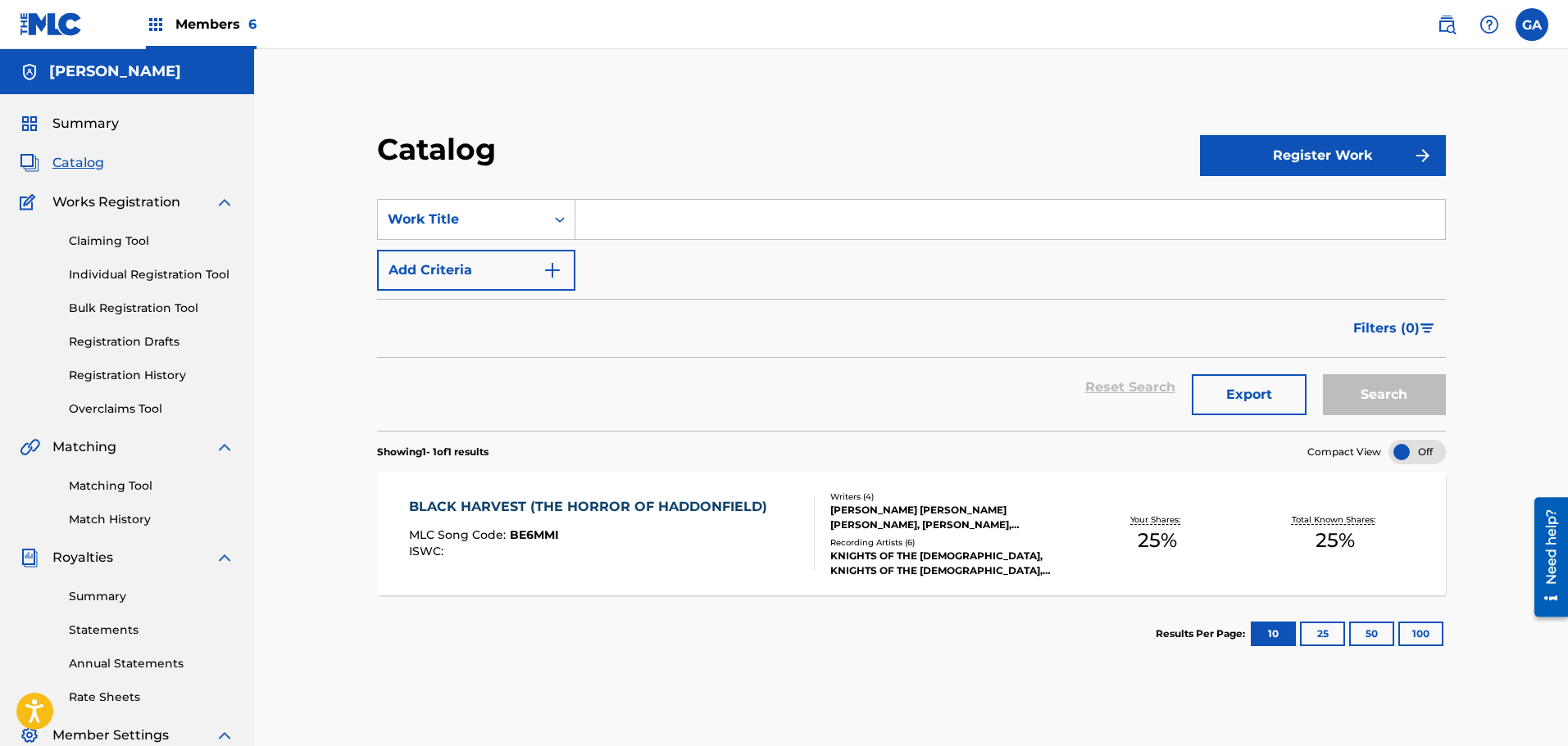
click at [224, 18] on span "Members 6" at bounding box center [216, 24] width 81 height 19
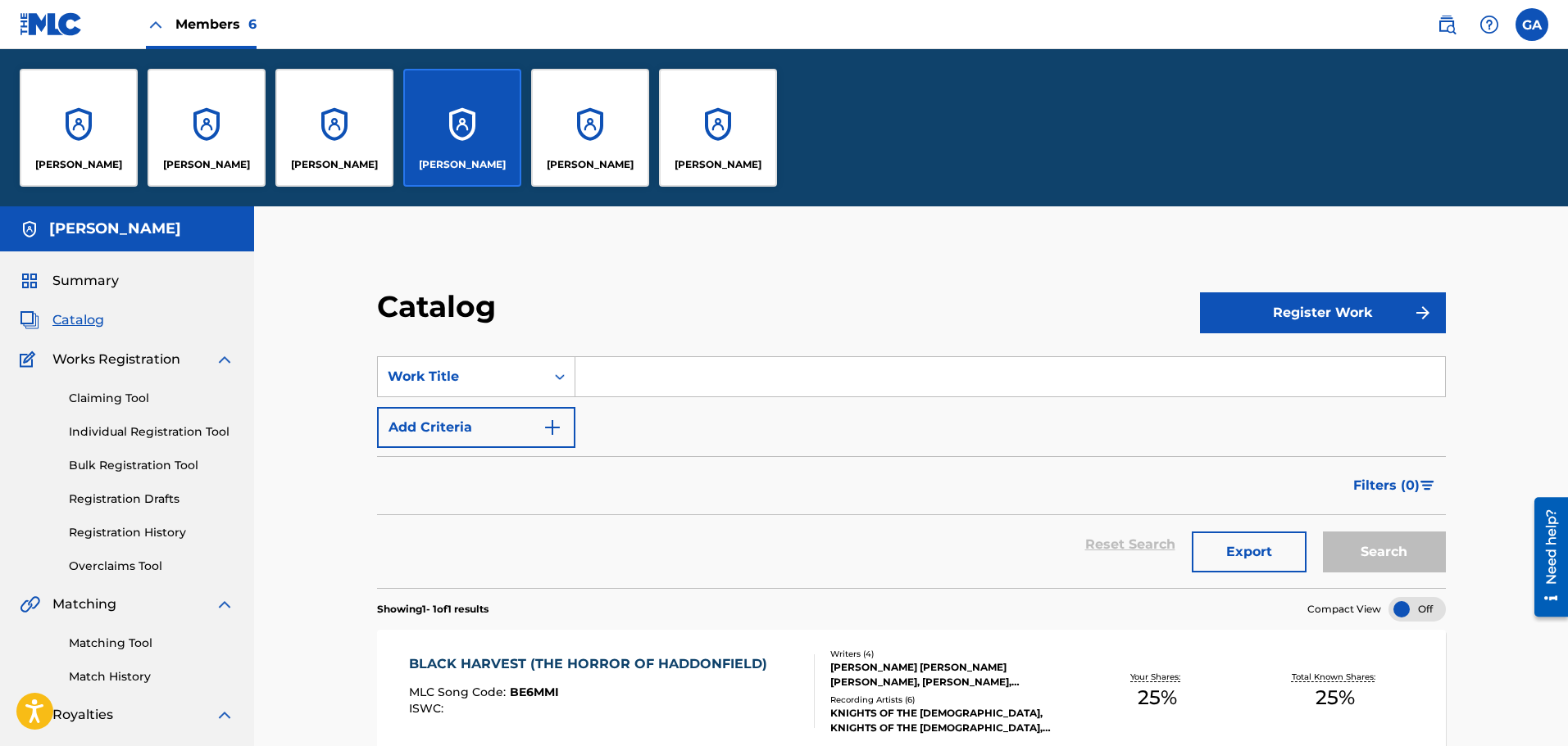
click at [59, 138] on div "[PERSON_NAME]" at bounding box center [79, 128] width 118 height 118
